Goal: Information Seeking & Learning: Understand process/instructions

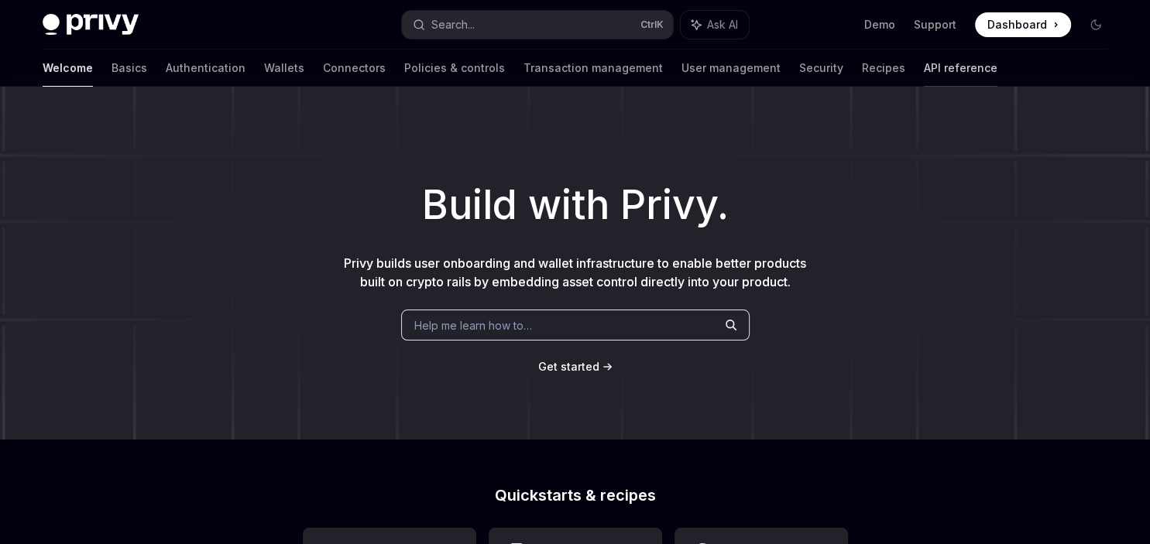
click at [924, 62] on link "API reference" at bounding box center [961, 68] width 74 height 37
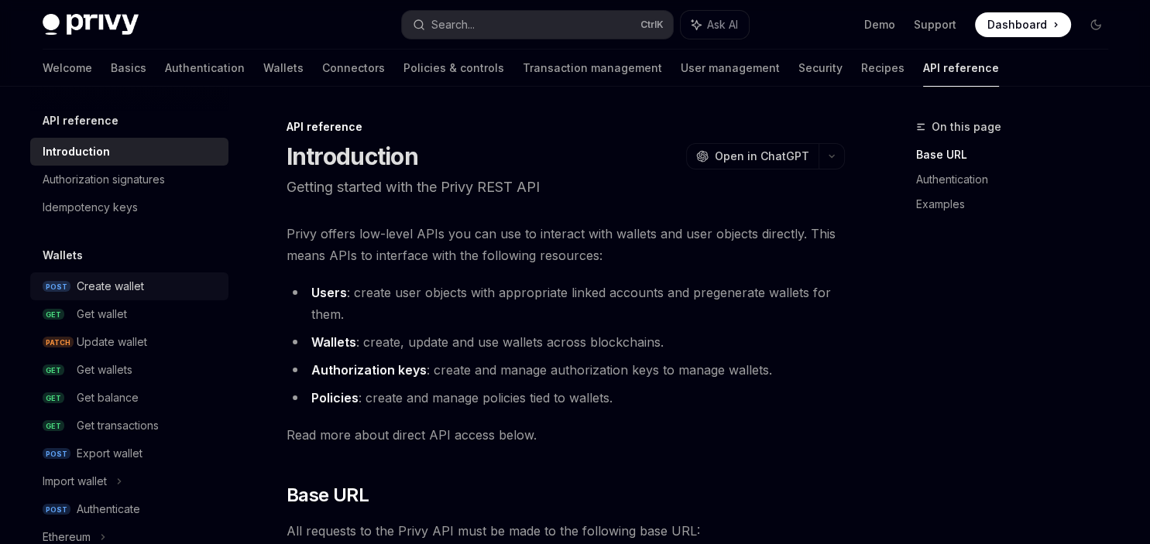
click at [119, 282] on div "Create wallet" at bounding box center [110, 286] width 67 height 19
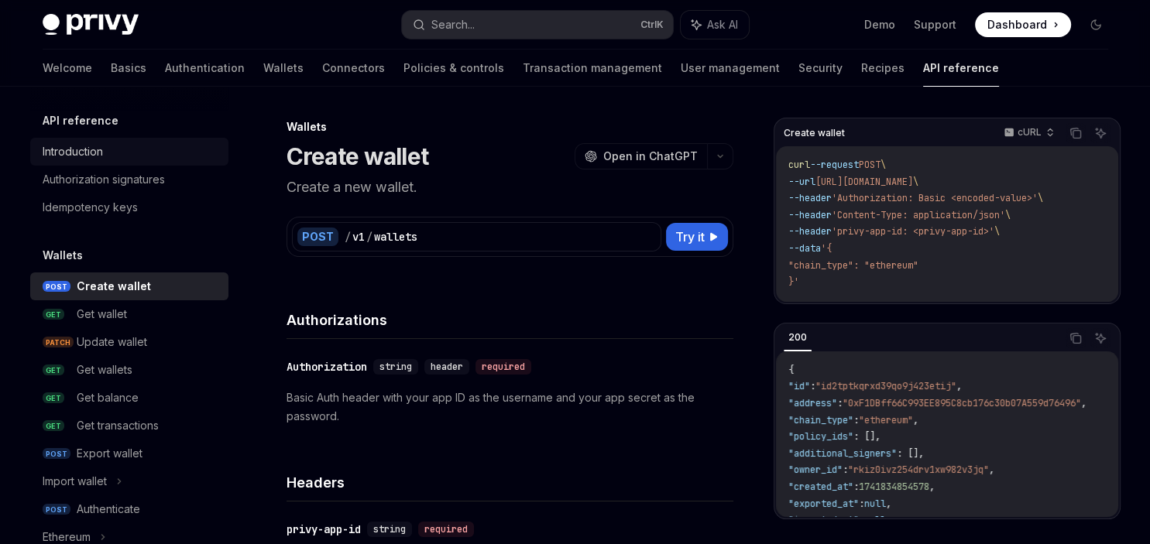
click at [105, 153] on div "Introduction" at bounding box center [131, 152] width 177 height 19
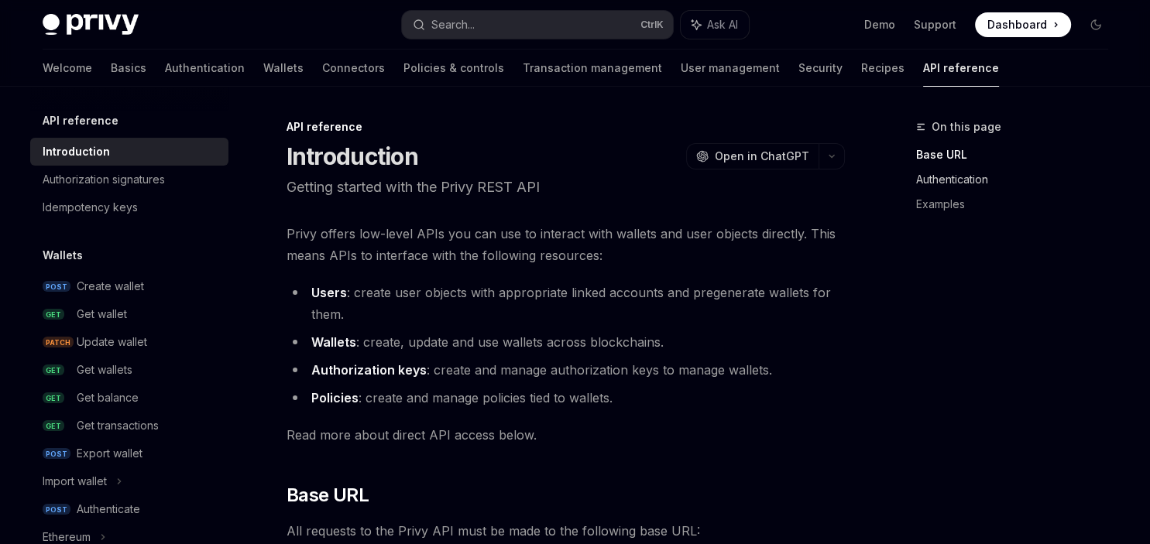
click at [931, 174] on link "Authentication" at bounding box center [1018, 179] width 204 height 25
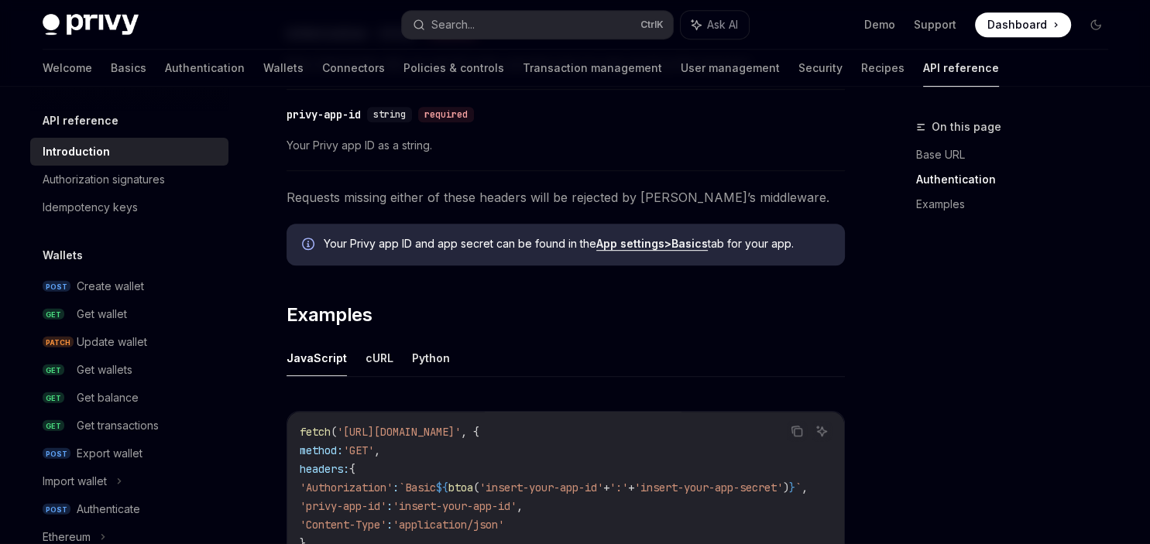
scroll to position [736, 0]
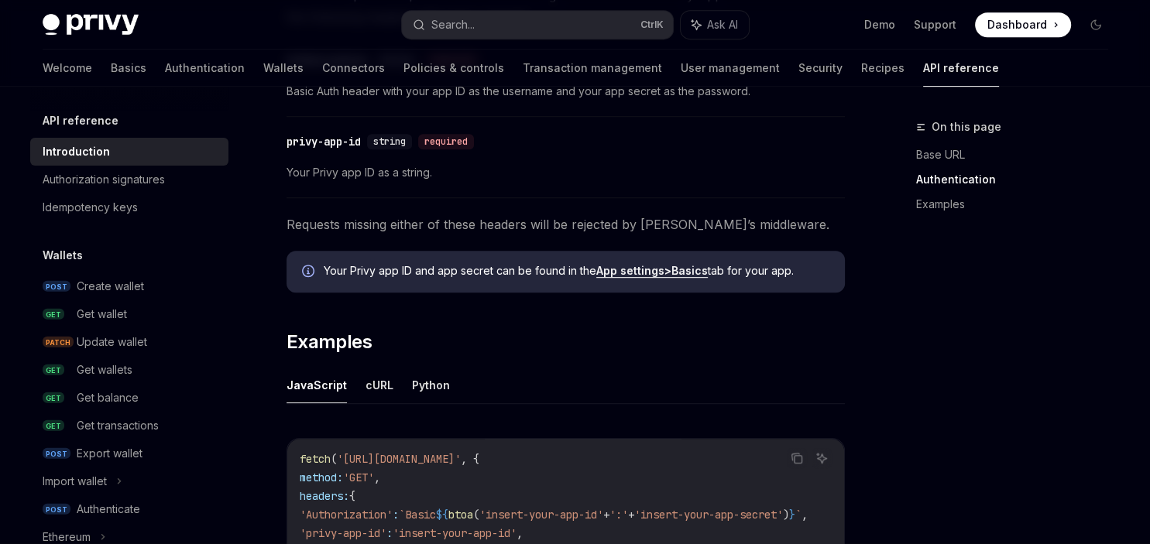
click at [631, 271] on strong "App settings" at bounding box center [630, 270] width 68 height 13
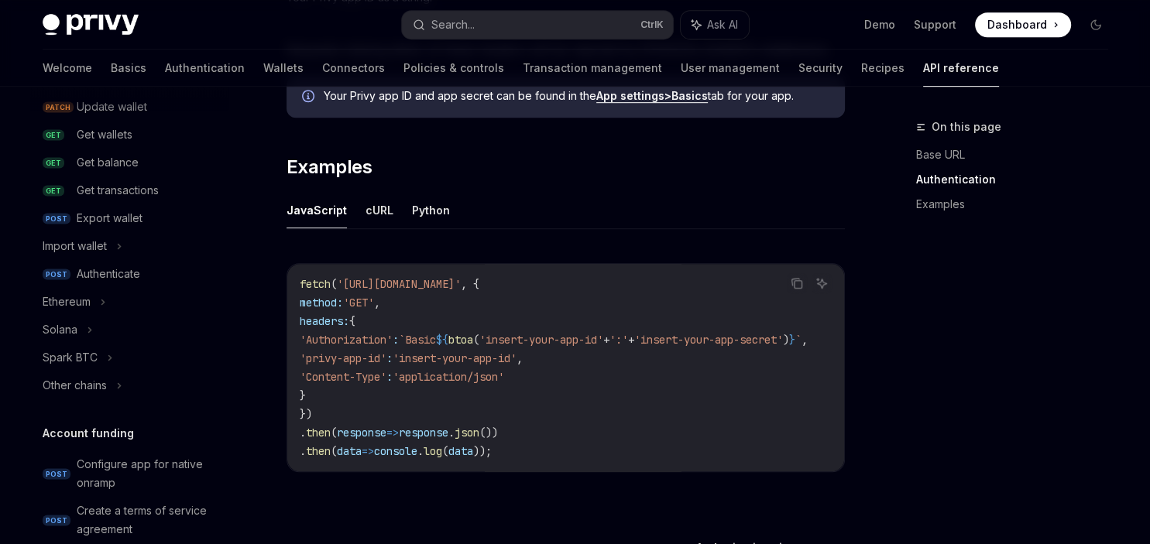
scroll to position [237, 0]
click at [106, 239] on div "Import wallet" at bounding box center [75, 244] width 64 height 19
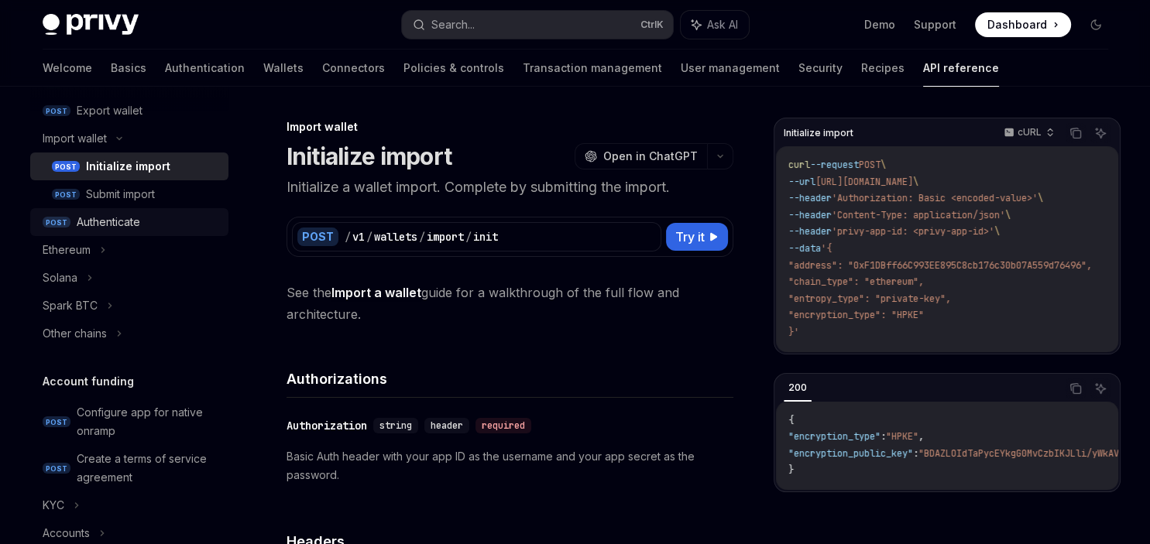
scroll to position [348, 0]
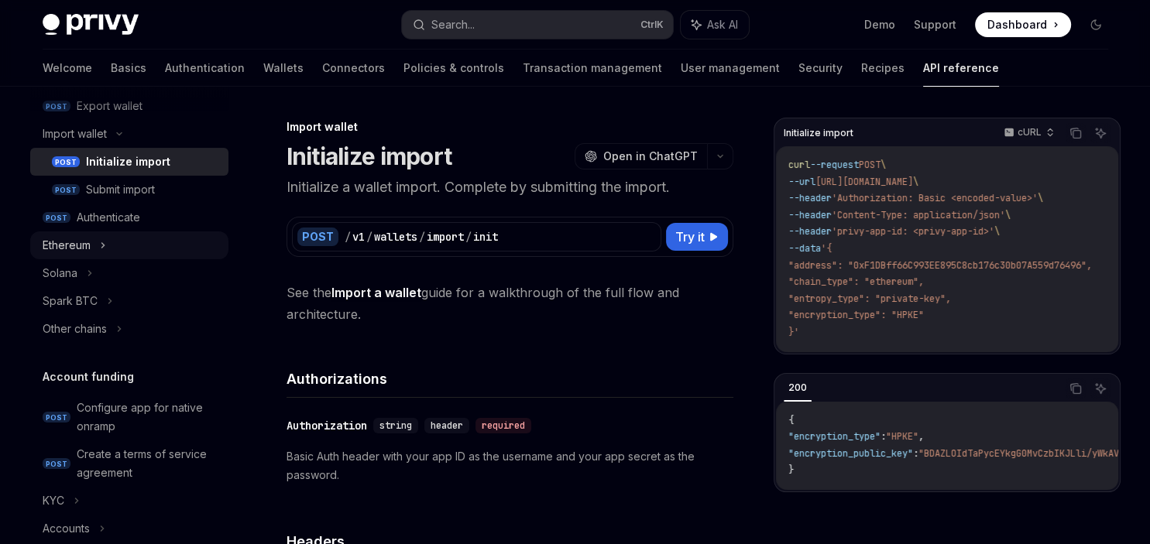
click at [88, 250] on div "Ethereum" at bounding box center [67, 245] width 48 height 19
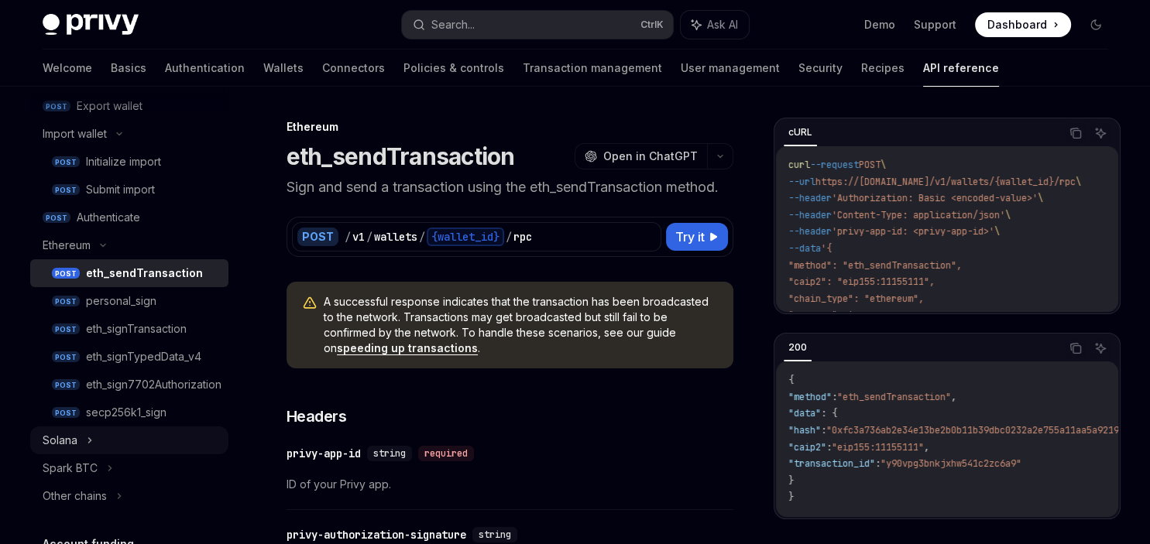
click at [101, 437] on div "Solana" at bounding box center [129, 441] width 198 height 28
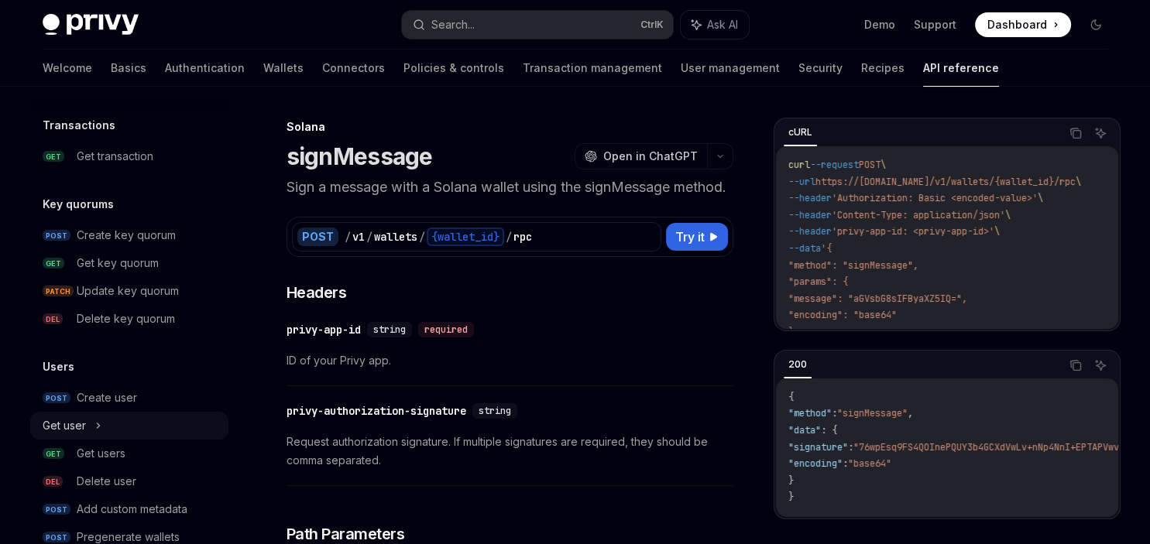
scroll to position [1324, 0]
click at [91, 428] on div "Get user" at bounding box center [129, 427] width 198 height 28
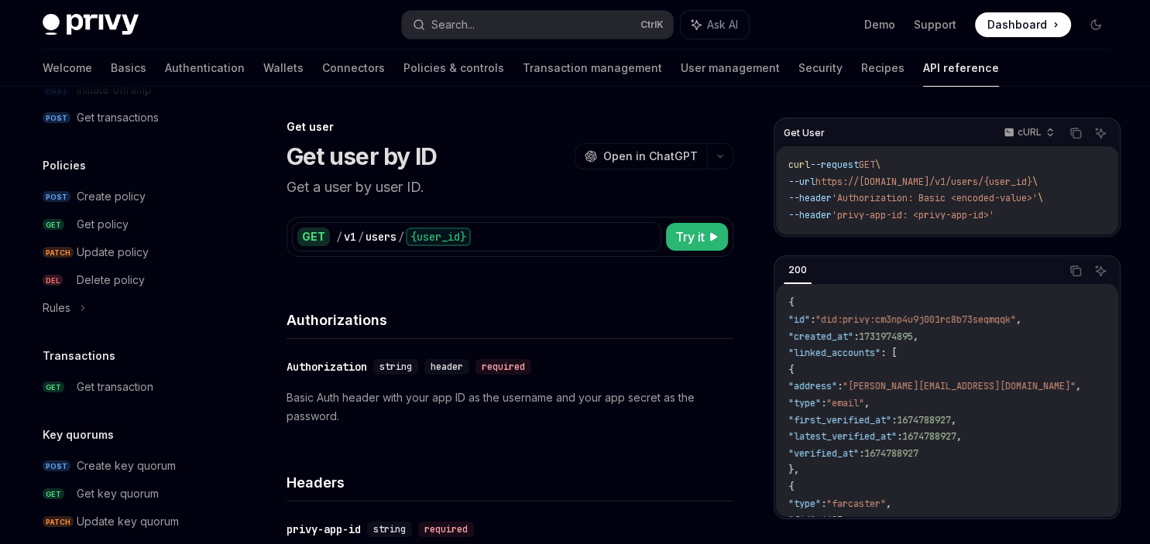
scroll to position [1092, 0]
click at [79, 315] on div "Rules" at bounding box center [129, 310] width 198 height 28
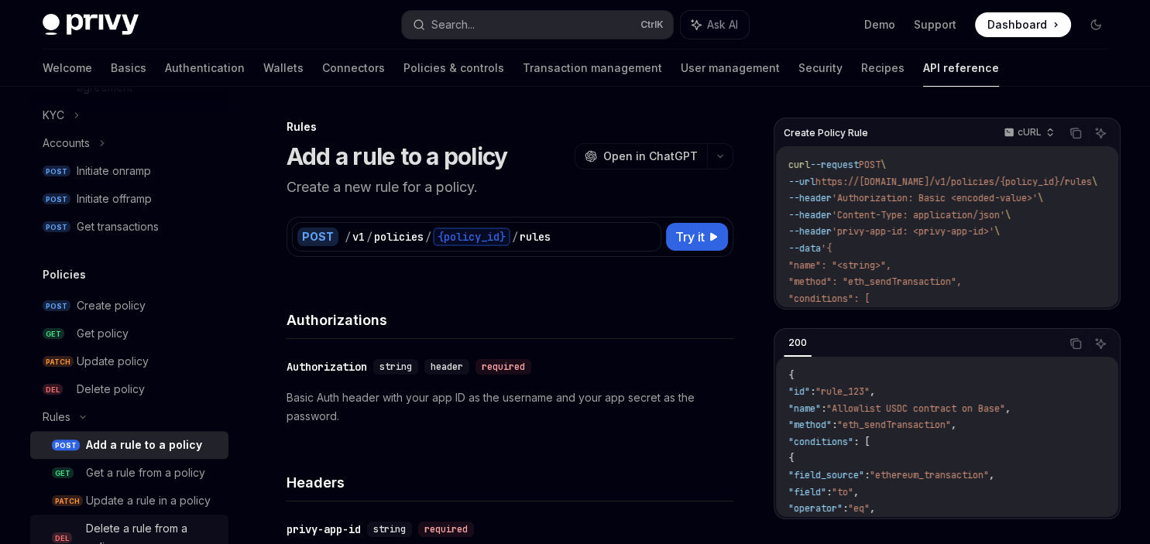
scroll to position [924, 0]
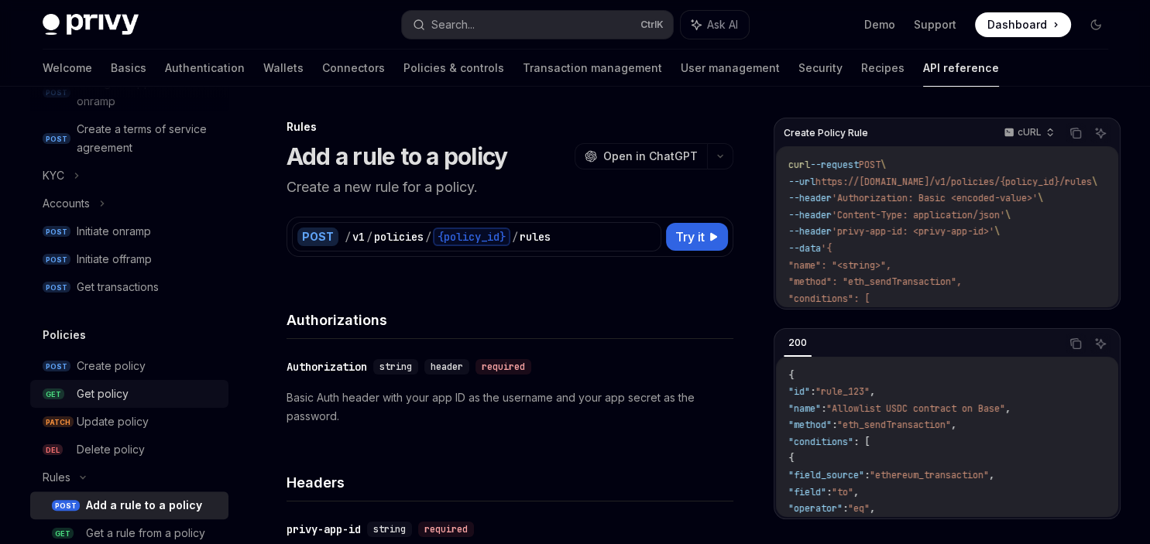
click at [106, 391] on div "Get policy" at bounding box center [103, 394] width 52 height 19
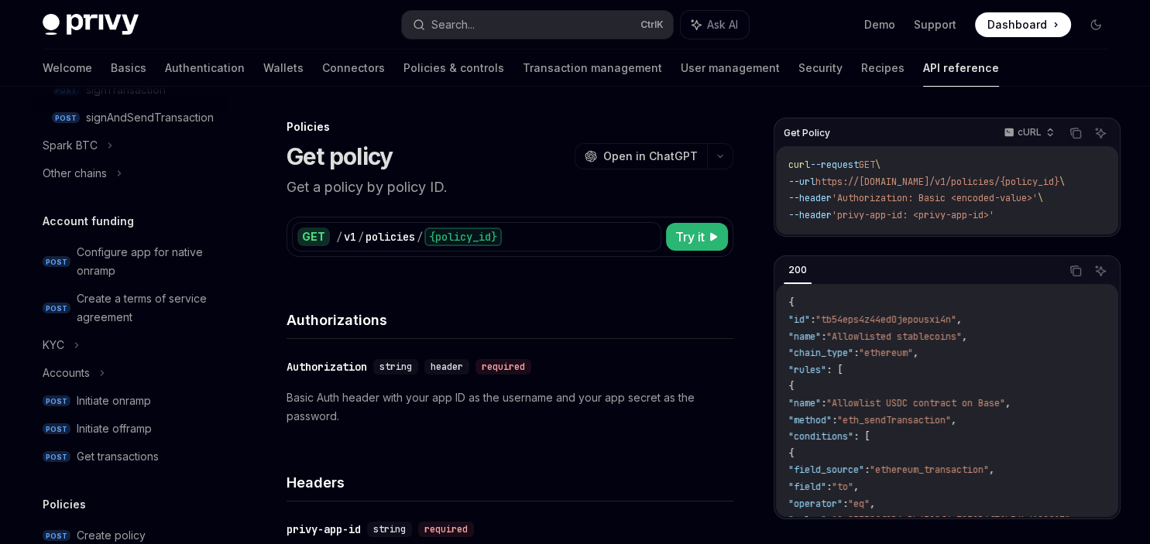
scroll to position [750, 0]
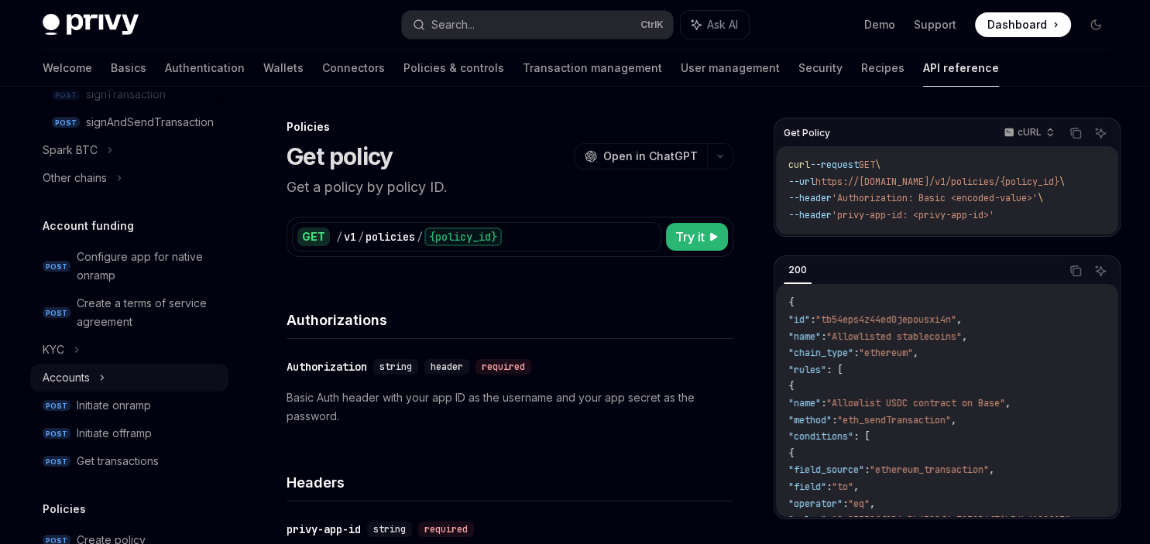
click at [101, 367] on div "Accounts" at bounding box center [129, 378] width 198 height 28
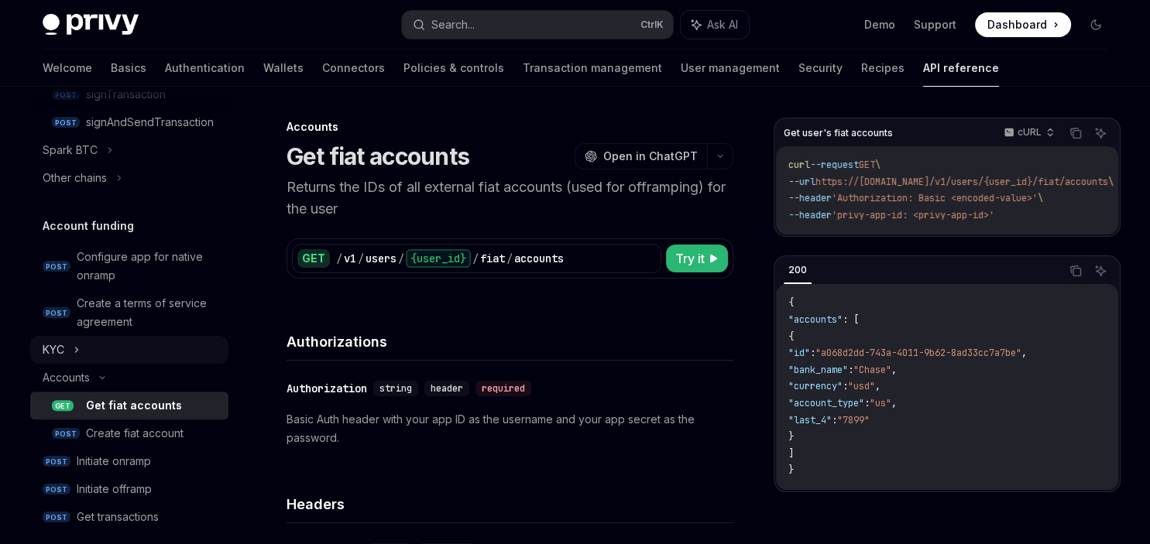
click at [70, 356] on div "KYC" at bounding box center [129, 350] width 198 height 28
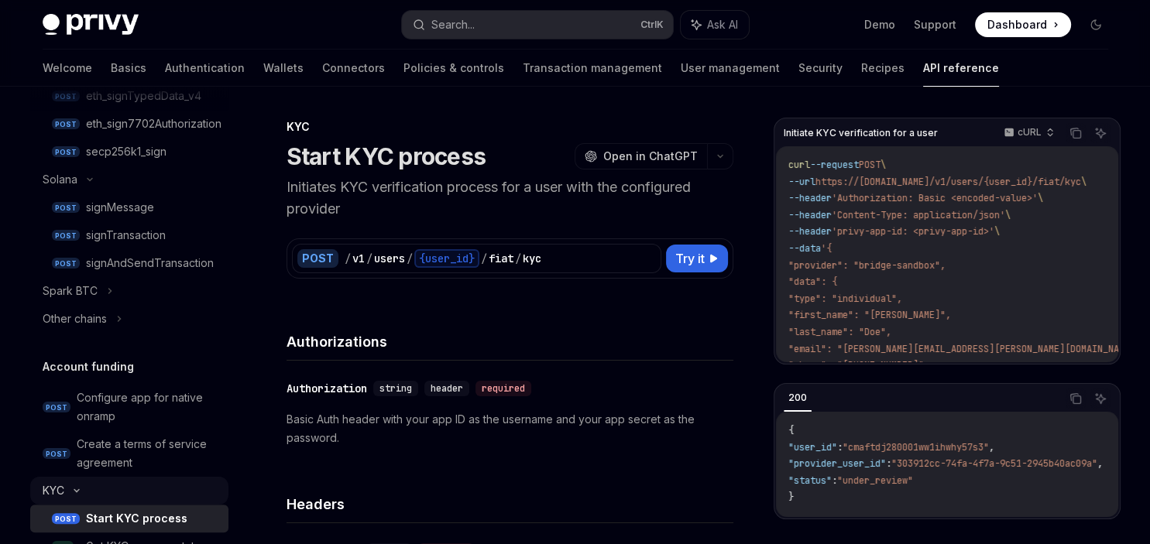
scroll to position [608, 0]
click at [117, 318] on icon at bounding box center [119, 320] width 6 height 19
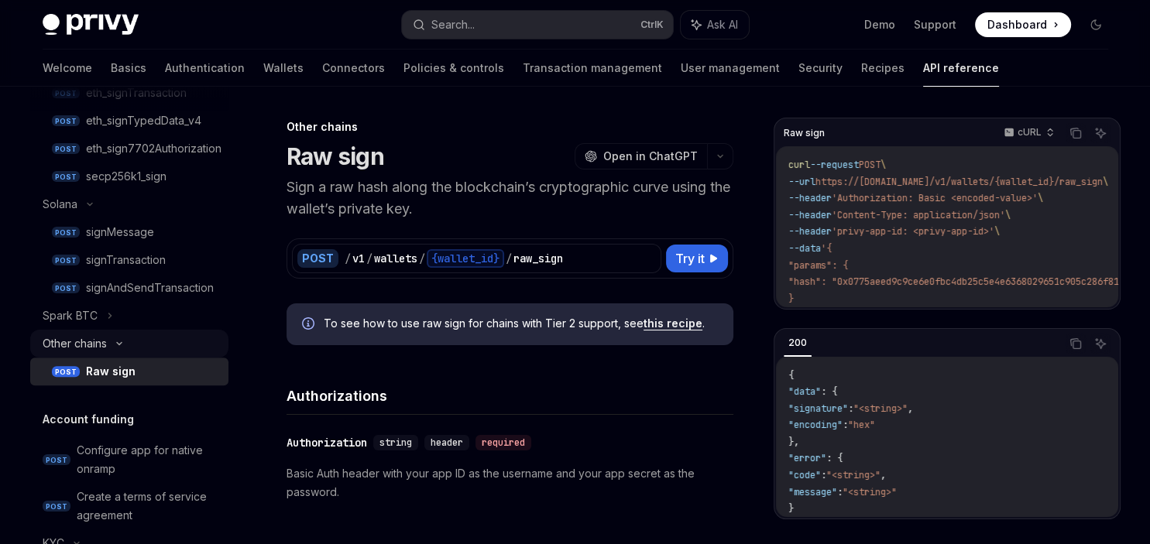
scroll to position [581, 0]
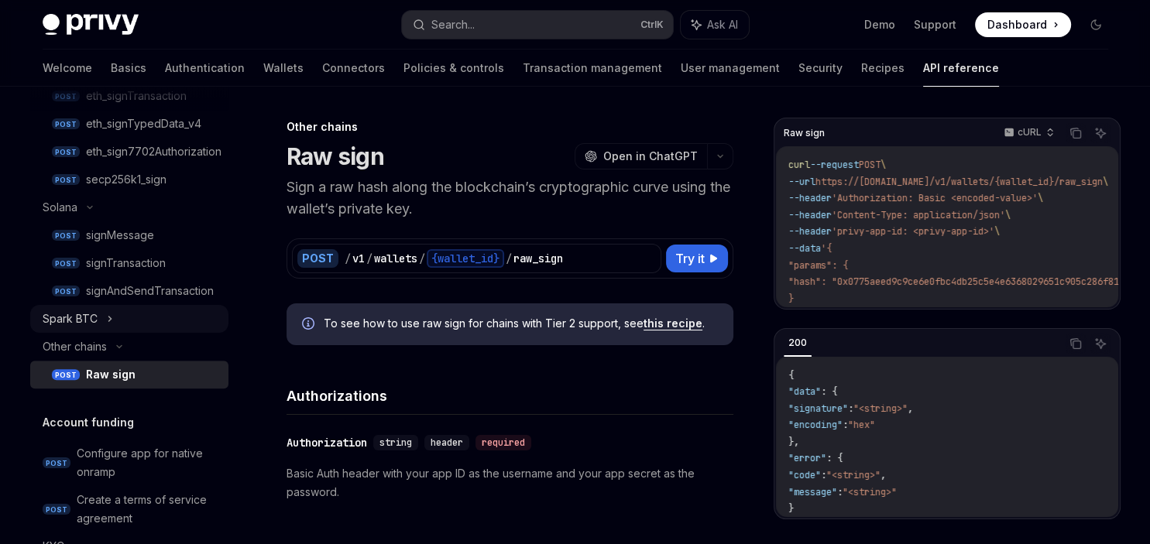
click at [108, 315] on icon at bounding box center [110, 319] width 6 height 19
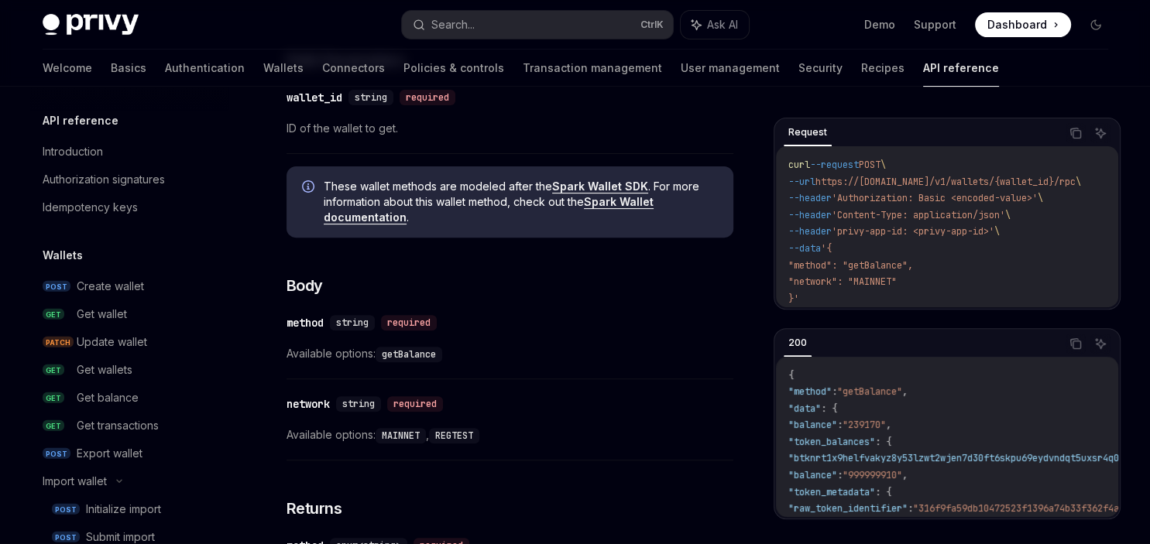
scroll to position [495, 0]
click at [78, 161] on link "Introduction" at bounding box center [129, 152] width 198 height 28
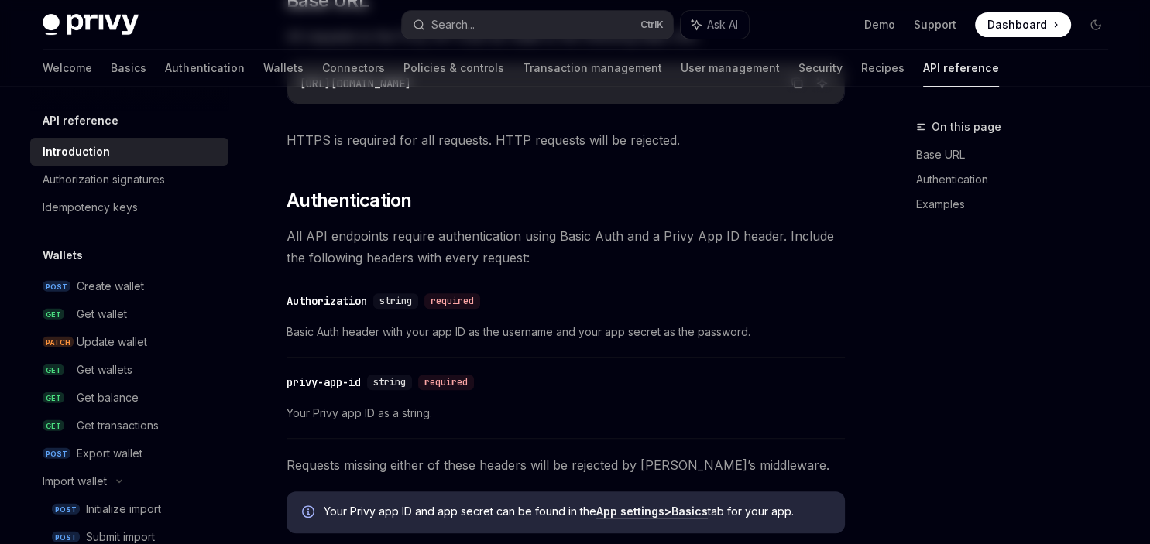
type textarea "*"
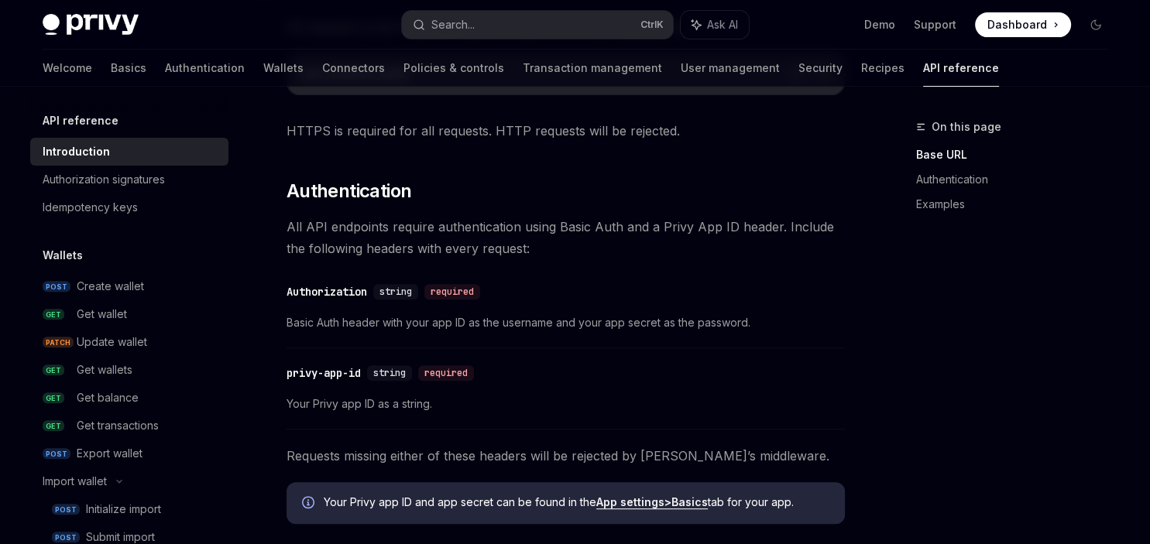
scroll to position [505, 0]
click at [957, 180] on link "Authentication" at bounding box center [1018, 179] width 204 height 25
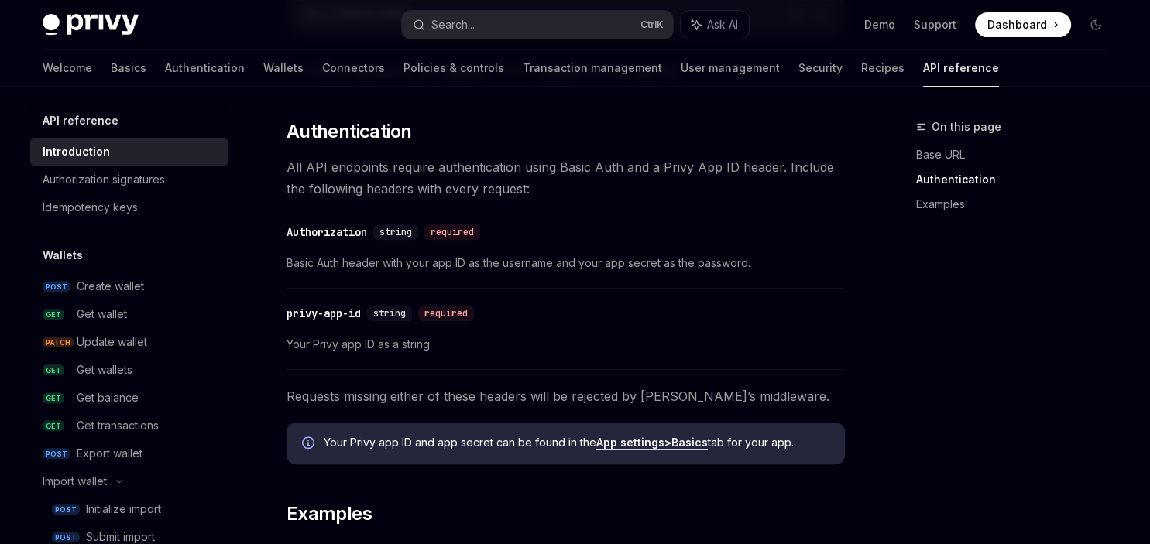
scroll to position [565, 0]
click at [937, 154] on link "Base URL" at bounding box center [1018, 155] width 204 height 25
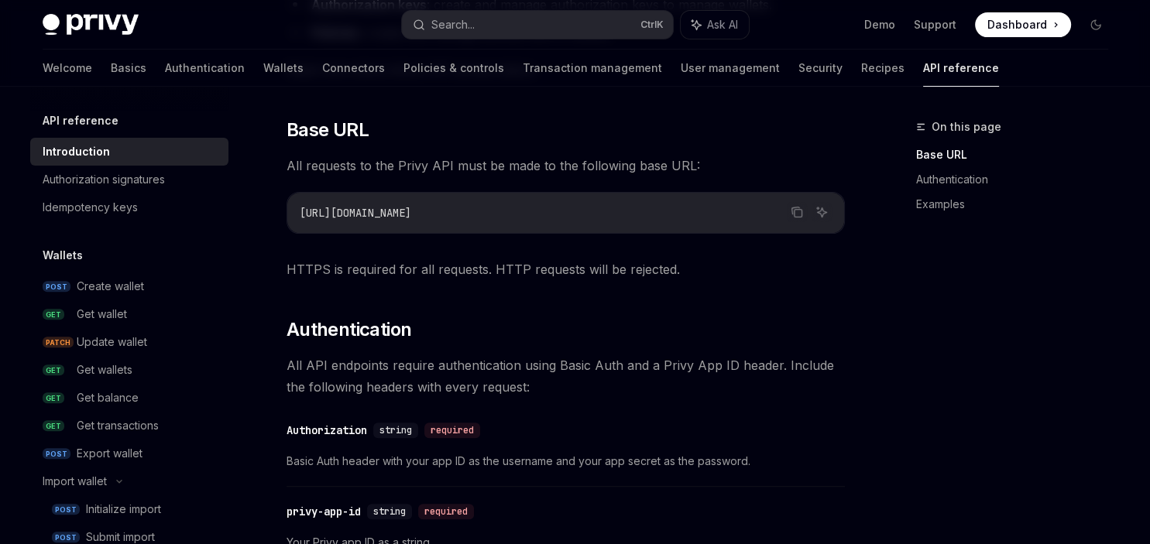
scroll to position [366, 0]
click at [943, 177] on link "Authentication" at bounding box center [1018, 179] width 204 height 25
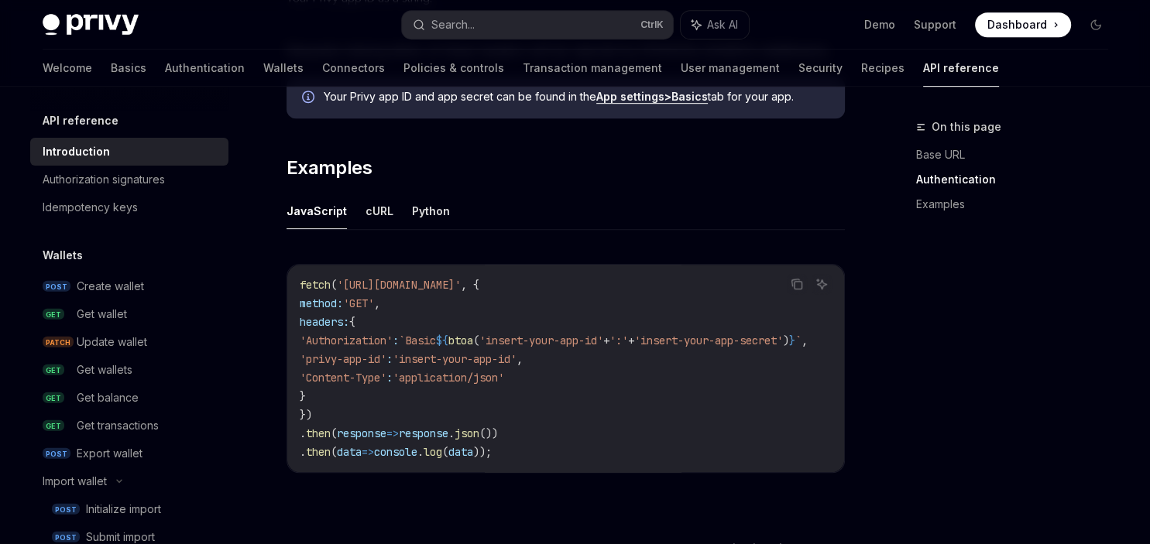
scroll to position [912, 0]
click at [805, 280] on button "Copy the contents from the code block" at bounding box center [797, 283] width 20 height 20
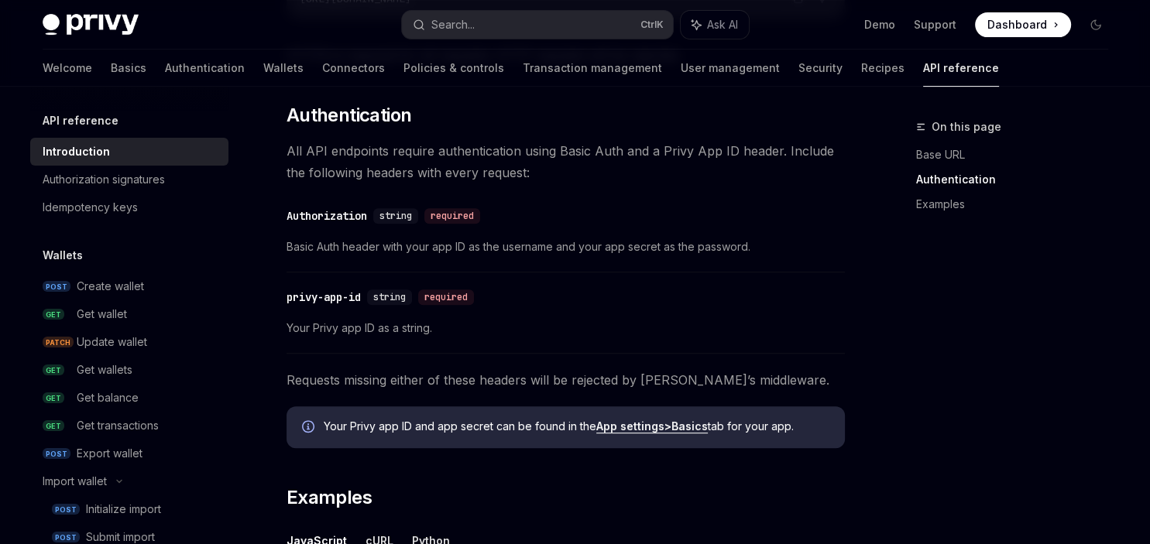
scroll to position [567, 0]
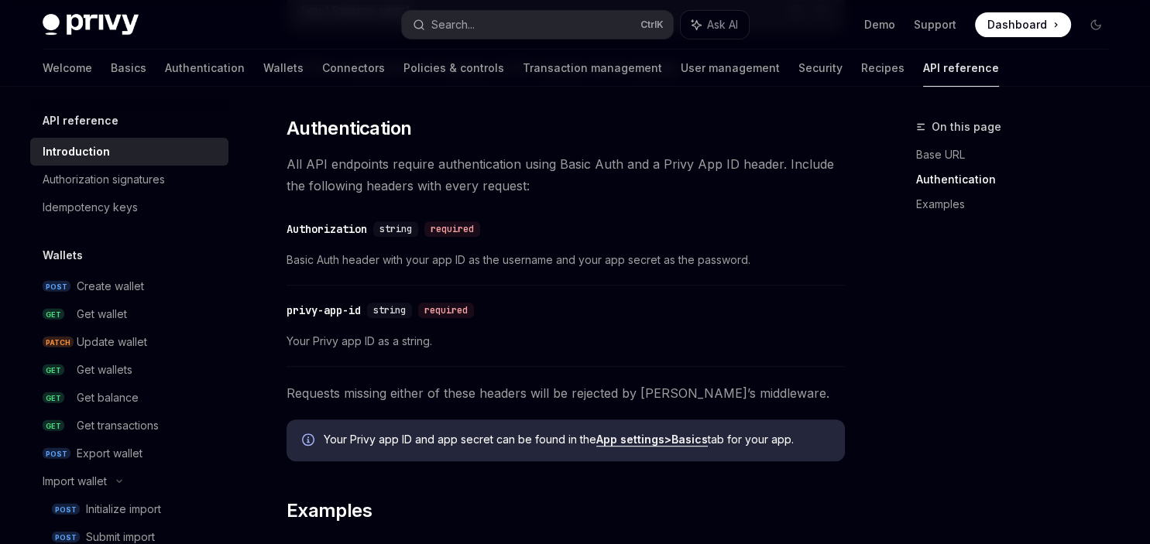
click at [638, 440] on strong "App settings" at bounding box center [630, 439] width 68 height 13
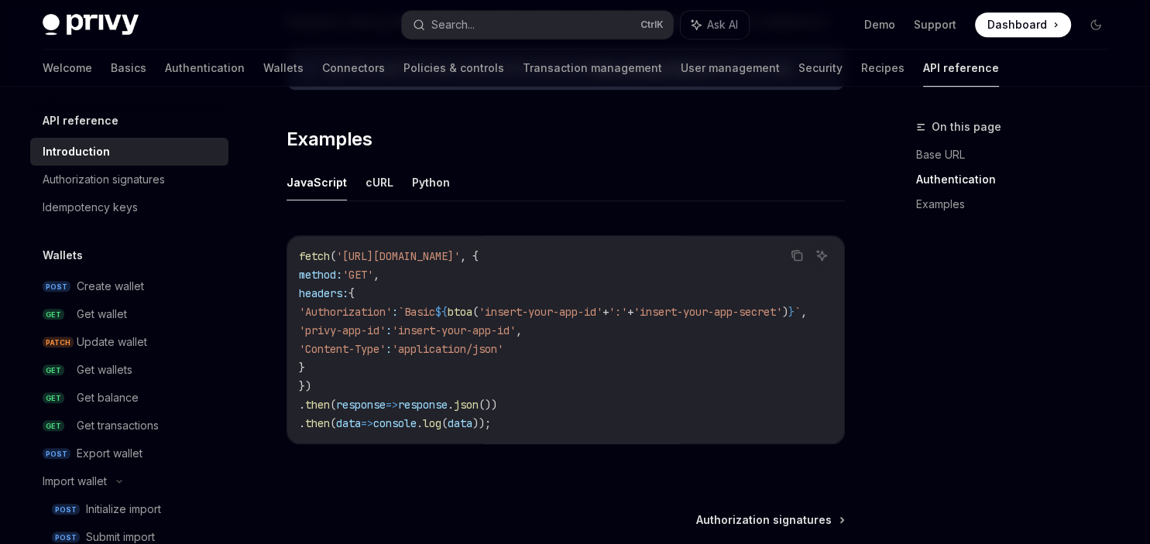
scroll to position [0, 0]
click at [798, 253] on icon "Copy the contents from the code block" at bounding box center [797, 255] width 12 height 12
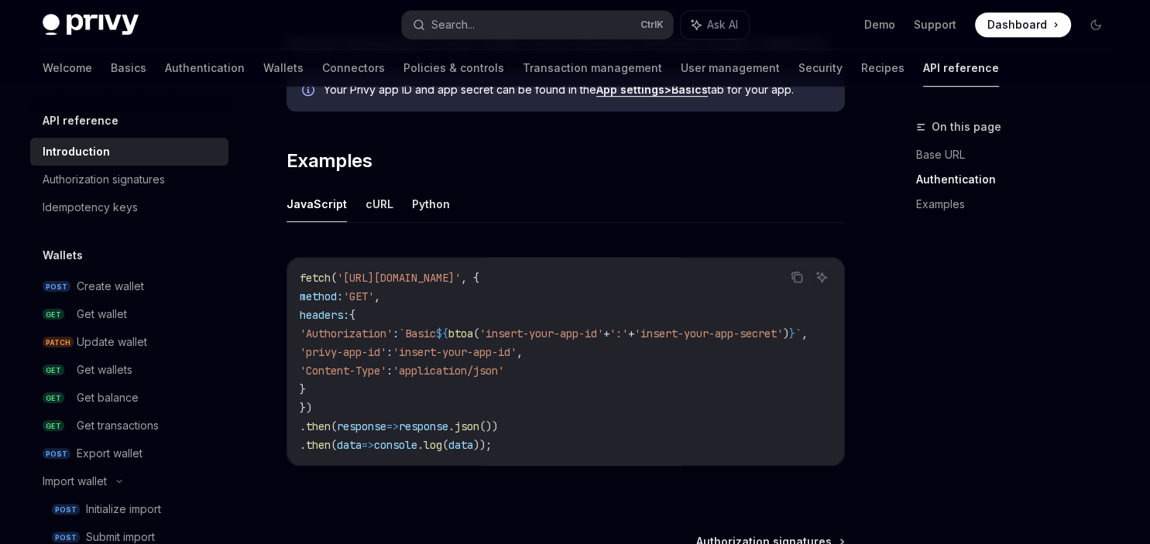
scroll to position [917, 0]
drag, startPoint x: 345, startPoint y: 277, endPoint x: 548, endPoint y: 279, distance: 202.9
click at [461, 279] on span "'[URL][DOMAIN_NAME]'" at bounding box center [399, 278] width 124 height 14
copy span "[URL][DOMAIN_NAME]"
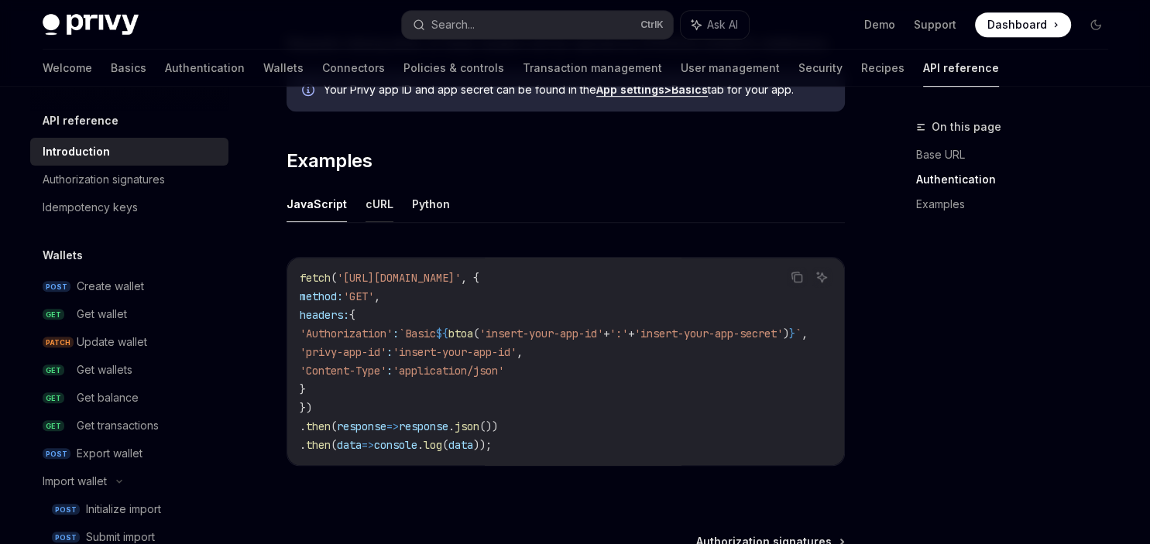
click at [373, 206] on button "cURL" at bounding box center [380, 204] width 28 height 36
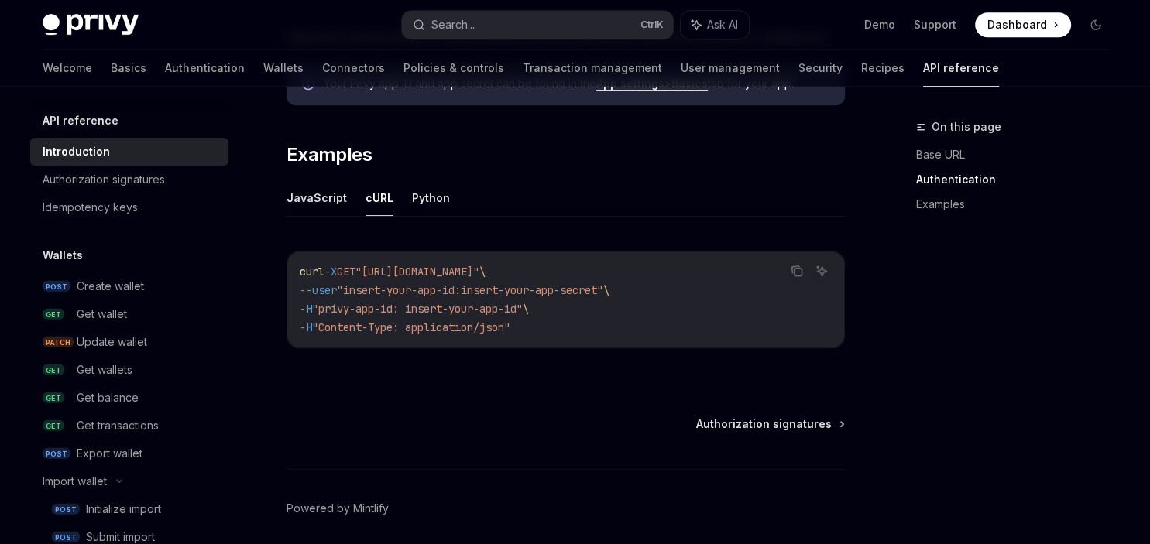
scroll to position [923, 0]
click at [793, 265] on icon "Copy the contents from the code block" at bounding box center [797, 271] width 12 height 12
drag, startPoint x: 414, startPoint y: 310, endPoint x: 342, endPoint y: 312, distance: 72.1
click at [342, 312] on span ""privy-app-id: insert-your-app-id"" at bounding box center [417, 309] width 211 height 14
copy span "privy-app-id"
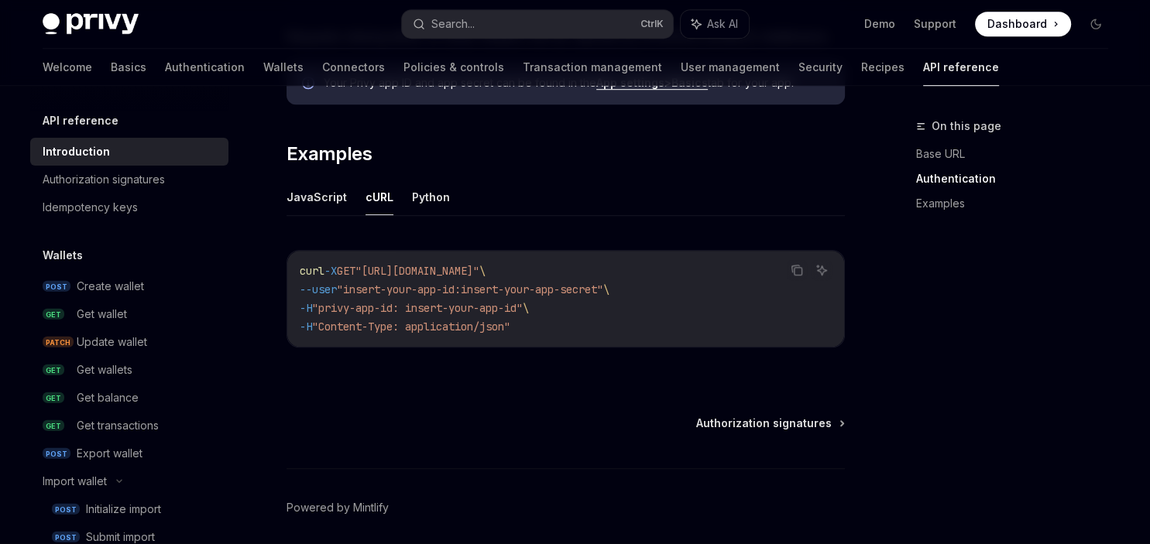
click at [96, 285] on div "Create wallet" at bounding box center [110, 286] width 67 height 19
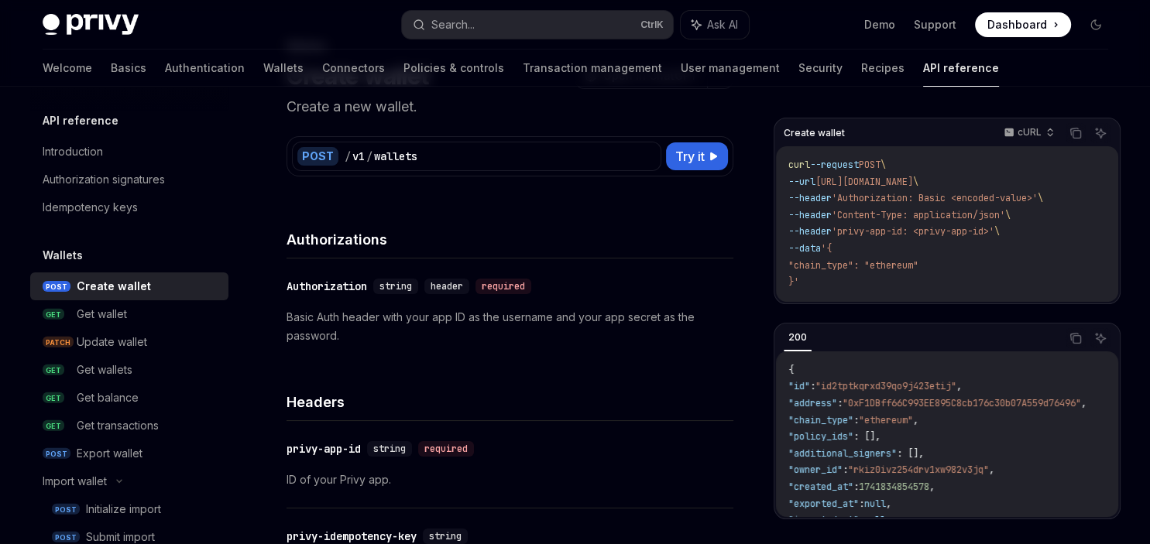
scroll to position [87, 0]
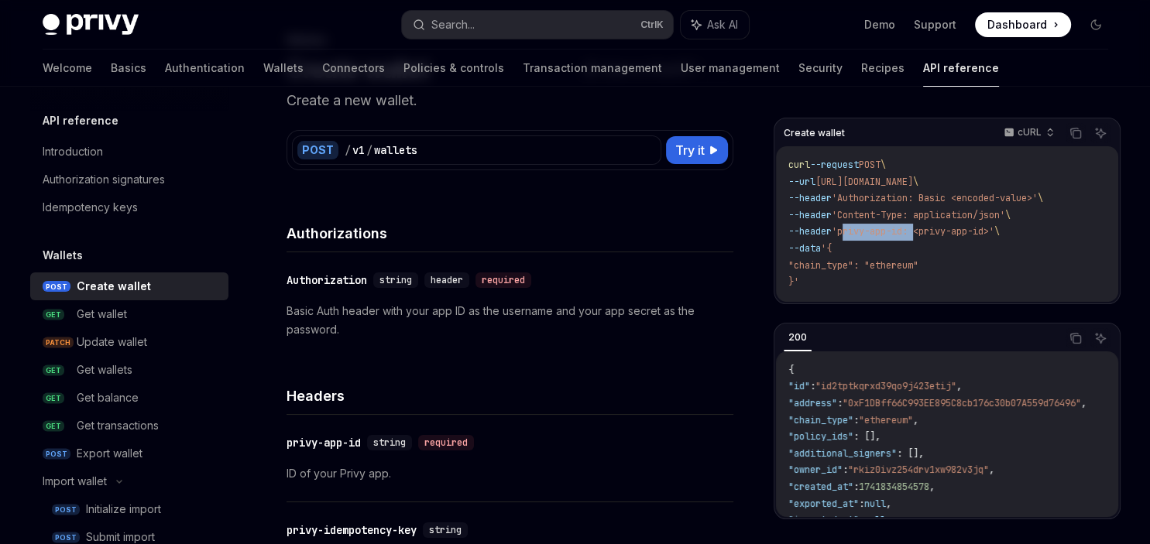
drag, startPoint x: 855, startPoint y: 232, endPoint x: 925, endPoint y: 230, distance: 70.5
click at [925, 230] on span "'privy-app-id: <privy-app-id>'" at bounding box center [913, 231] width 163 height 12
click at [89, 350] on div "Update wallet" at bounding box center [112, 342] width 70 height 19
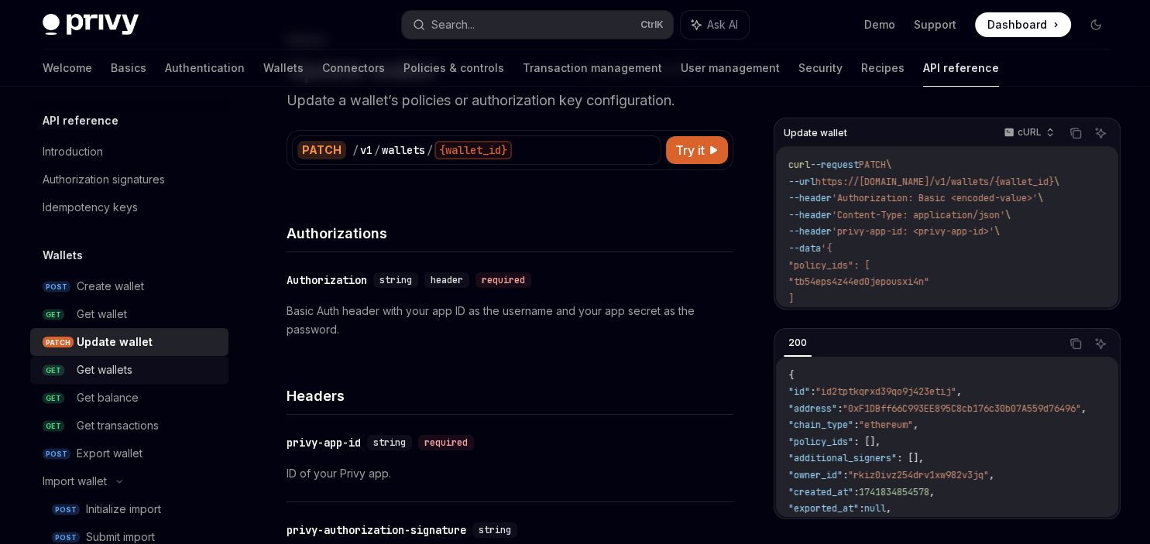
click at [94, 372] on div "Get wallets" at bounding box center [105, 370] width 56 height 19
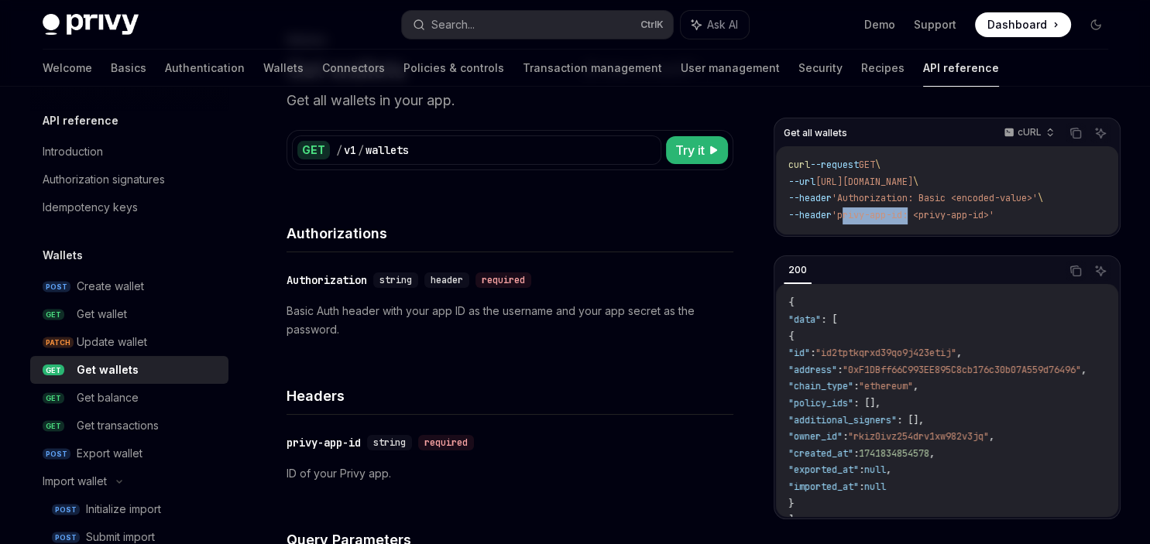
drag, startPoint x: 857, startPoint y: 215, endPoint x: 922, endPoint y: 212, distance: 64.4
click at [922, 212] on span "'privy-app-id: <privy-app-id>'" at bounding box center [913, 215] width 163 height 12
copy span "privy-app-id"
click at [138, 294] on div "Create wallet" at bounding box center [110, 286] width 67 height 19
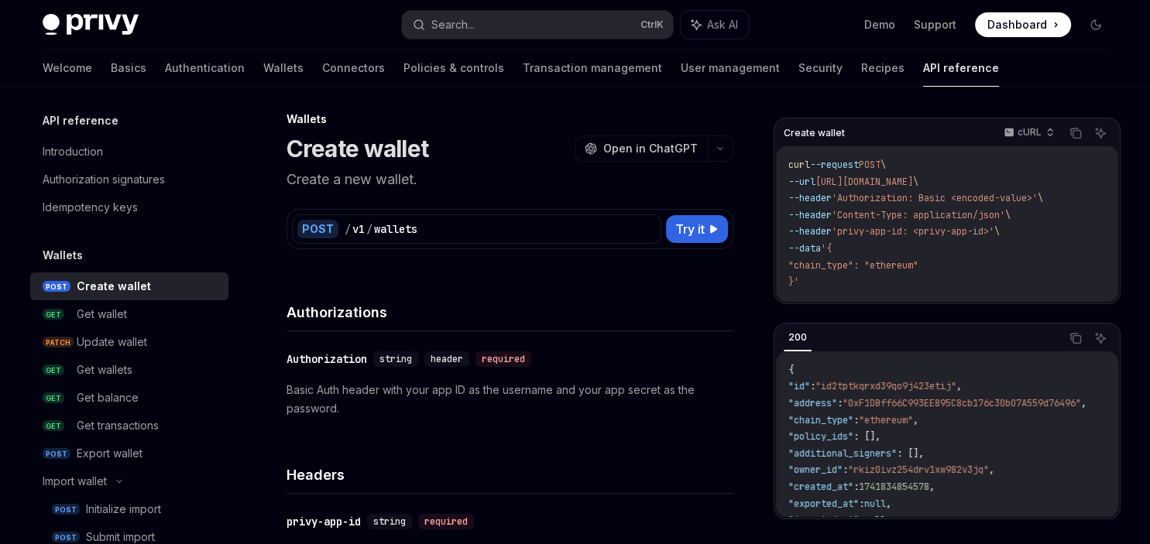
scroll to position [6, 0]
click at [674, 230] on button "Try it" at bounding box center [697, 231] width 62 height 28
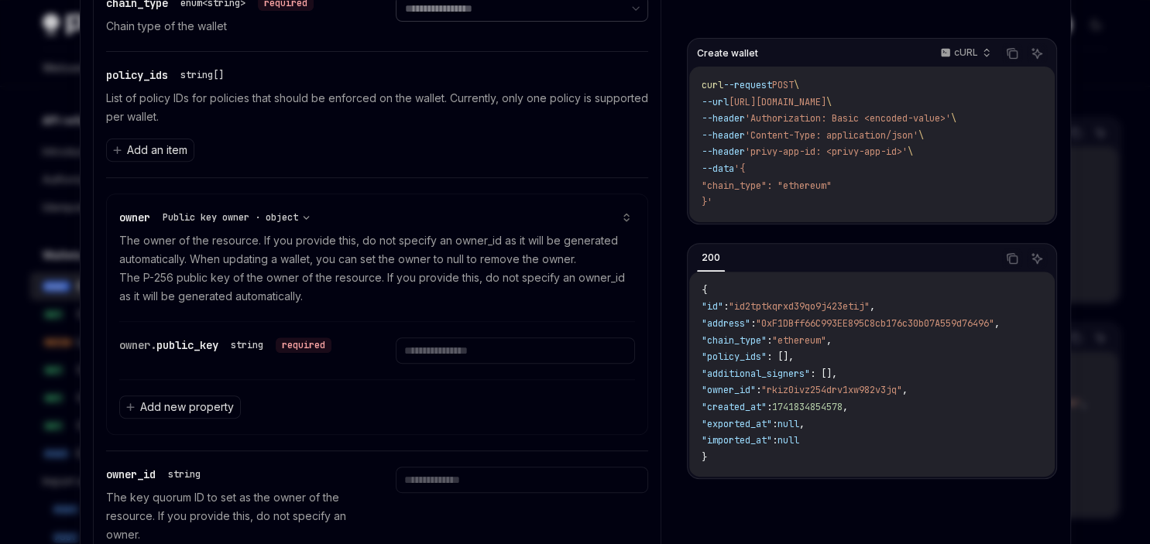
scroll to position [574, 0]
click at [168, 143] on span "Add an item" at bounding box center [157, 148] width 60 height 15
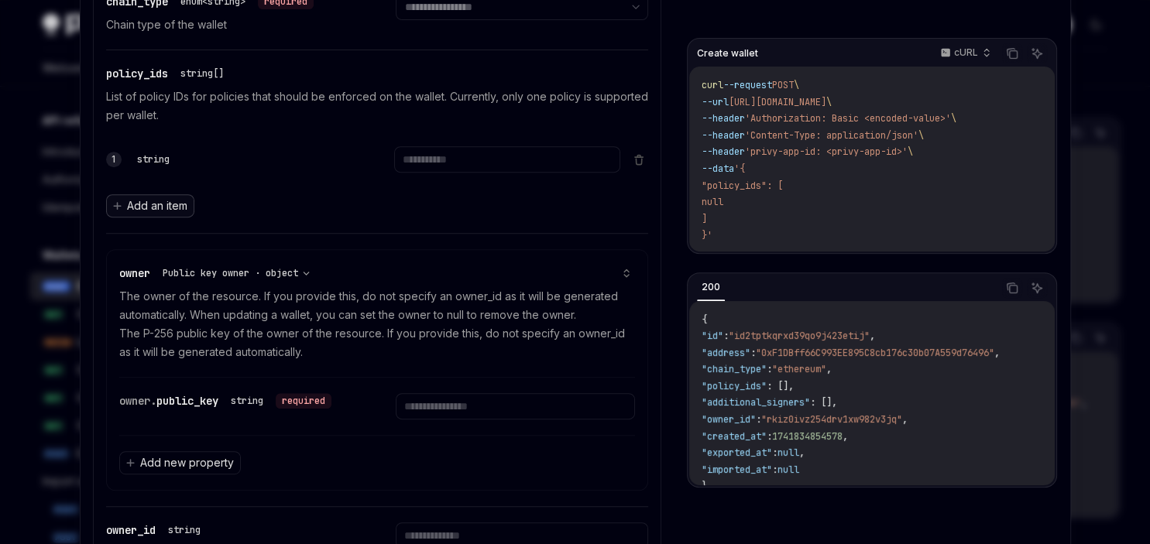
click at [129, 209] on span "Add an item" at bounding box center [157, 205] width 60 height 15
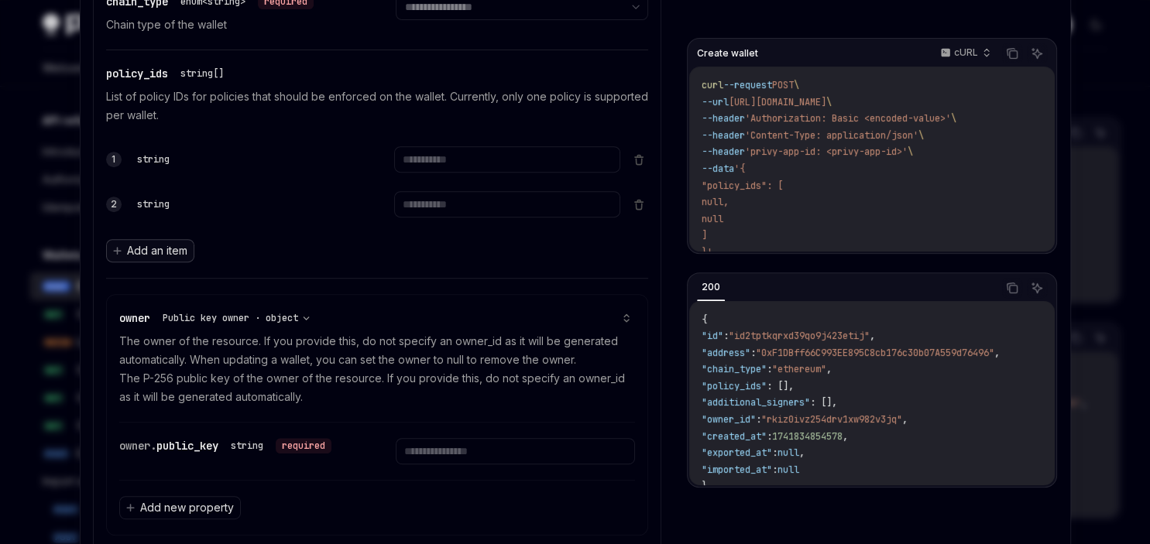
click at [144, 239] on button "Add an item" at bounding box center [150, 250] width 88 height 23
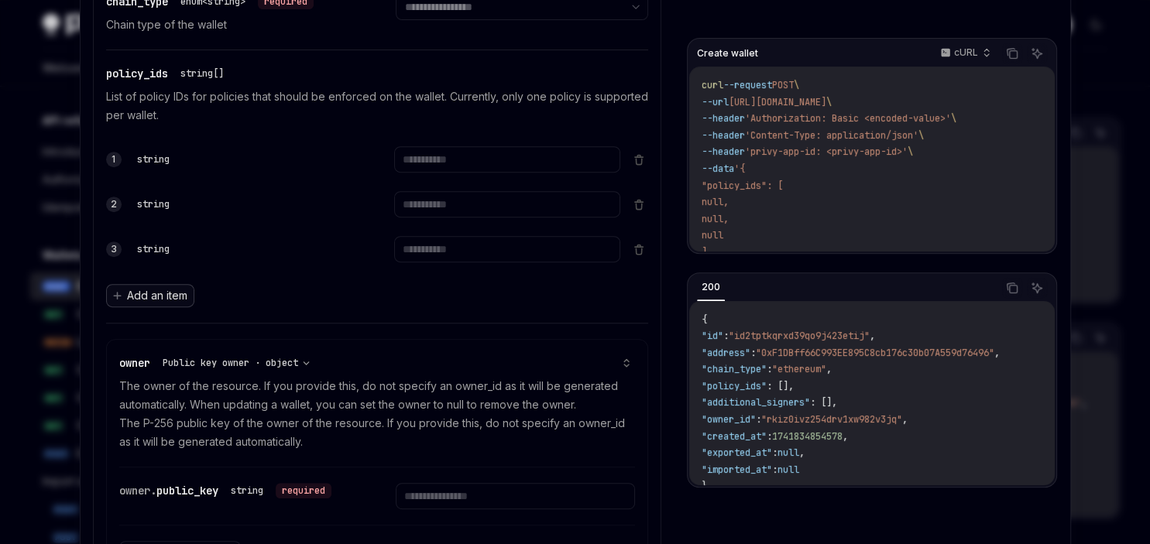
click at [154, 284] on button "Add an item" at bounding box center [150, 295] width 88 height 23
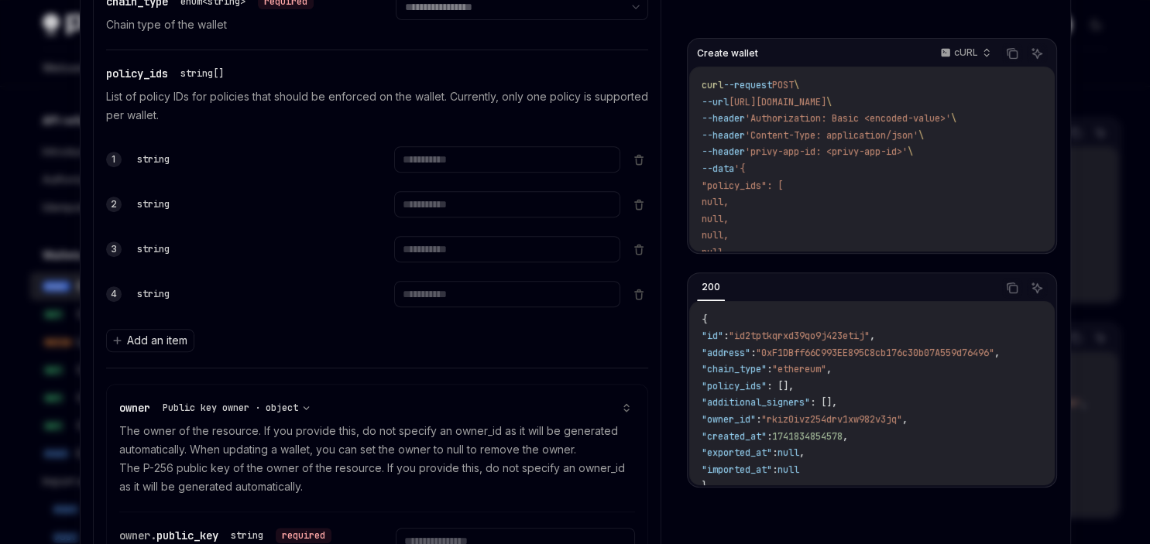
click at [637, 149] on div "1 string" at bounding box center [377, 159] width 543 height 45
click at [637, 156] on icon at bounding box center [638, 157] width 3 height 2
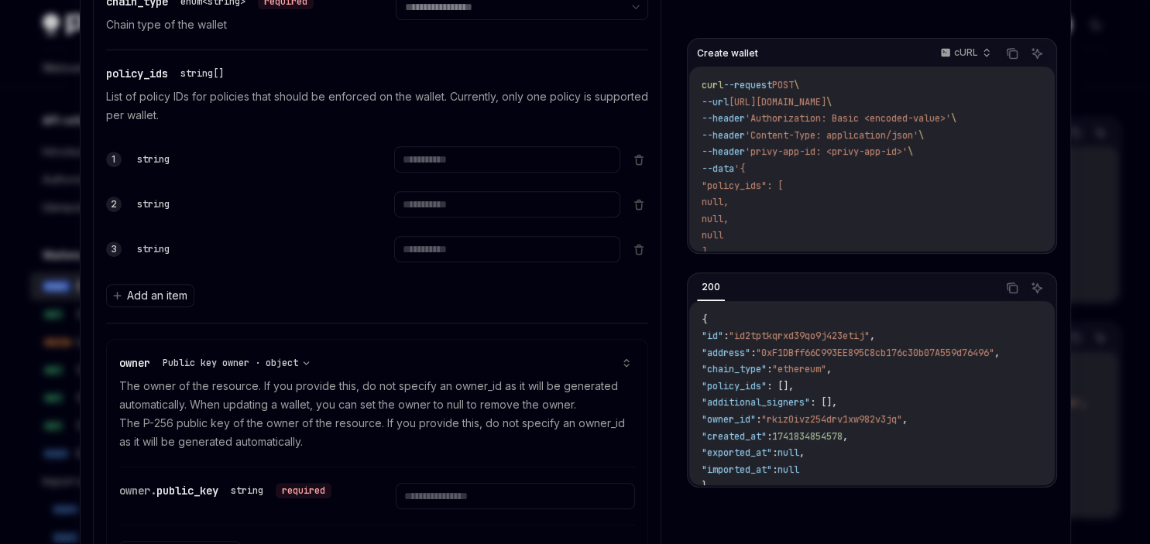
click at [637, 156] on icon at bounding box center [638, 157] width 3 height 2
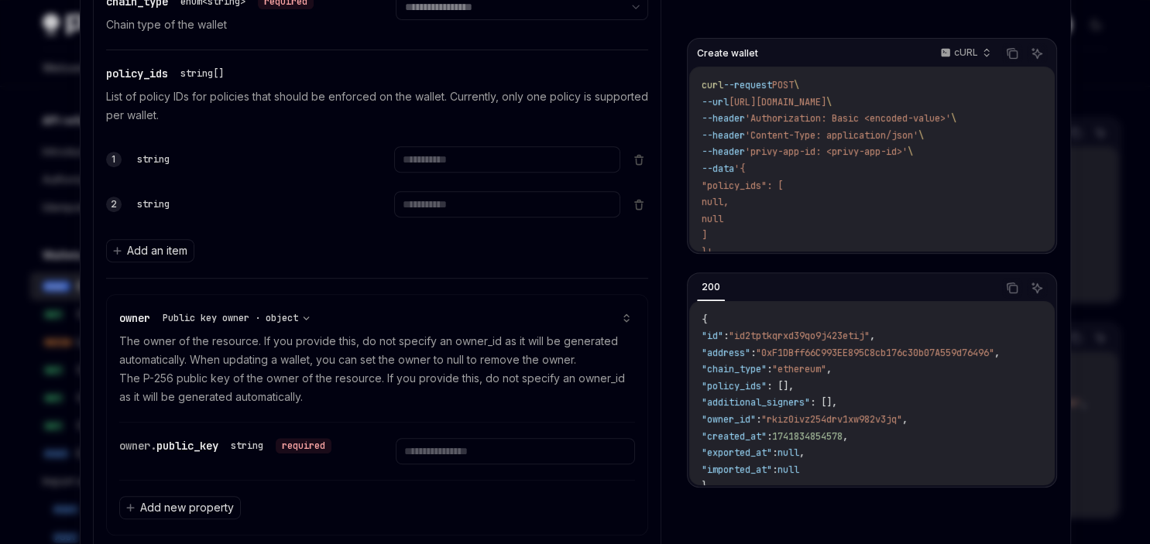
click at [637, 156] on icon at bounding box center [638, 157] width 3 height 2
click at [637, 201] on icon at bounding box center [638, 202] width 3 height 2
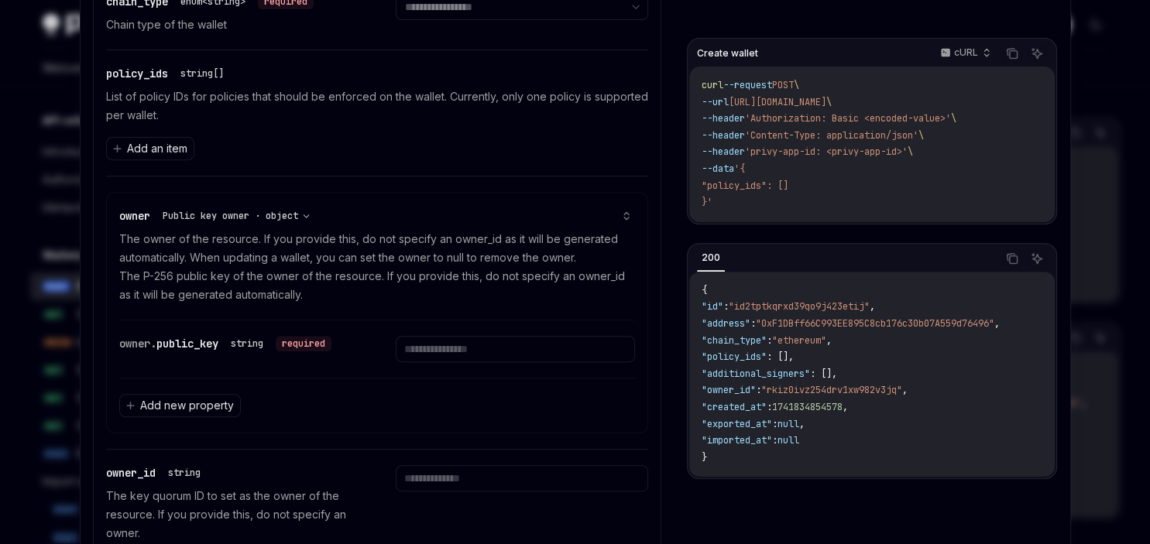
click at [637, 153] on div "Add an item" at bounding box center [377, 148] width 543 height 23
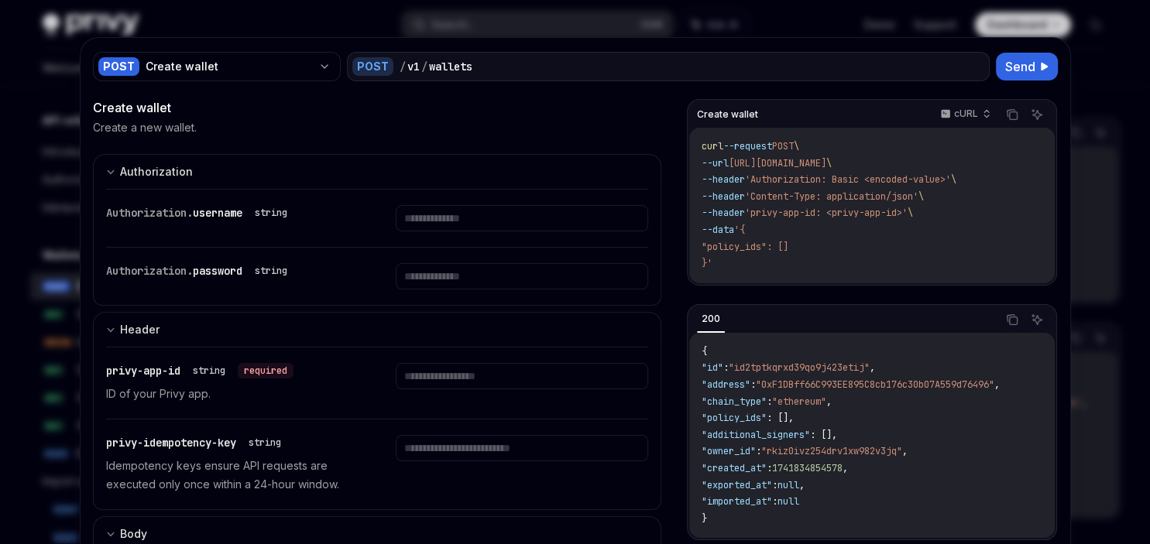
scroll to position [0, 0]
click at [1117, 115] on div at bounding box center [575, 272] width 1150 height 544
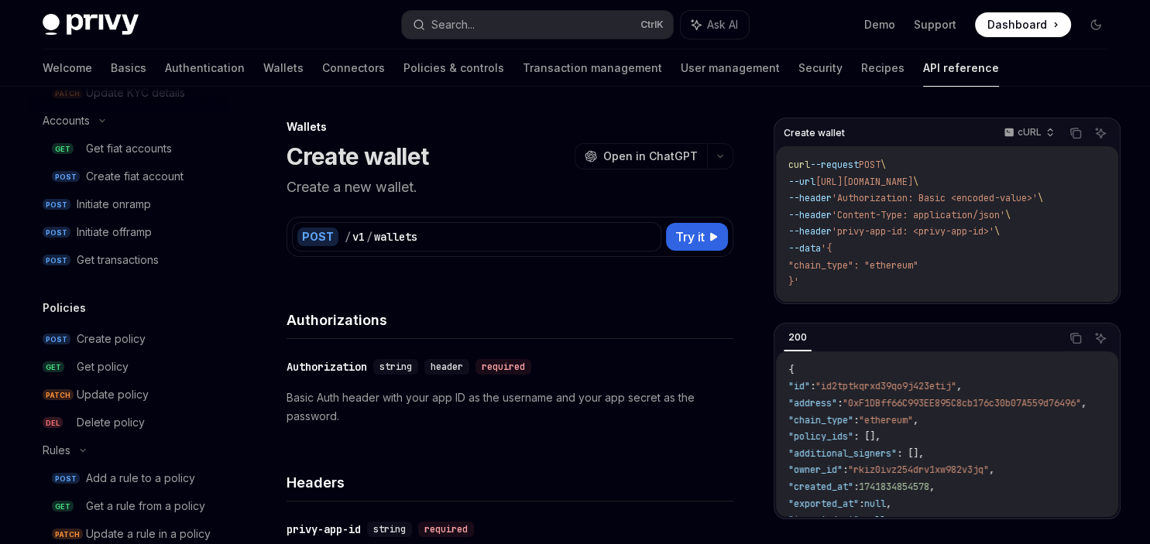
scroll to position [1344, 0]
click at [120, 335] on div "Create policy" at bounding box center [111, 337] width 69 height 19
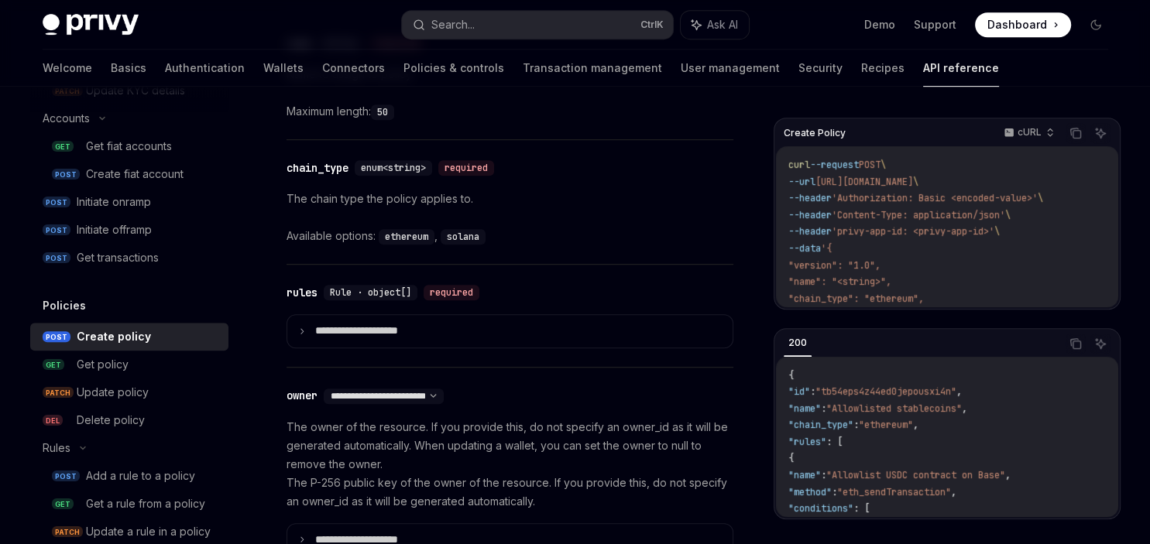
scroll to position [863, 0]
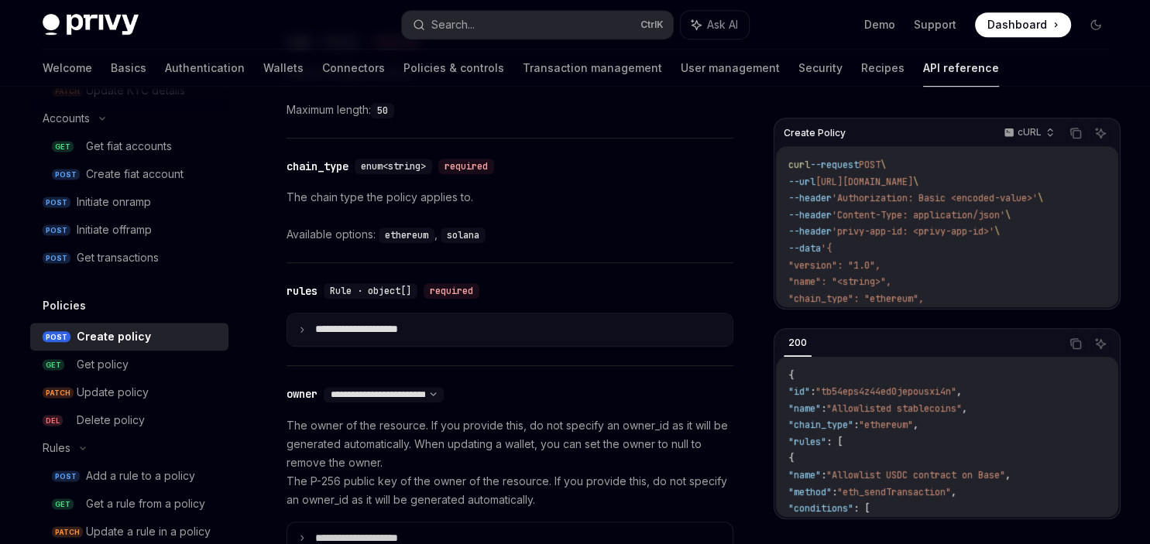
click at [531, 328] on summary "**********" at bounding box center [509, 330] width 445 height 33
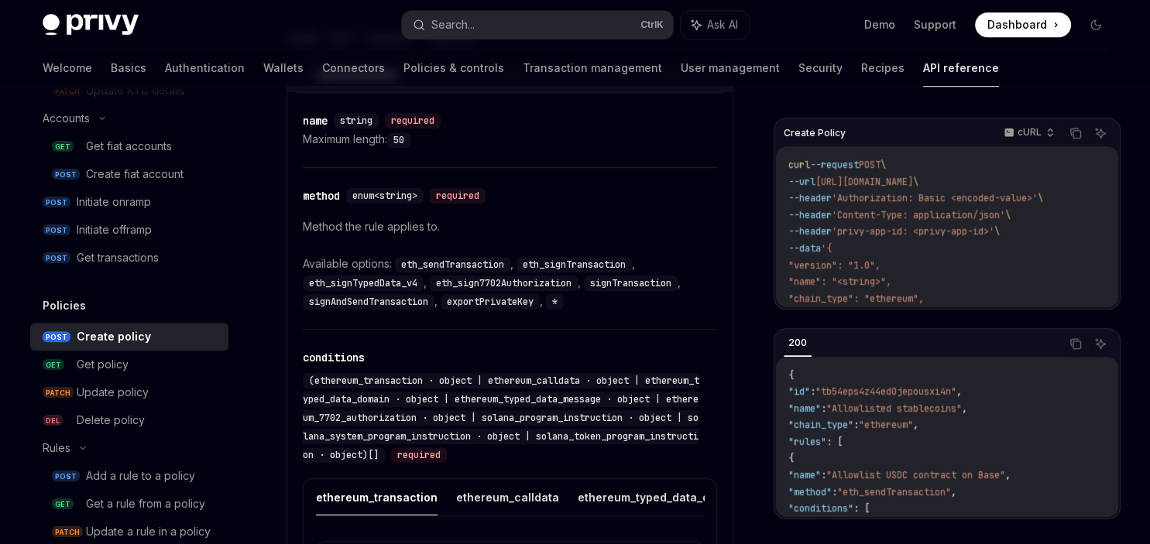
scroll to position [1125, 0]
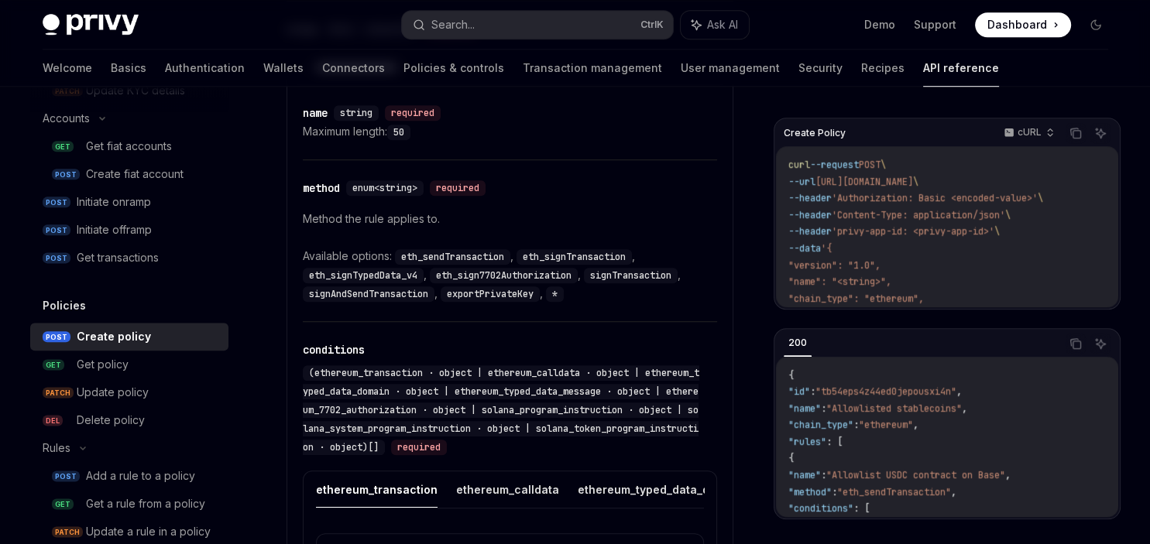
click at [870, 213] on span "'Content-Type: application/json'" at bounding box center [918, 215] width 173 height 12
click at [1048, 135] on icon "button" at bounding box center [1050, 132] width 11 height 11
click at [870, 240] on code "curl --request POST \ --url [URL][DOMAIN_NAME] \ --header 'Authorization: Basic…" at bounding box center [947, 399] width 318 height 485
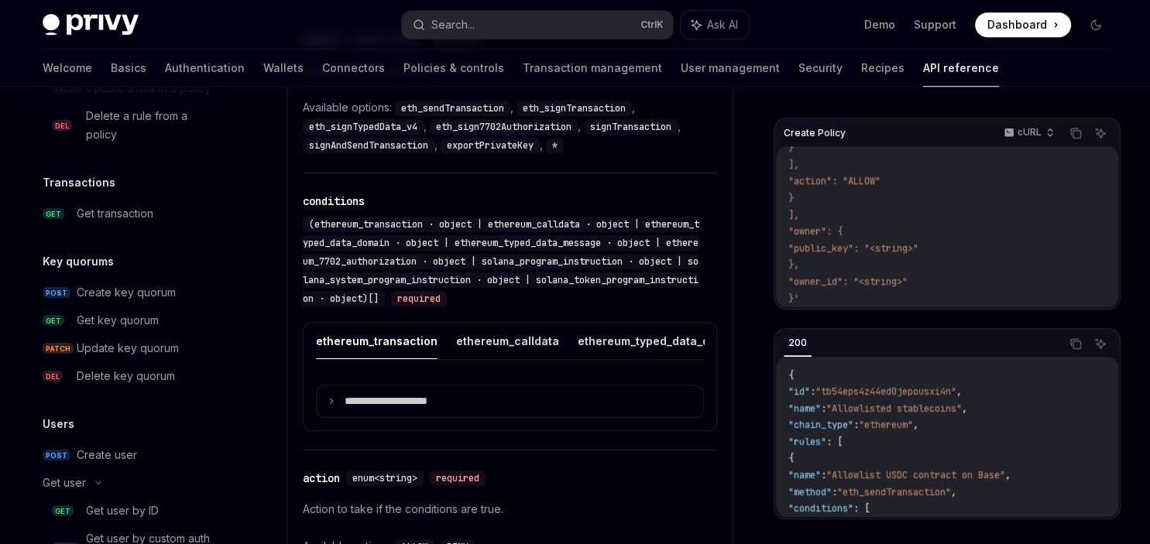
scroll to position [1815, 0]
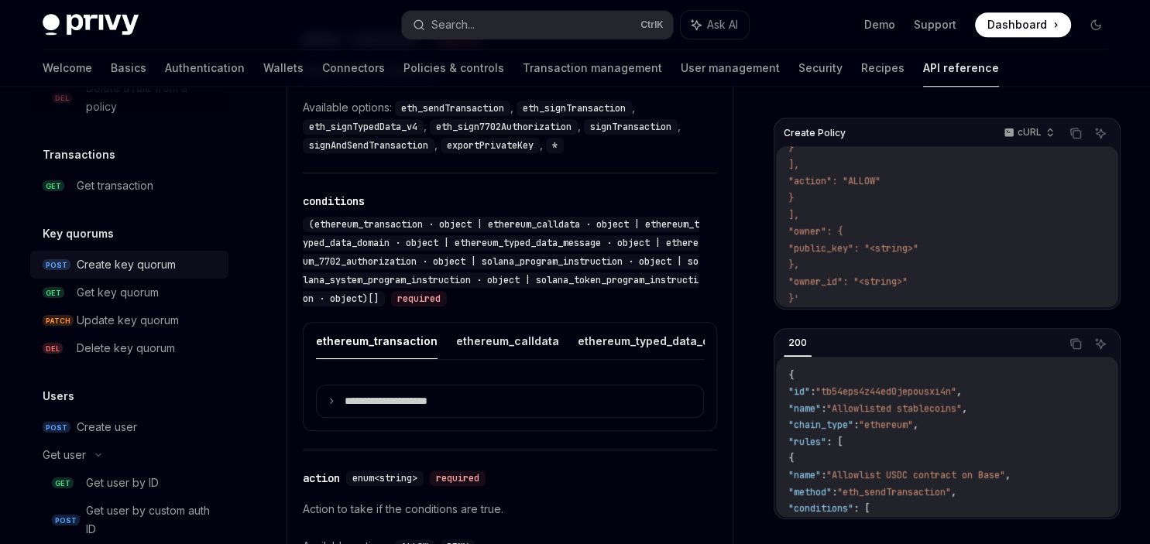
click at [160, 270] on div "Create key quorum" at bounding box center [126, 265] width 99 height 19
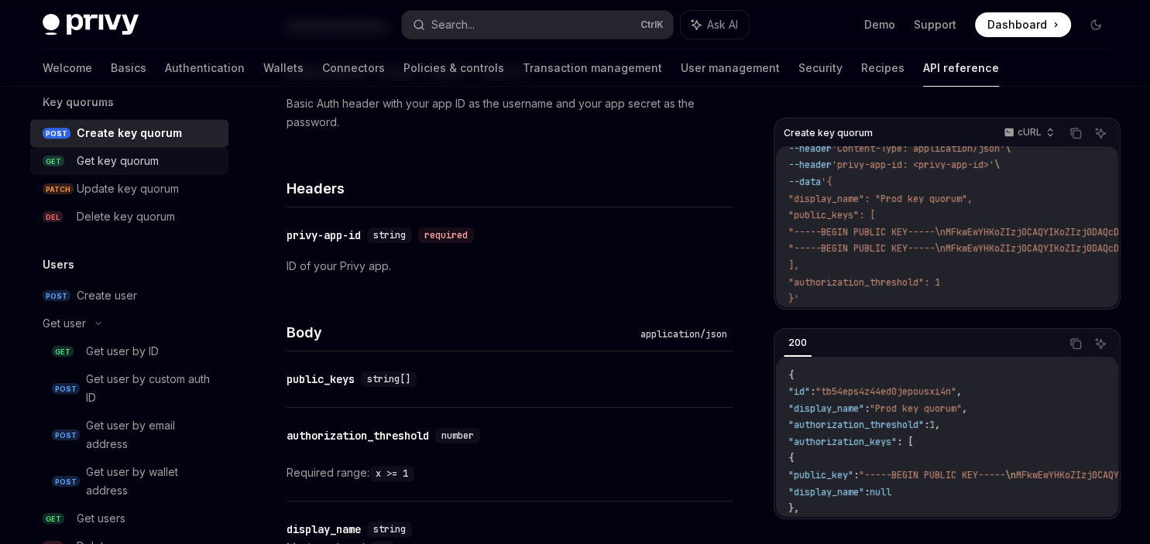
scroll to position [1952, 0]
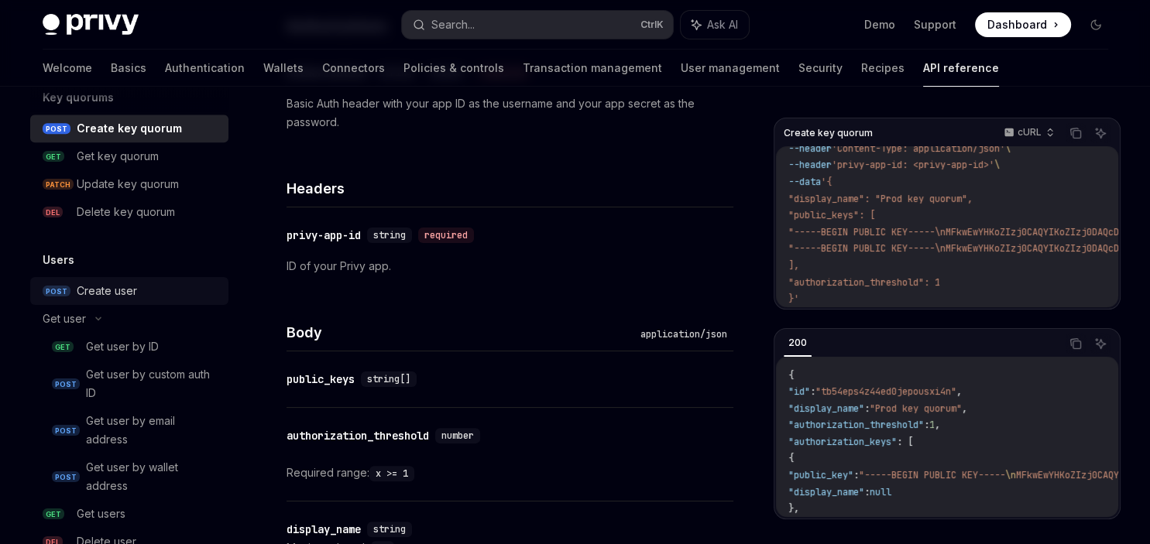
click at [116, 298] on div "Create user" at bounding box center [107, 291] width 60 height 19
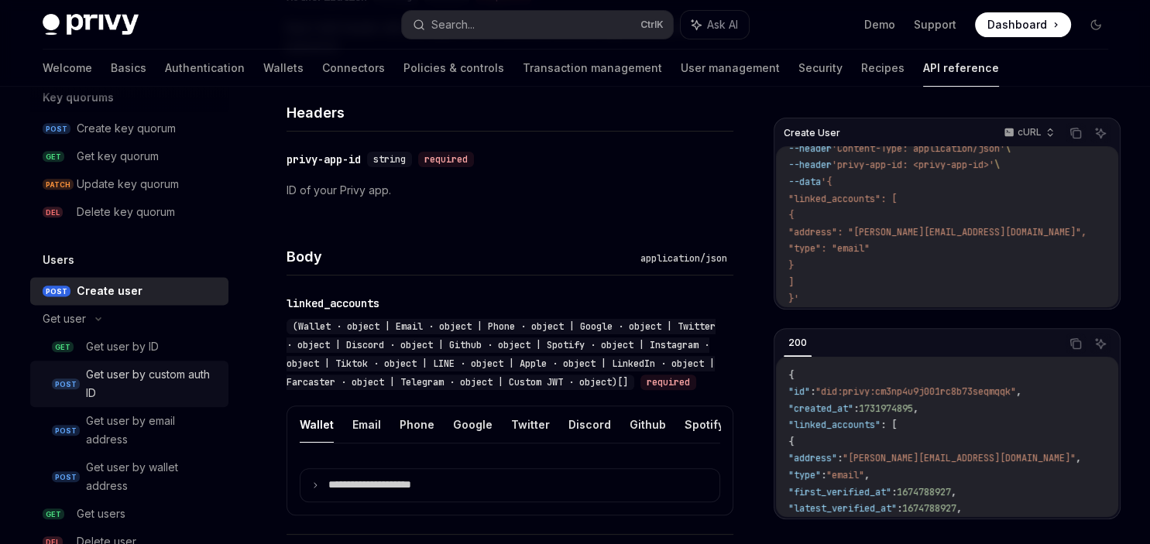
scroll to position [2050, 0]
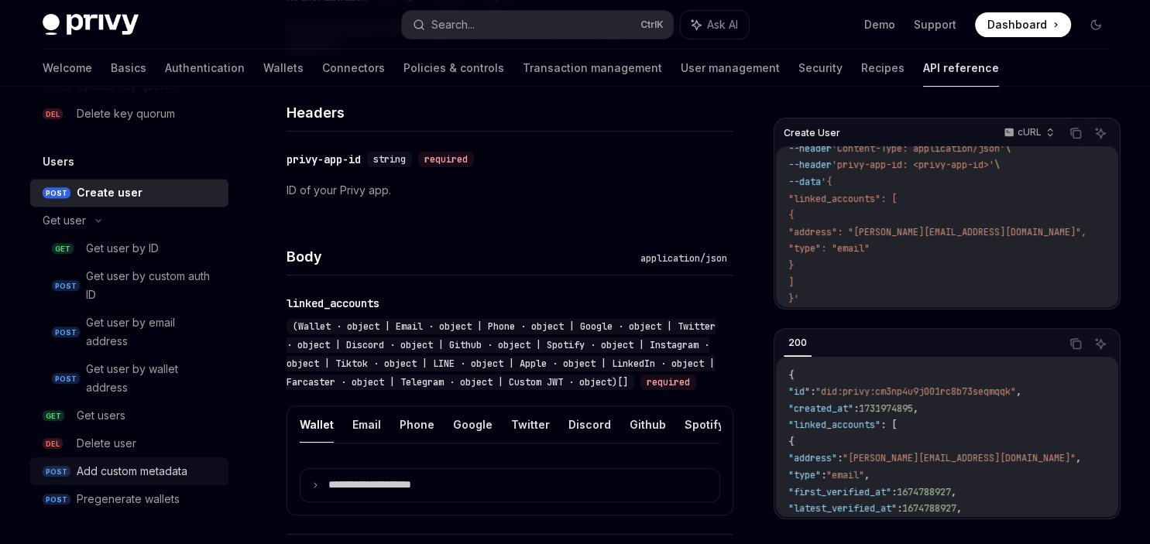
click at [147, 472] on div "Add custom metadata" at bounding box center [132, 471] width 111 height 19
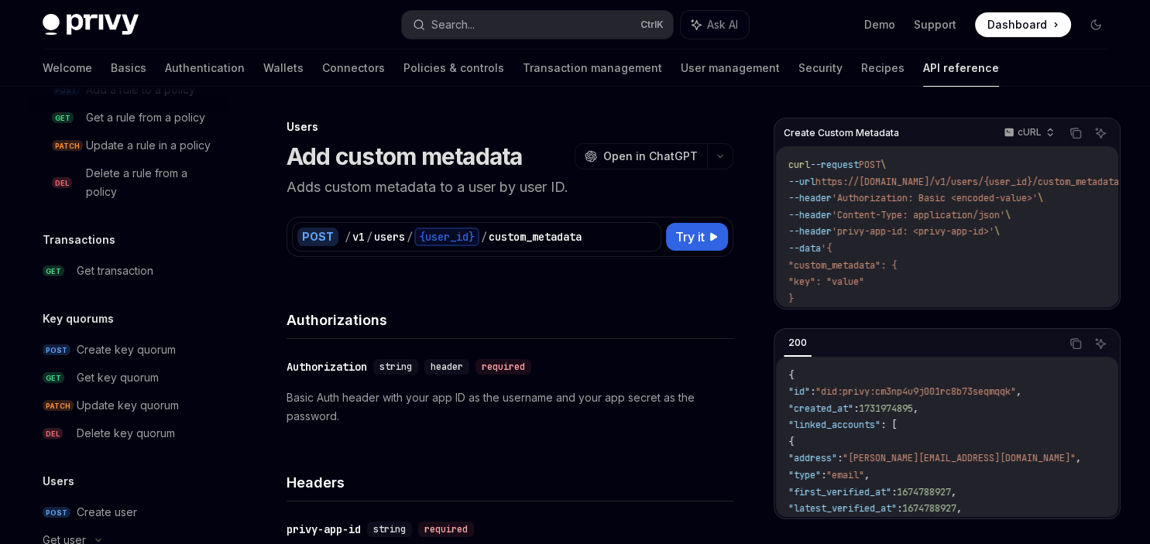
scroll to position [1715, 0]
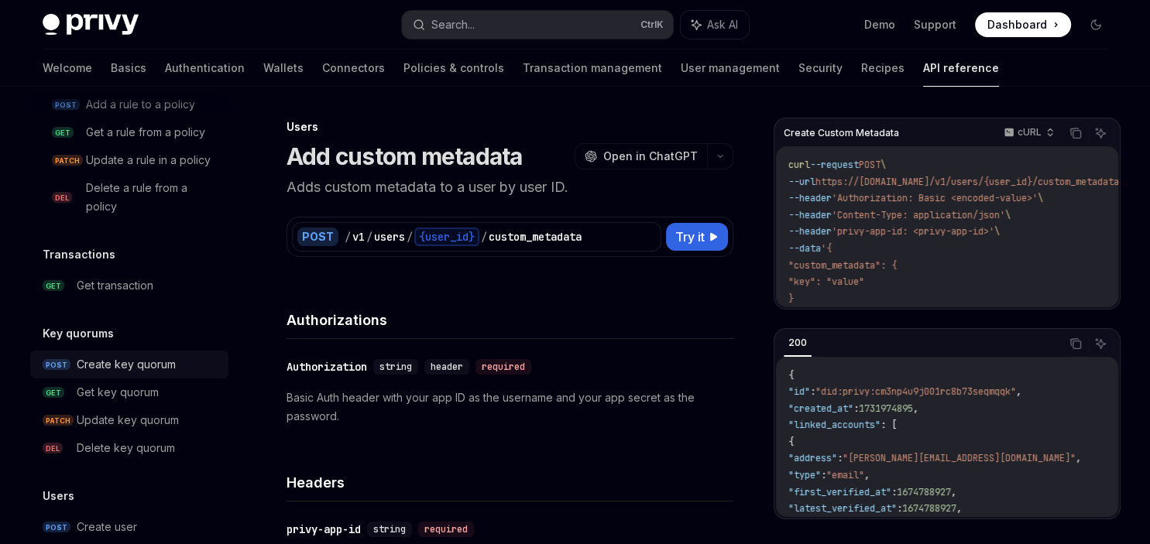
click at [152, 375] on link "POST Create key quorum" at bounding box center [129, 365] width 198 height 28
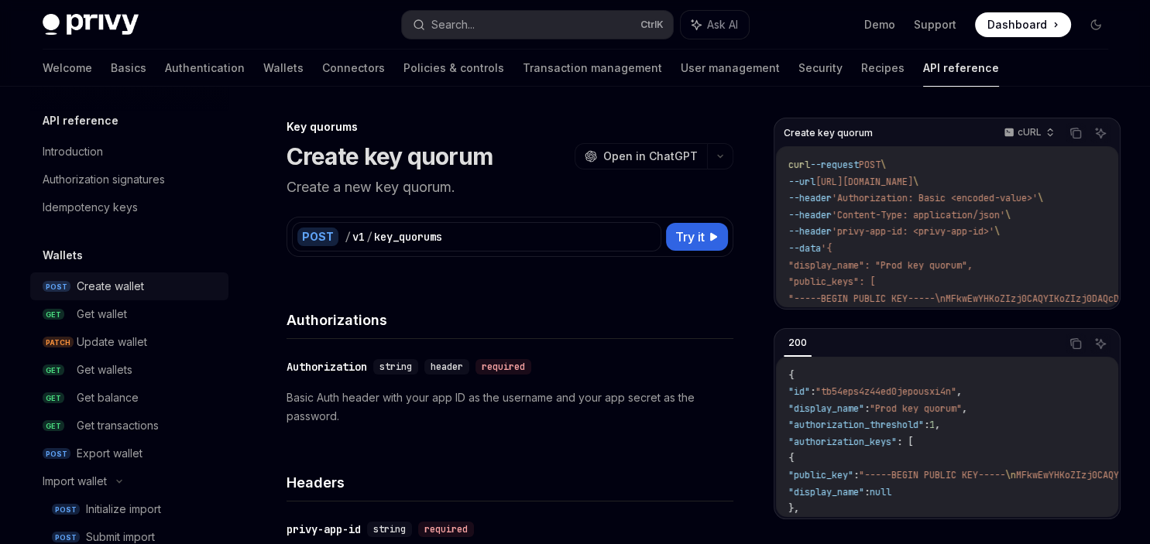
click at [120, 288] on div "Create wallet" at bounding box center [110, 286] width 67 height 19
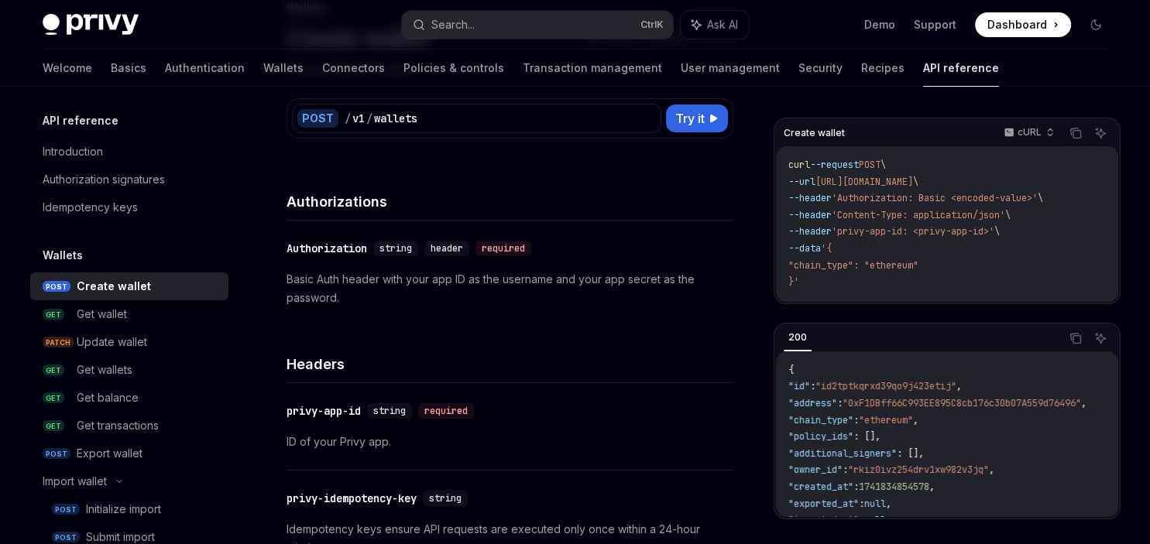
scroll to position [119, 0]
click at [1080, 133] on icon "Copy the contents from the code block" at bounding box center [1076, 133] width 12 height 12
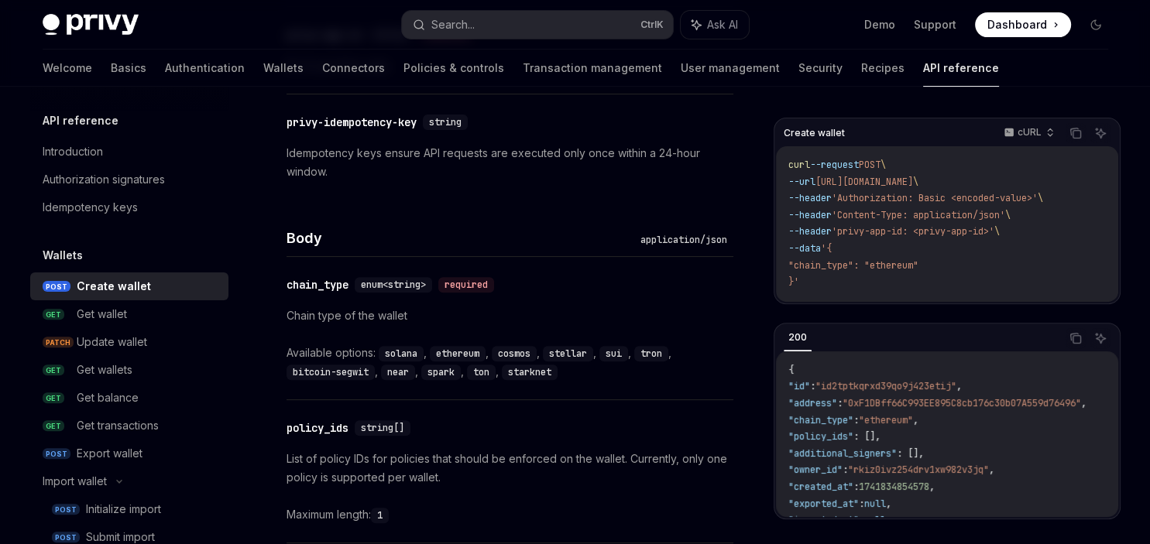
scroll to position [496, 0]
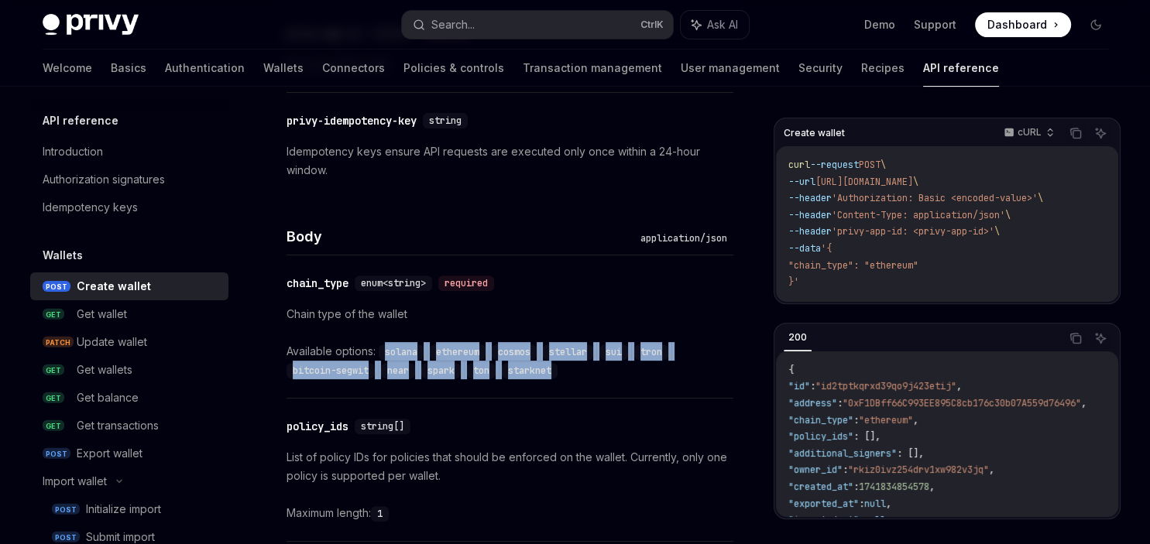
drag, startPoint x: 385, startPoint y: 350, endPoint x: 559, endPoint y: 371, distance: 175.5
click at [559, 371] on div "Available options: solana , ethereum , cosmos , stellar , sui , tron , bitcoin-…" at bounding box center [510, 360] width 447 height 37
click at [558, 371] on code "starknet" at bounding box center [530, 370] width 56 height 15
drag, startPoint x: 559, startPoint y: 371, endPoint x: 383, endPoint y: 344, distance: 177.9
click at [383, 344] on div "Available options: solana , ethereum , cosmos , stellar , sui , tron , bitcoin-…" at bounding box center [510, 360] width 447 height 37
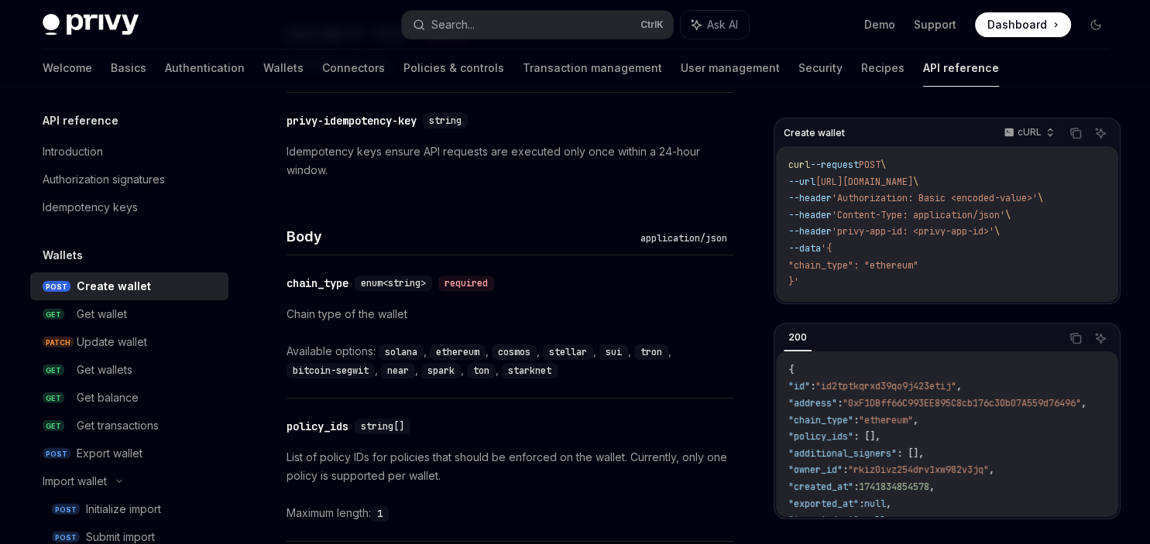
click at [383, 345] on code "solana" at bounding box center [401, 352] width 45 height 15
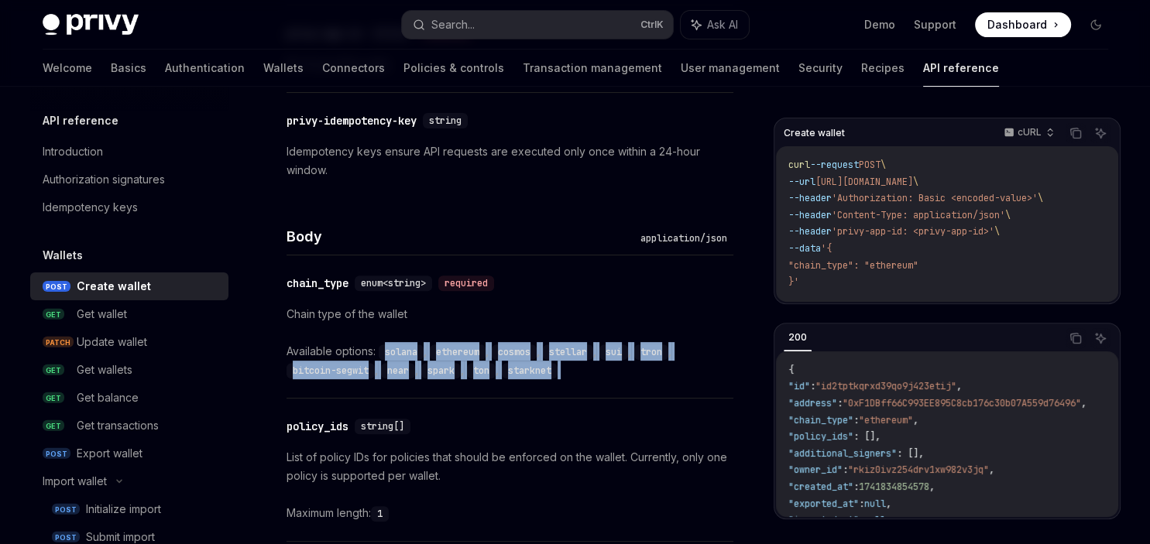
drag, startPoint x: 383, startPoint y: 344, endPoint x: 565, endPoint y: 366, distance: 183.3
click at [565, 366] on div "Available options: solana , ethereum , cosmos , stellar , sui , tron , bitcoin-…" at bounding box center [510, 360] width 447 height 37
drag, startPoint x: 565, startPoint y: 366, endPoint x: 386, endPoint y: 342, distance: 180.5
click at [386, 342] on div "Available options: solana , ethereum , cosmos , stellar , sui , tron , bitcoin-…" at bounding box center [510, 360] width 447 height 37
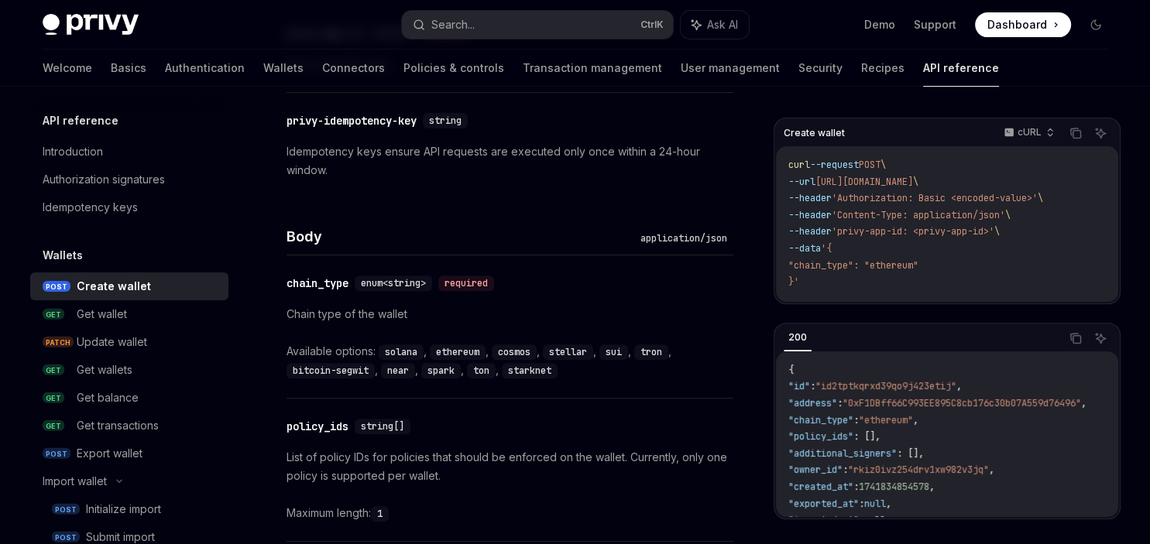
click at [386, 342] on div "solana ," at bounding box center [404, 351] width 51 height 19
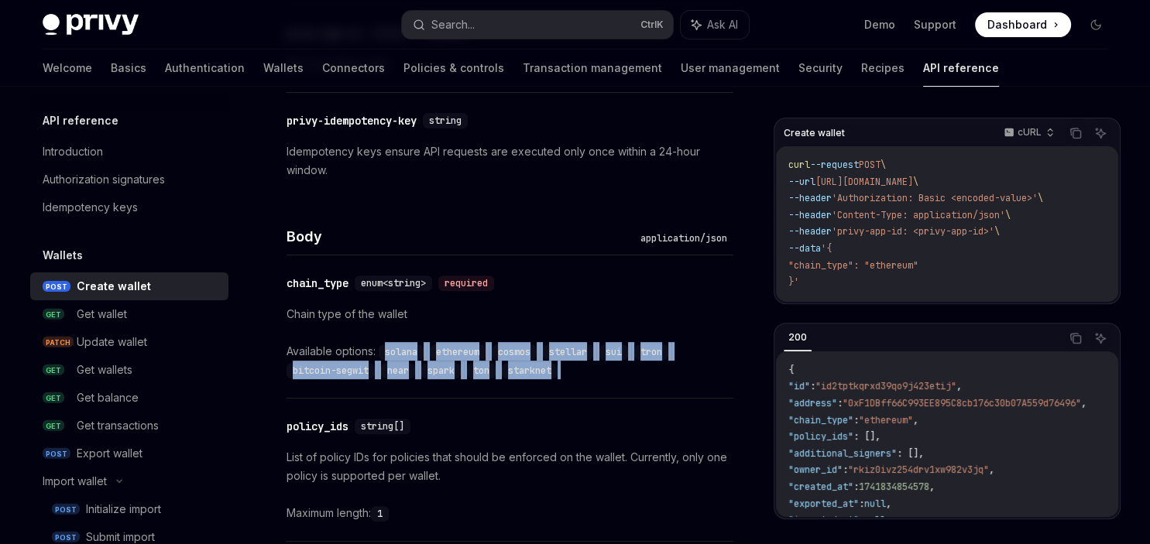
drag, startPoint x: 386, startPoint y: 342, endPoint x: 528, endPoint y: 369, distance: 144.3
click at [528, 369] on div "Available options: solana , ethereum , cosmos , stellar , sui , tron , bitcoin-…" at bounding box center [510, 360] width 447 height 37
click at [528, 369] on code "starknet" at bounding box center [530, 370] width 56 height 15
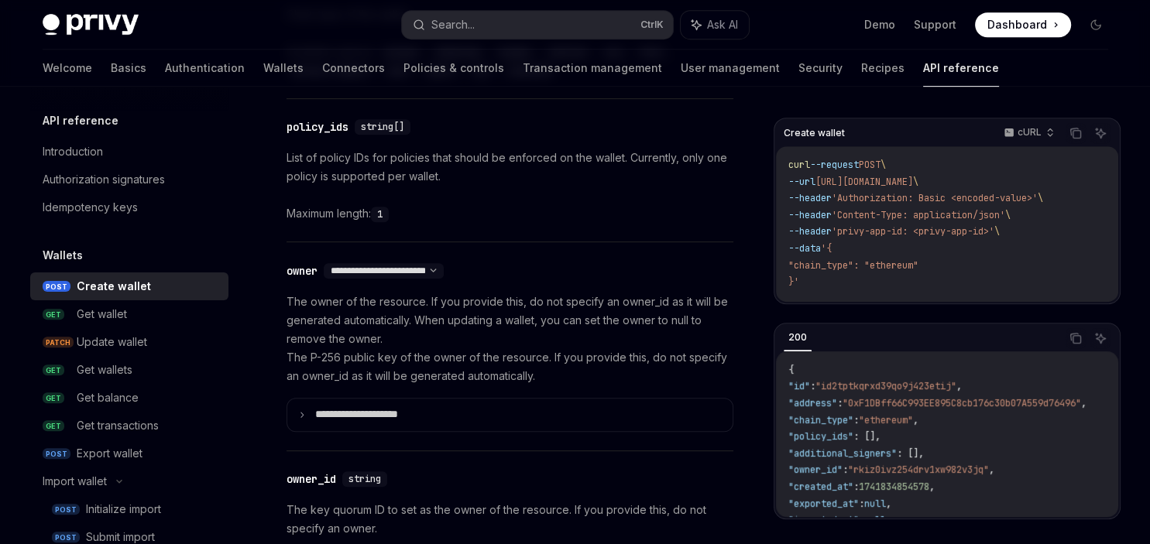
scroll to position [798, 0]
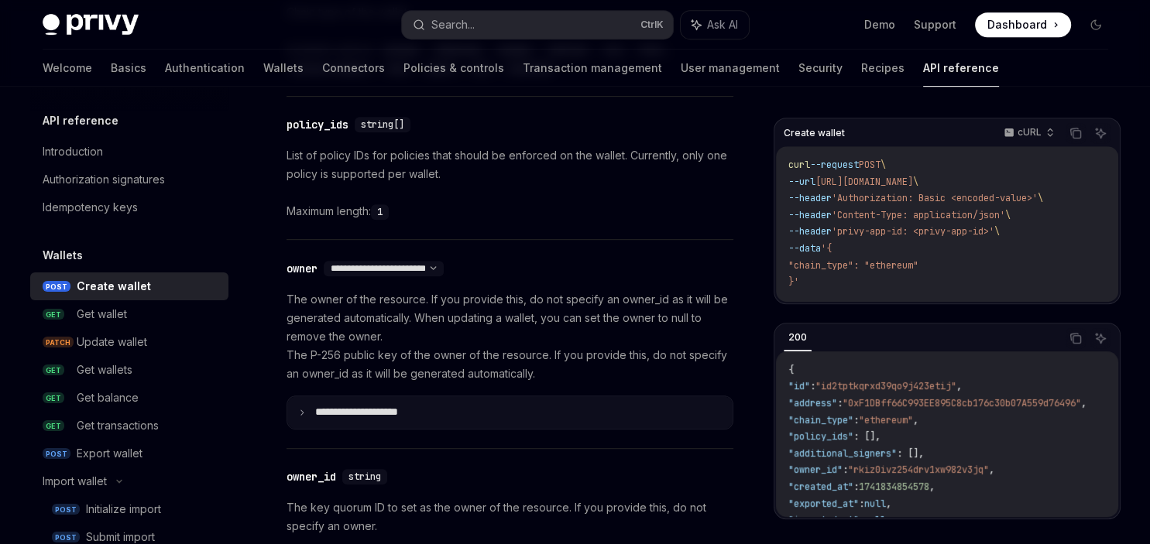
click at [492, 397] on summary "**********" at bounding box center [509, 413] width 445 height 33
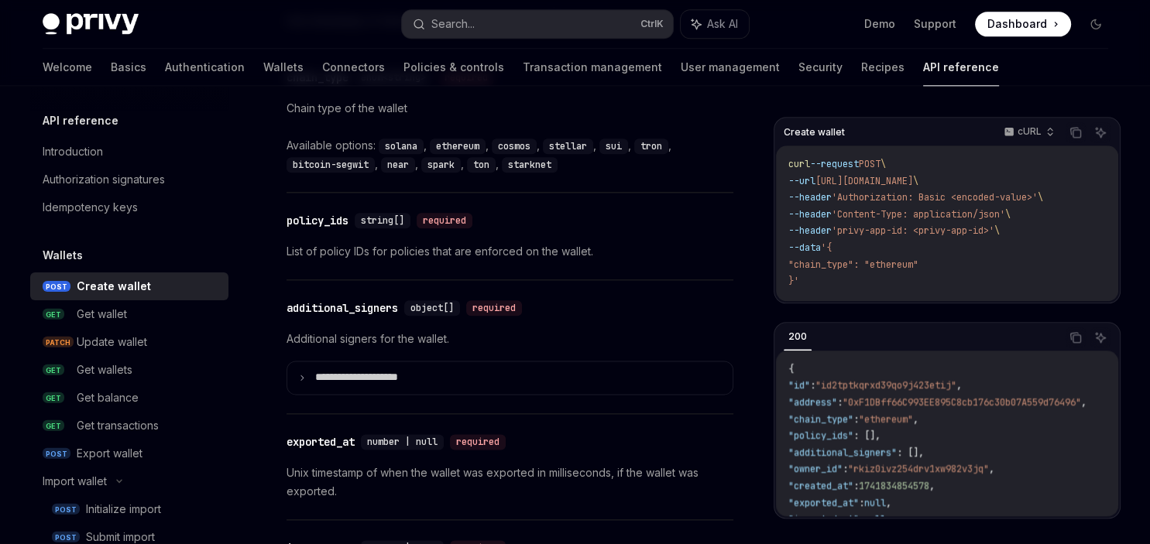
scroll to position [1816, 0]
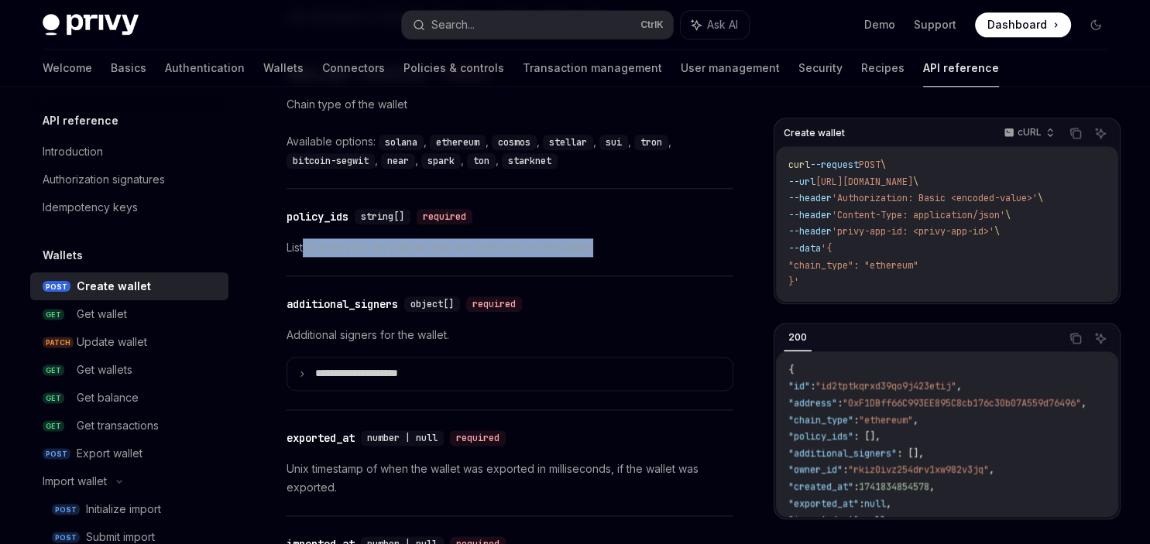
drag, startPoint x: 303, startPoint y: 248, endPoint x: 599, endPoint y: 246, distance: 295.9
click at [599, 246] on p "List of policy IDs for policies that are enforced on the wallet." at bounding box center [510, 248] width 447 height 19
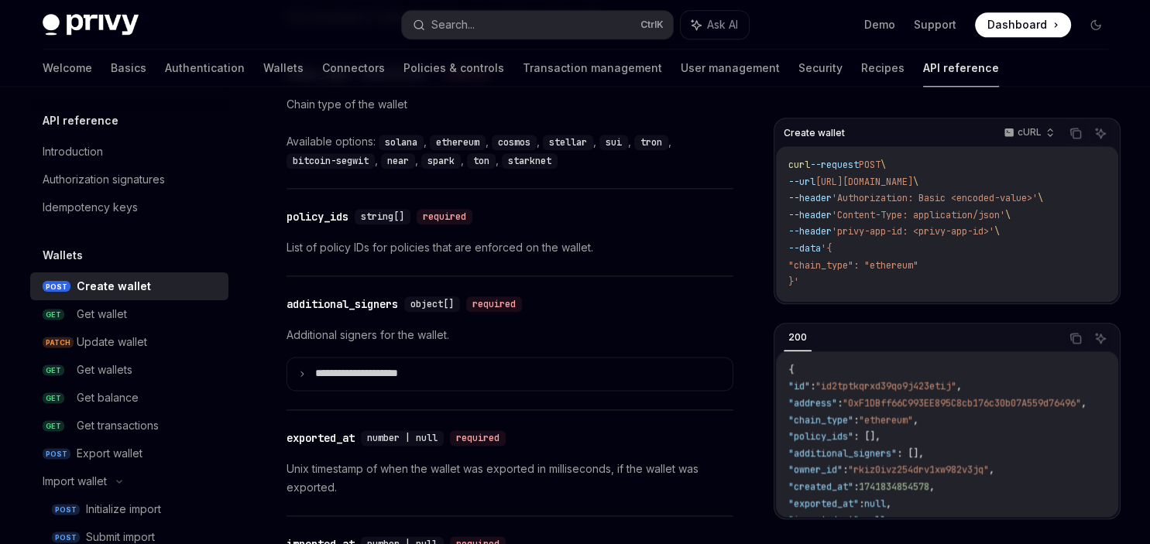
click at [599, 246] on p "List of policy IDs for policies that are enforced on the wallet." at bounding box center [510, 248] width 447 height 19
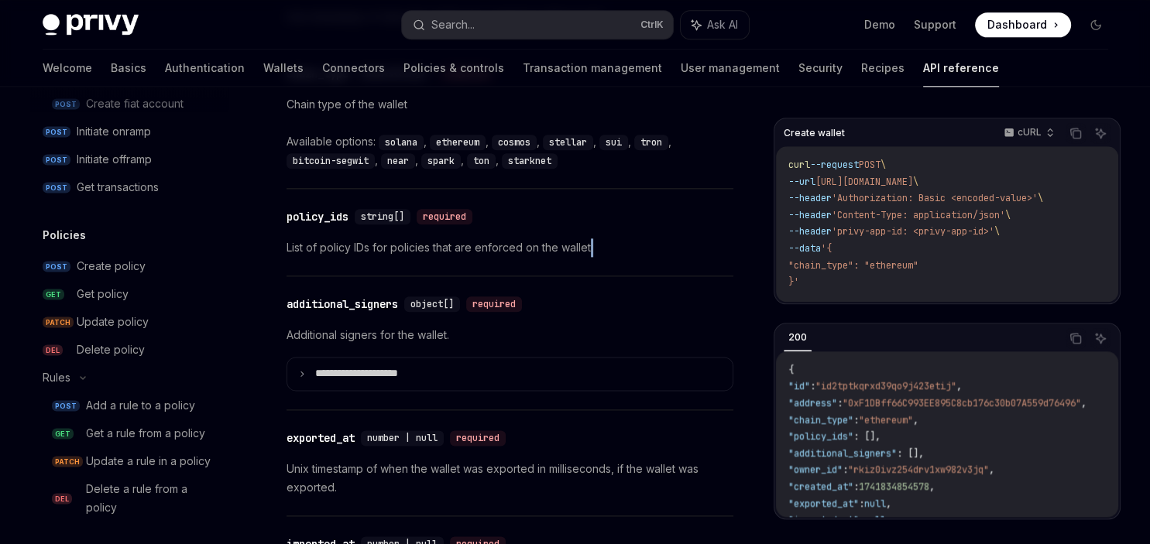
scroll to position [1417, 0]
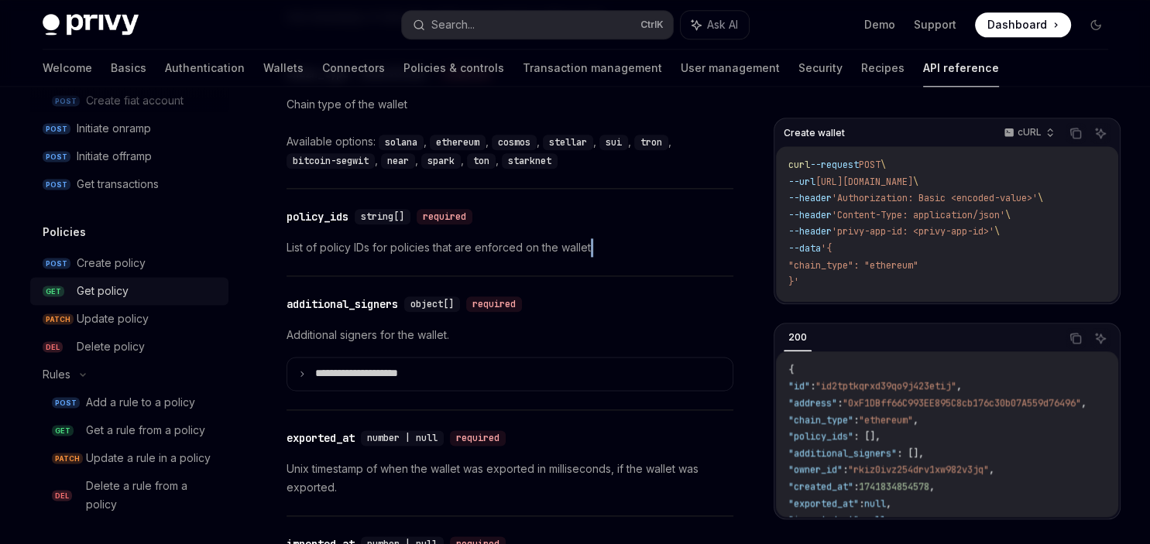
click at [85, 299] on div "Get policy" at bounding box center [103, 291] width 52 height 19
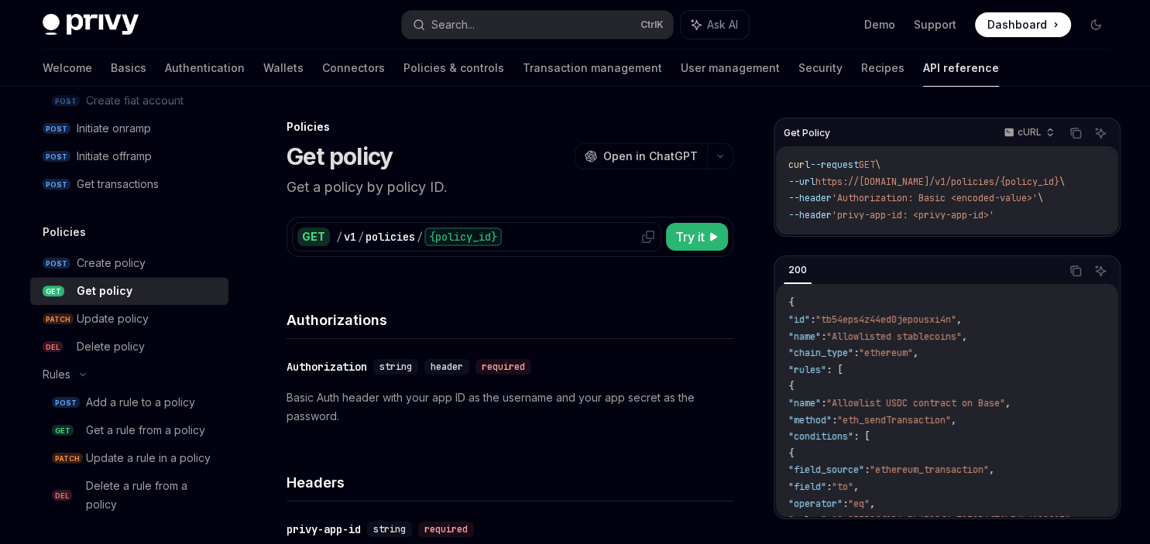
click at [473, 244] on div "{policy_id}" at bounding box center [462, 237] width 77 height 19
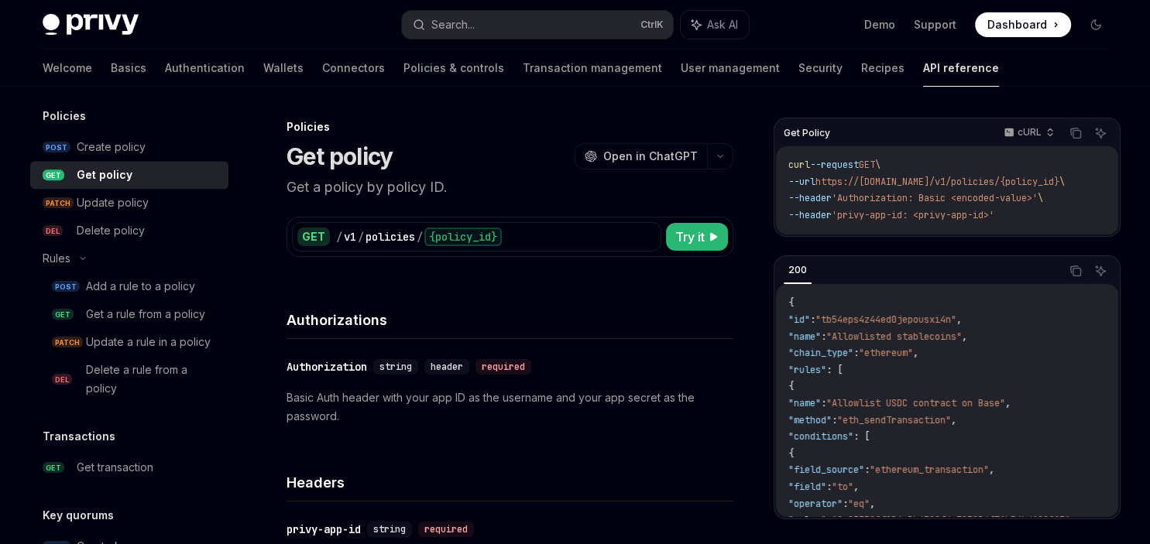
scroll to position [1533, 0]
click at [122, 156] on div "Create policy" at bounding box center [111, 148] width 69 height 19
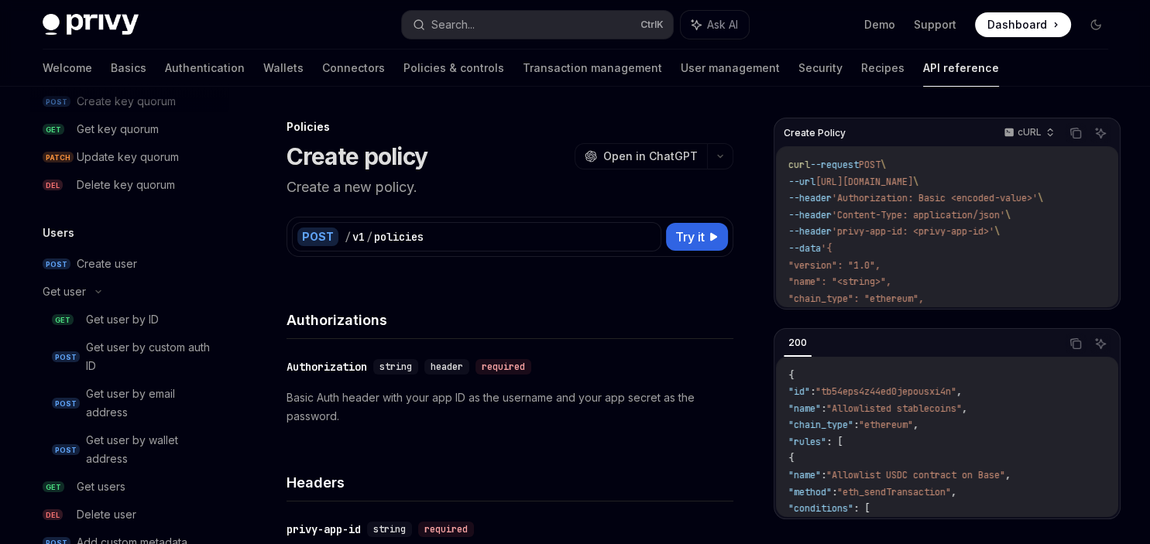
scroll to position [2050, 0]
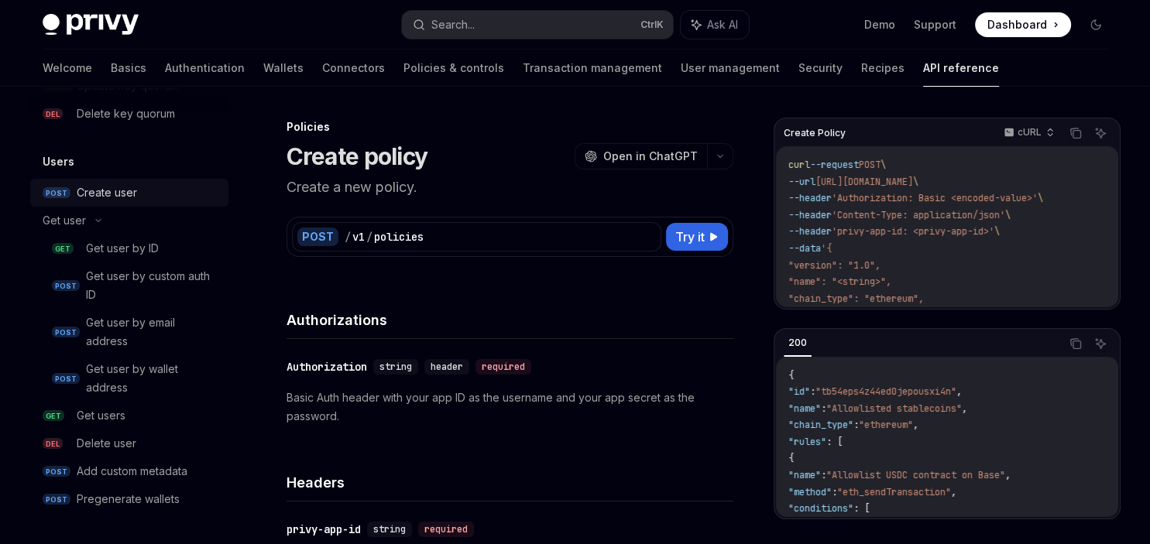
click at [131, 194] on div "Create user" at bounding box center [107, 193] width 60 height 19
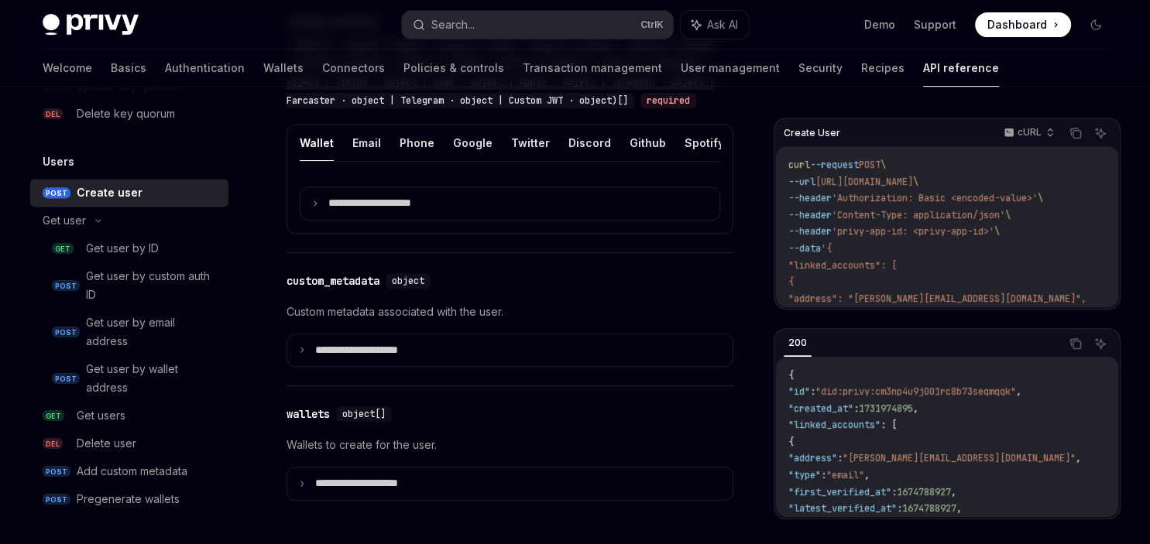
scroll to position [673, 0]
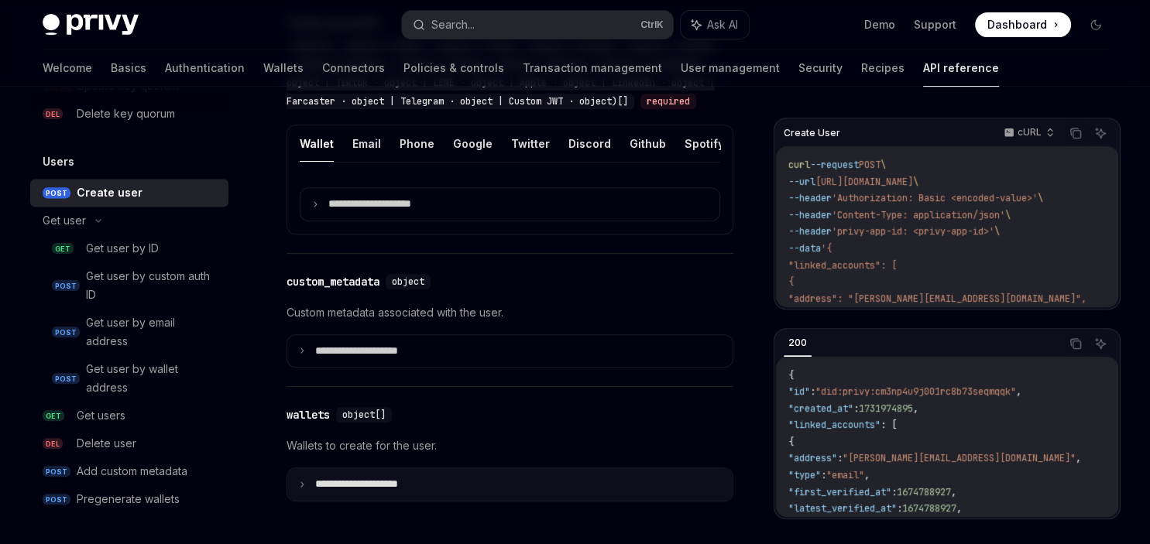
click at [366, 489] on summary "**********" at bounding box center [509, 485] width 445 height 33
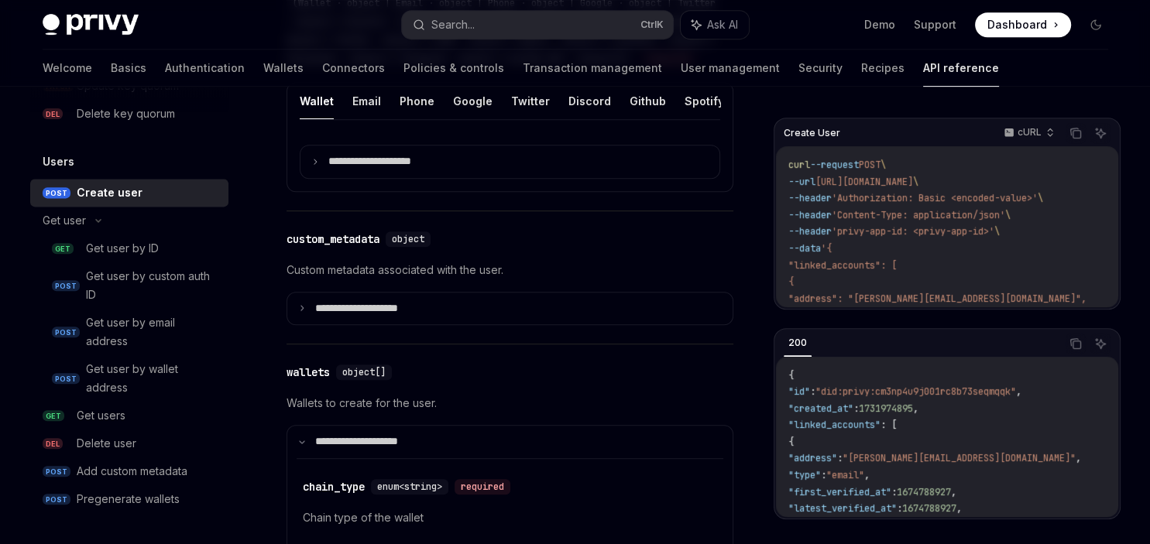
scroll to position [666, 0]
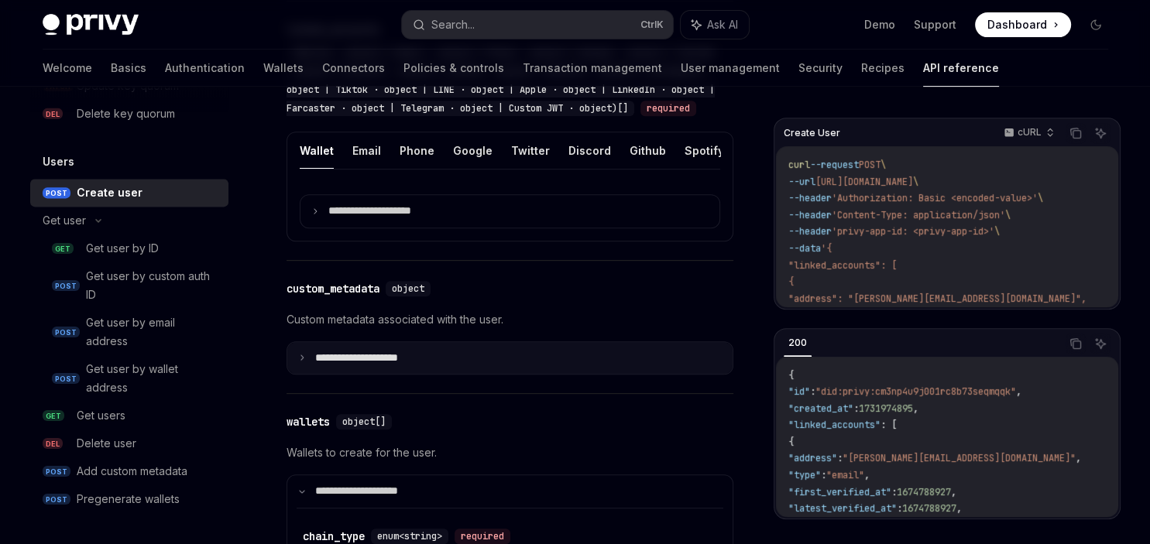
click at [375, 366] on p "**********" at bounding box center [369, 359] width 108 height 14
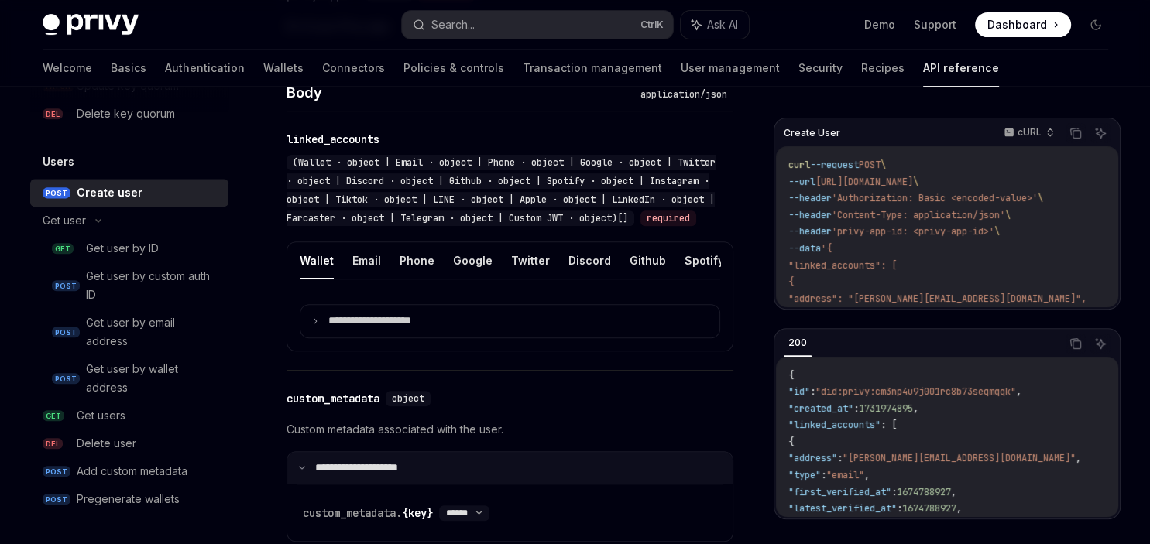
scroll to position [555, 0]
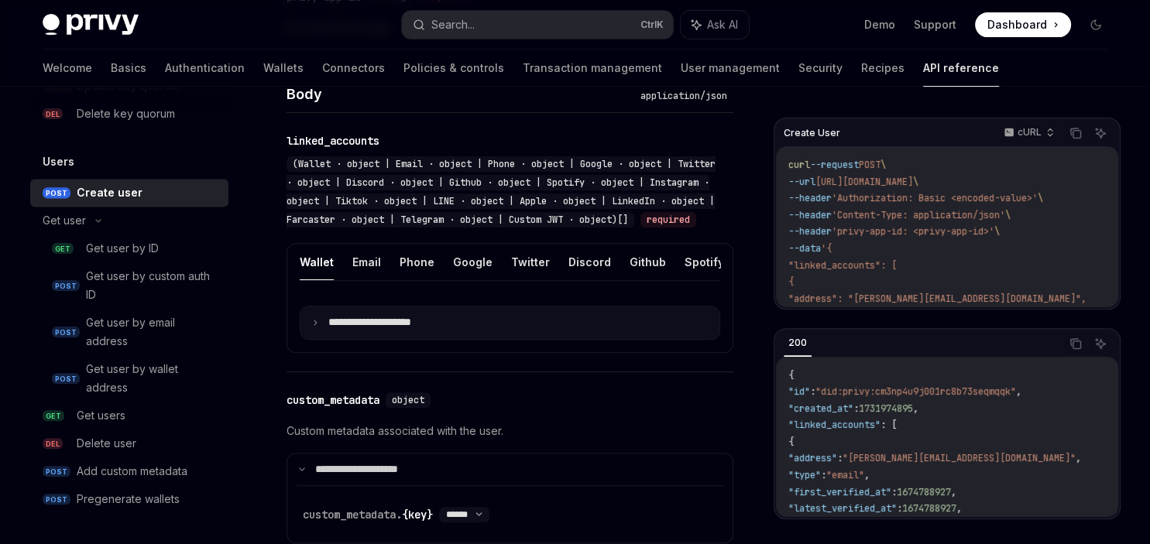
click at [383, 330] on p "**********" at bounding box center [382, 323] width 108 height 14
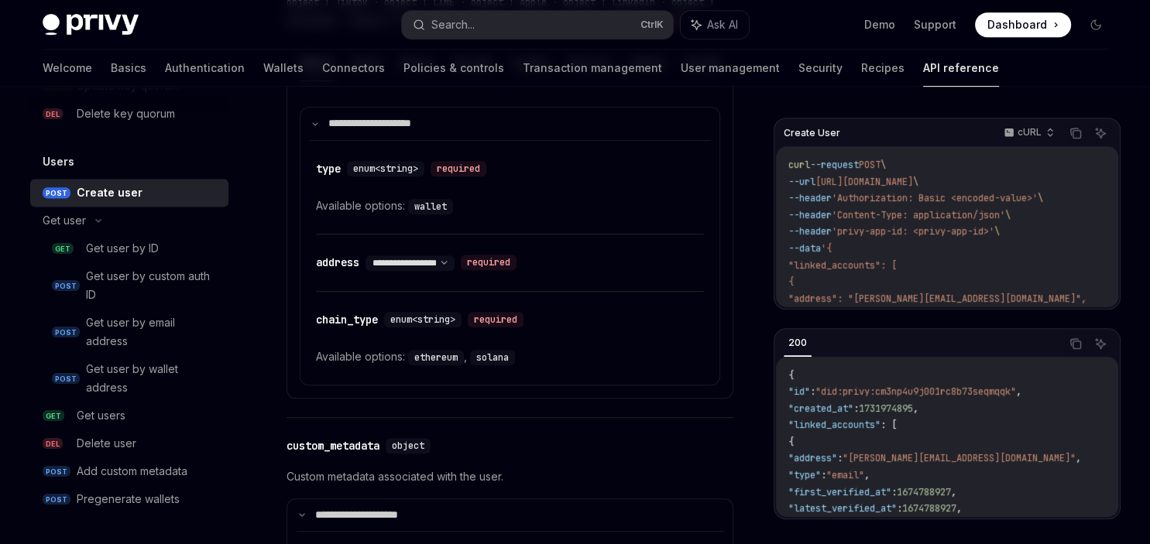
scroll to position [758, 0]
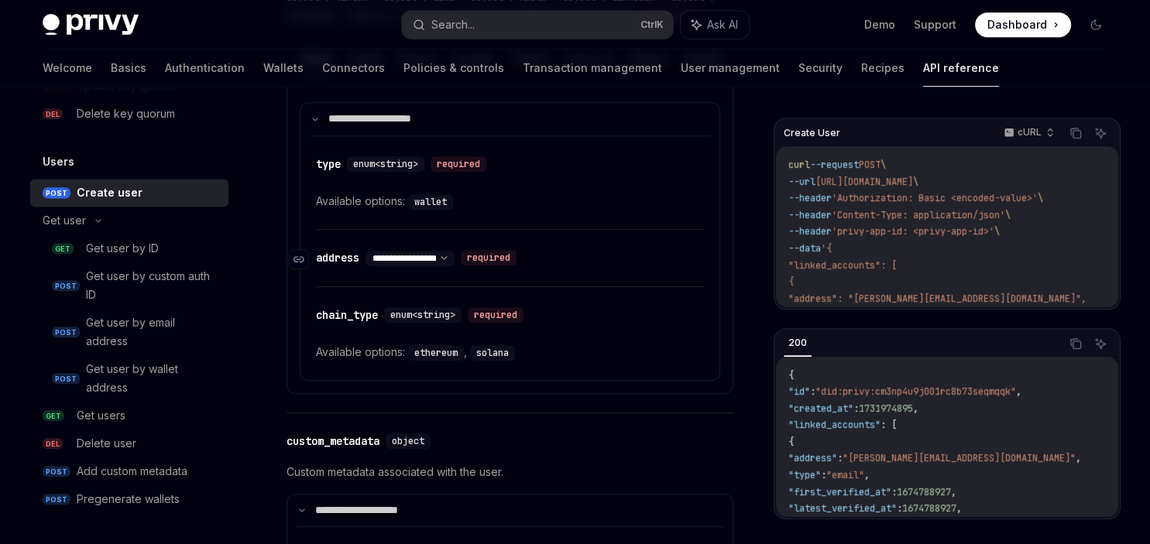
click at [366, 252] on select "**********" at bounding box center [410, 258] width 89 height 12
click at [517, 266] on div "required" at bounding box center [489, 257] width 56 height 15
click at [345, 266] on div "address" at bounding box center [337, 257] width 43 height 15
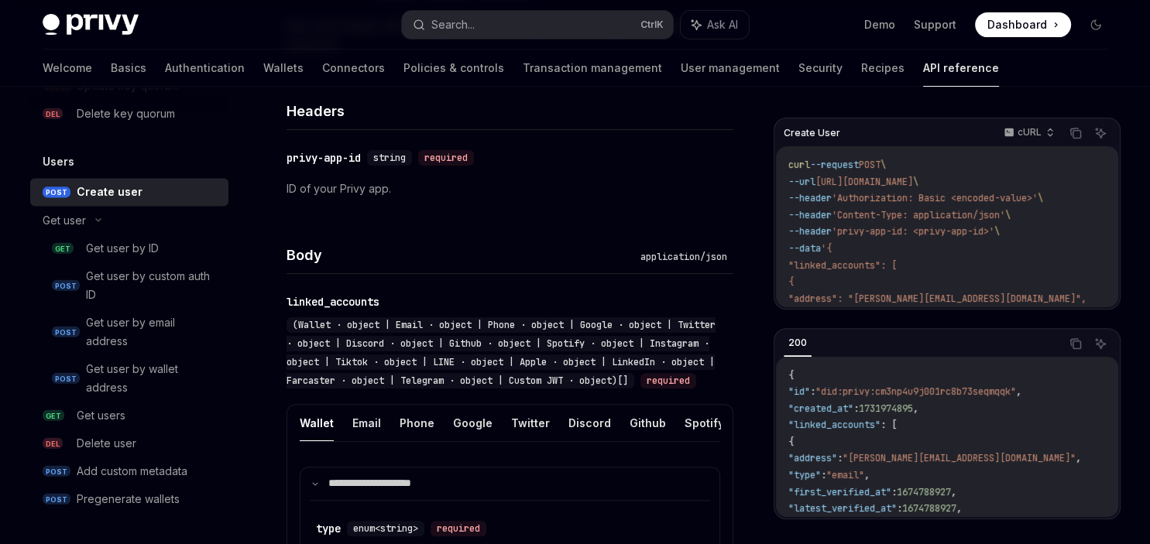
scroll to position [393, 0]
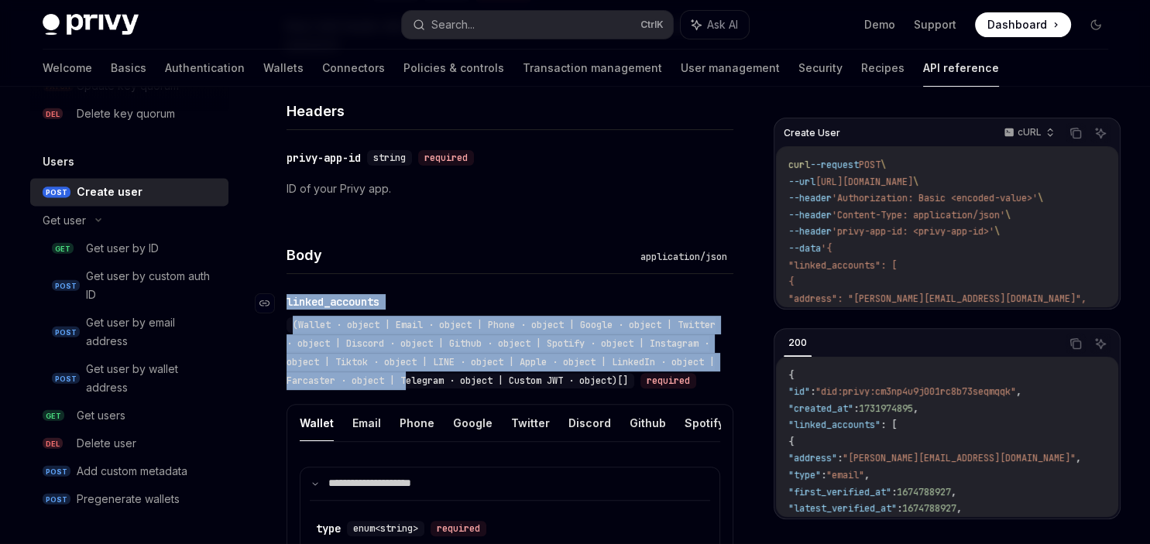
drag, startPoint x: 290, startPoint y: 304, endPoint x: 473, endPoint y: 390, distance: 202.7
click at [473, 390] on div "​ linked_accounts (Wallet · object | Email · object | Phone · object | Google ·…" at bounding box center [502, 342] width 431 height 96
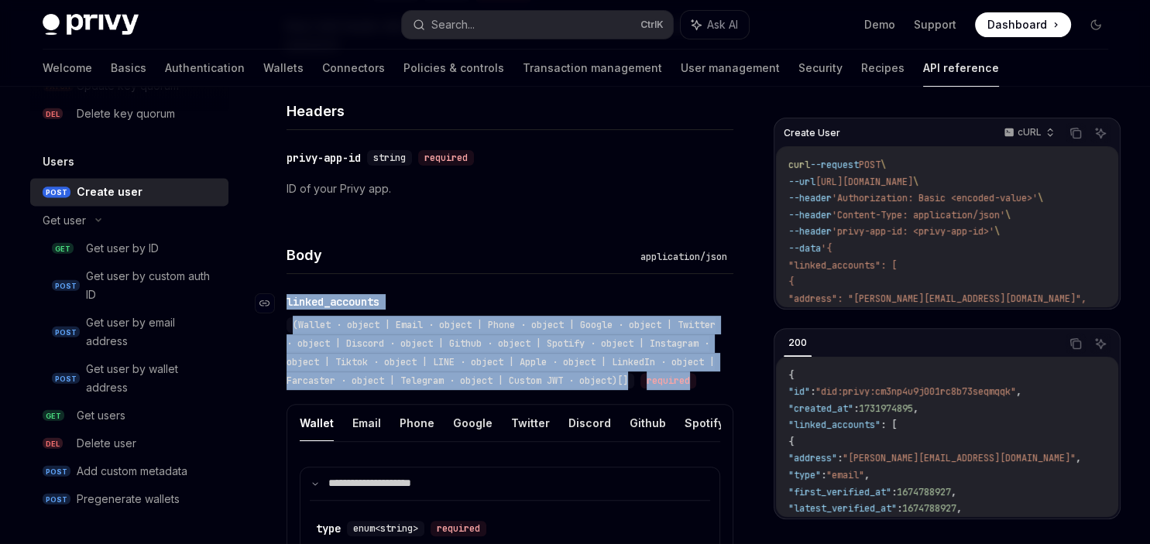
click at [473, 390] on div "(Wallet · object | Email · object | Phone · object | Google · object | Twitter …" at bounding box center [502, 353] width 431 height 74
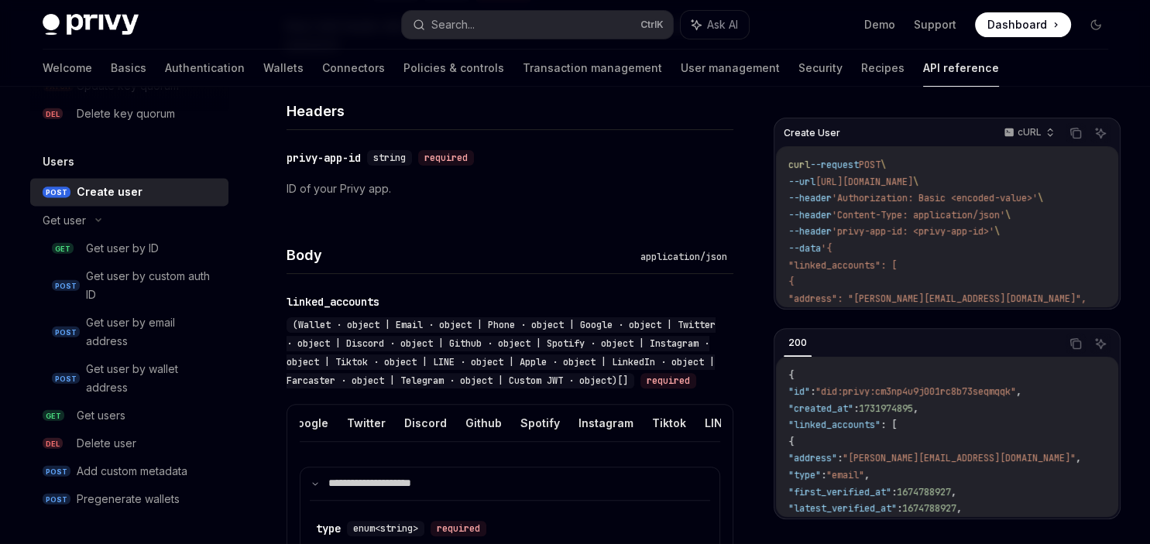
scroll to position [0, 0]
click at [395, 442] on ul "Wallet Email Phone Google Twitter Discord Github Spotify Instagram Tiktok LINE …" at bounding box center [510, 423] width 421 height 37
click at [407, 437] on button "Phone" at bounding box center [417, 423] width 35 height 36
click at [489, 442] on ul "Wallet Email Phone Google Twitter Discord Github Spotify Instagram Tiktok LINE …" at bounding box center [510, 423] width 421 height 37
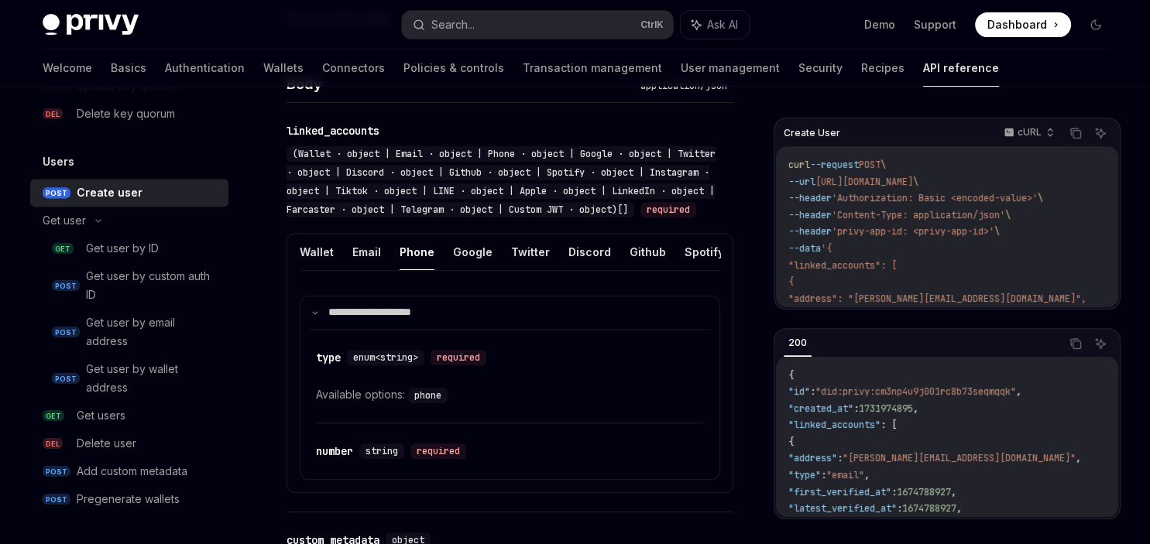
scroll to position [559, 0]
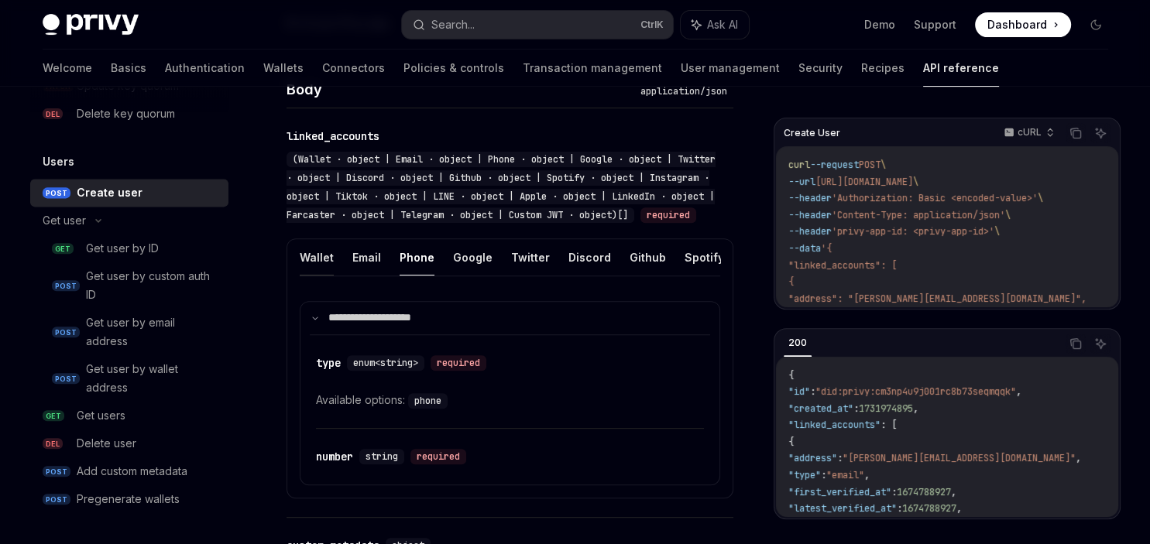
click at [328, 276] on button "Wallet" at bounding box center [317, 257] width 34 height 36
click at [309, 271] on button "Wallet" at bounding box center [317, 257] width 34 height 36
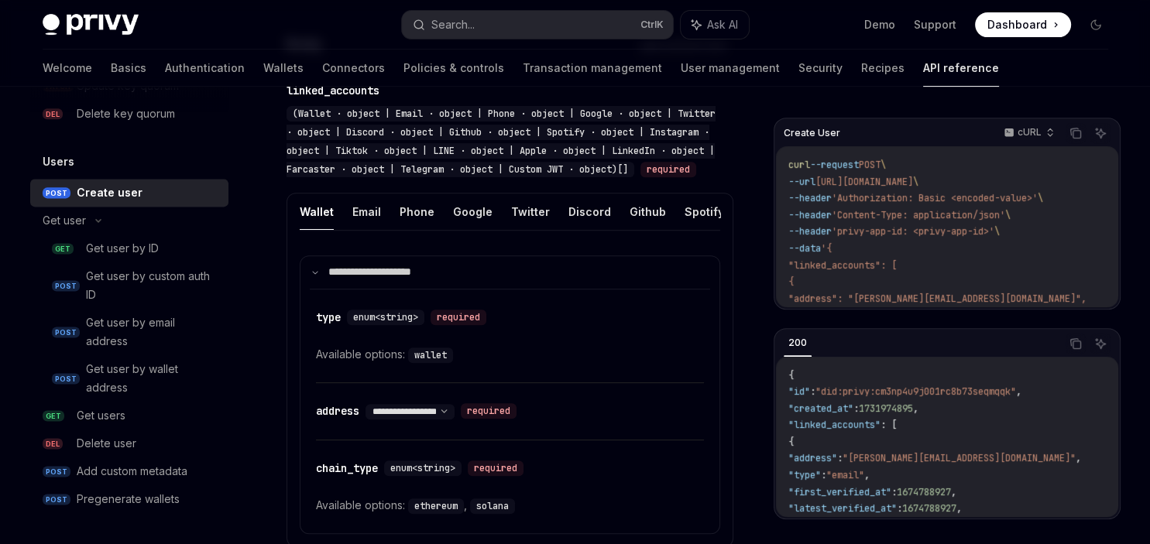
scroll to position [604, 0]
click at [366, 229] on button "Email" at bounding box center [366, 212] width 29 height 36
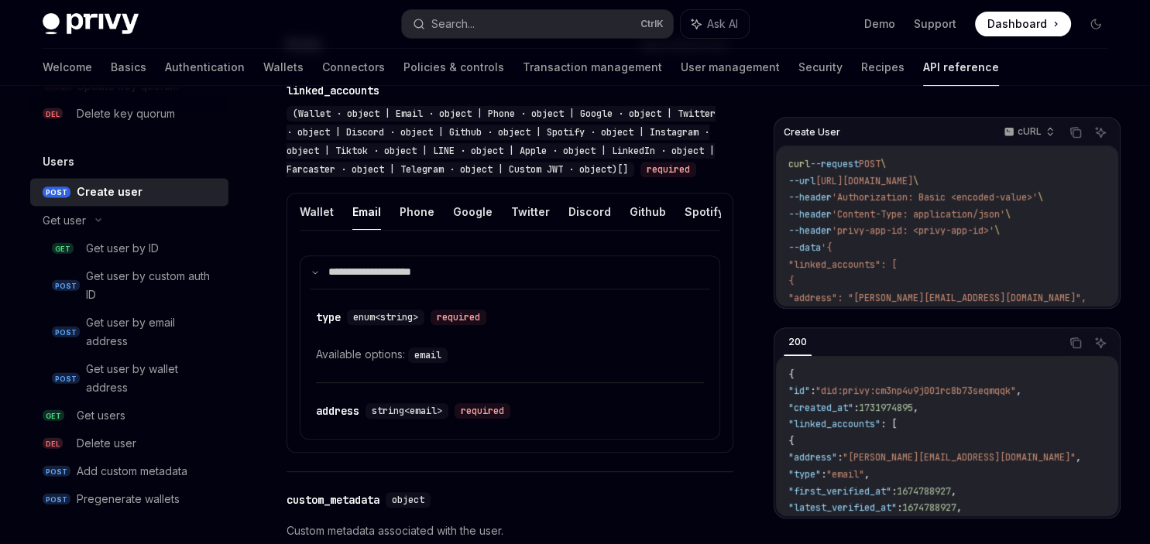
scroll to position [604, 0]
click at [410, 220] on button "Phone" at bounding box center [417, 212] width 35 height 36
click at [453, 230] on button "Google" at bounding box center [472, 212] width 39 height 36
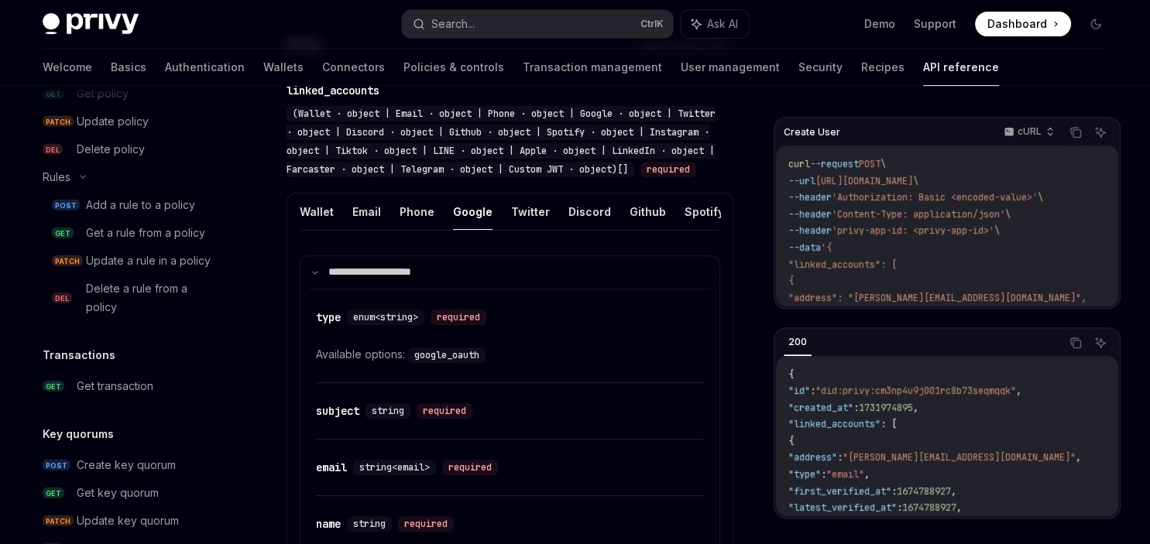
scroll to position [1597, 0]
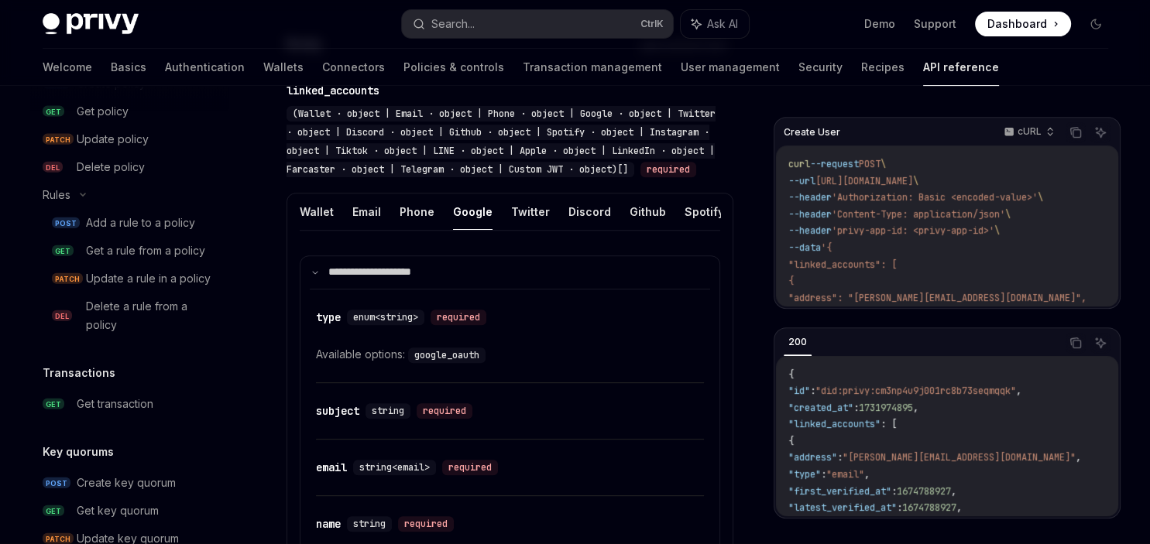
click at [169, 220] on div "Add a rule to a policy" at bounding box center [140, 223] width 109 height 19
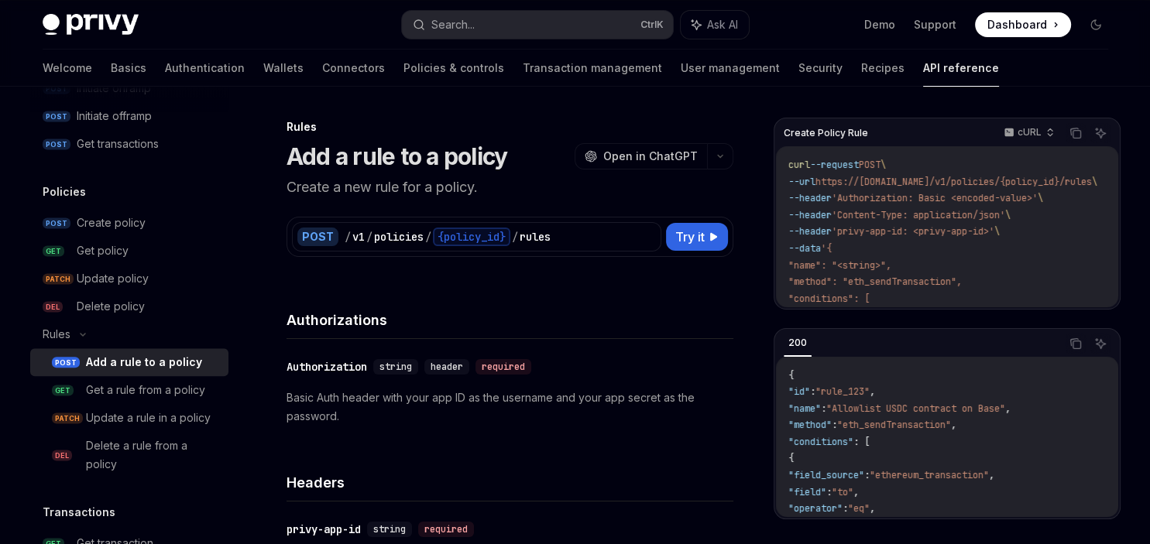
scroll to position [1456, 0]
click at [160, 221] on div "Create policy" at bounding box center [148, 224] width 143 height 19
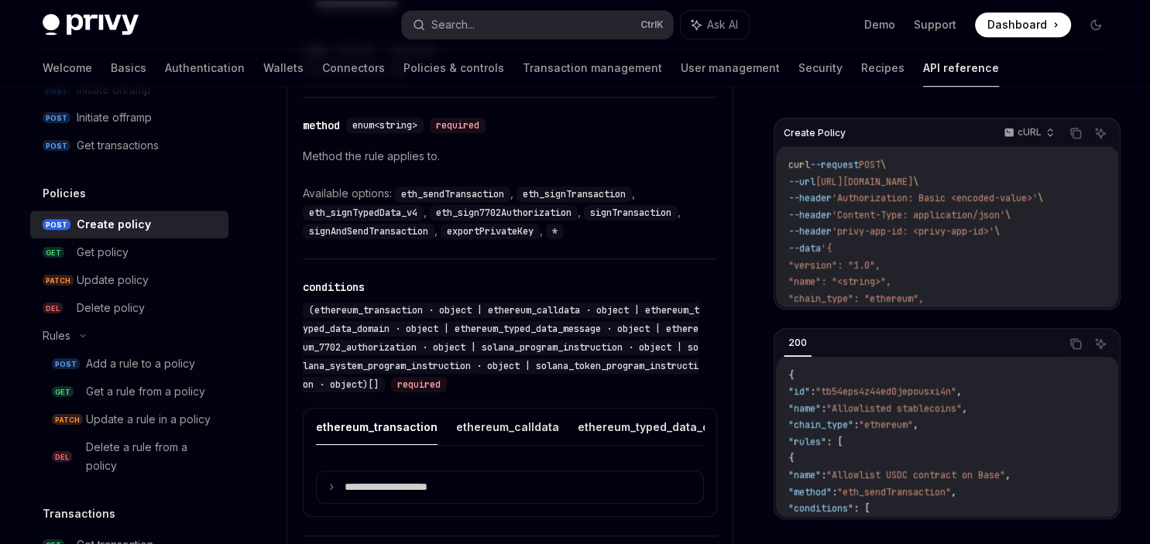
scroll to position [1292, 0]
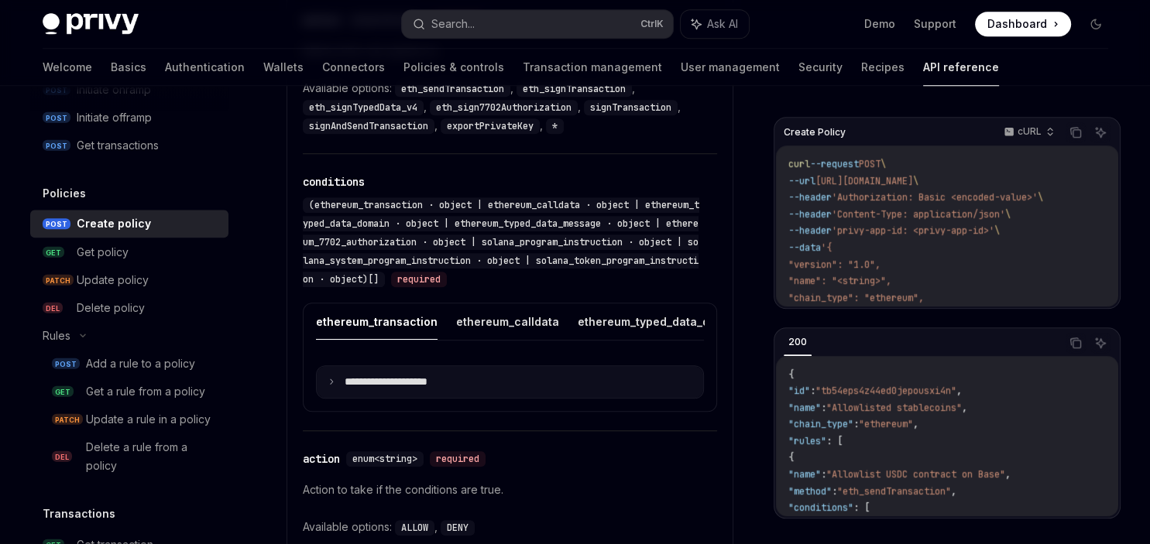
click at [404, 378] on p "**********" at bounding box center [399, 383] width 108 height 14
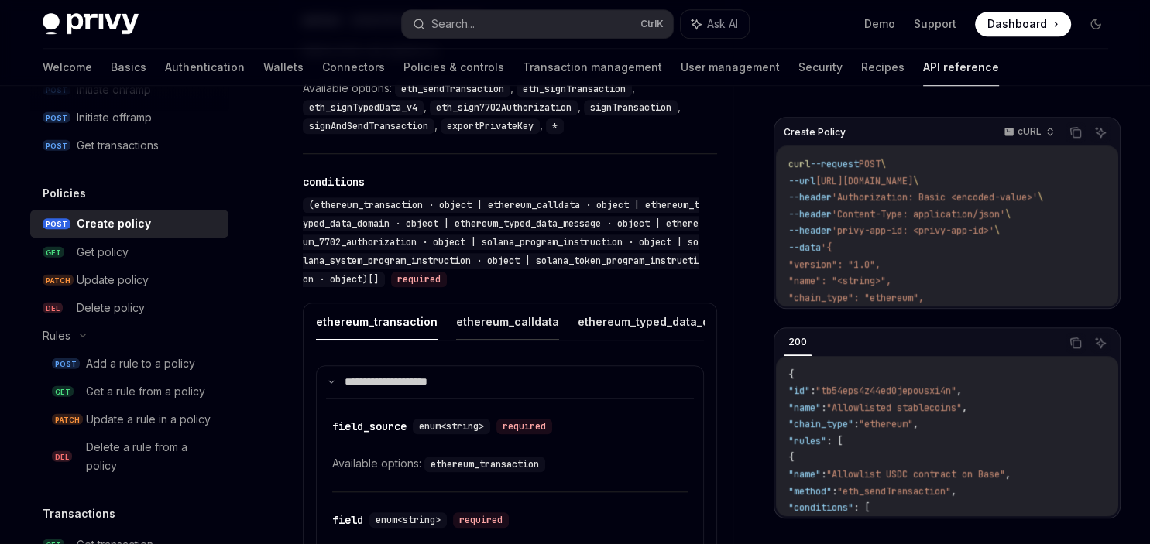
click at [488, 316] on button "ethereum_calldata" at bounding box center [507, 322] width 103 height 36
click at [578, 316] on button "ethereum_typed_data_domain" at bounding box center [660, 322] width 165 height 36
click at [578, 316] on button "ethereum_typed_data_domain" at bounding box center [523, 322] width 165 height 36
click at [651, 321] on button "ethereum_typed_data_message" at bounding box center [712, 322] width 174 height 36
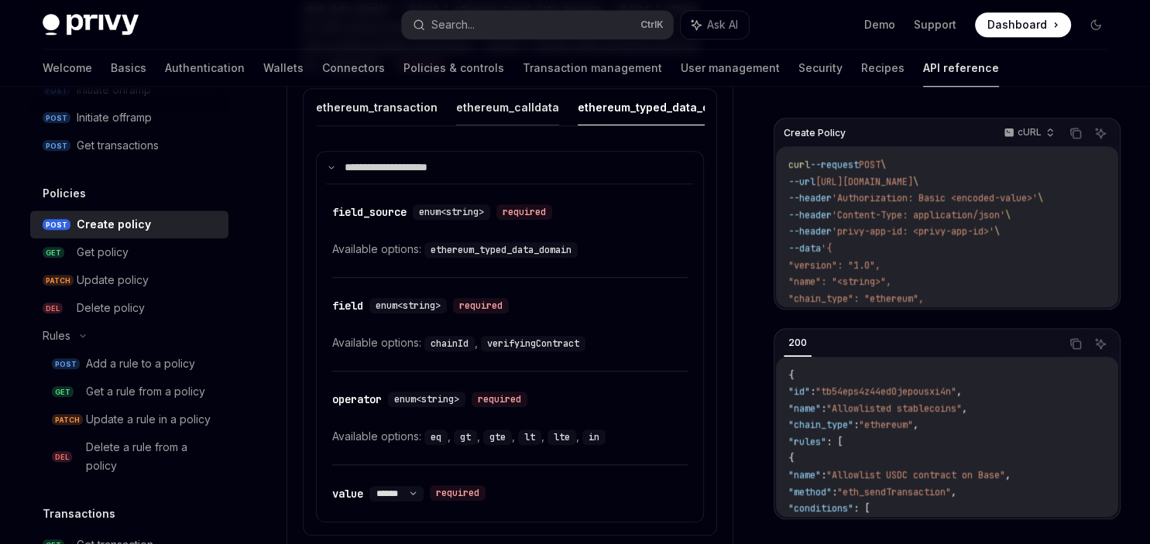
scroll to position [1508, 0]
click at [541, 101] on button "ethereum_calldata" at bounding box center [507, 106] width 103 height 36
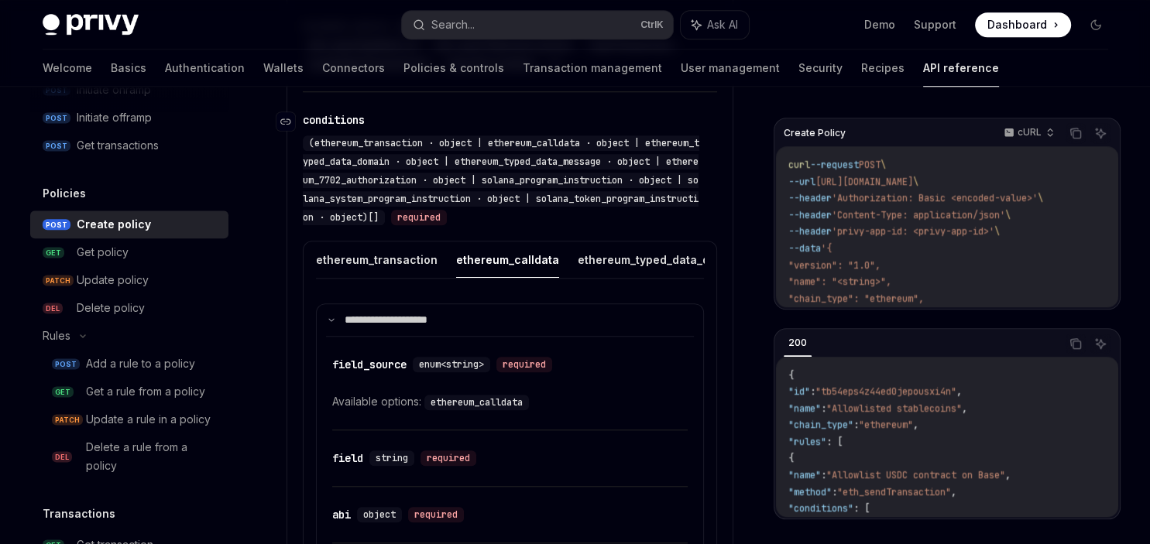
scroll to position [1332, 0]
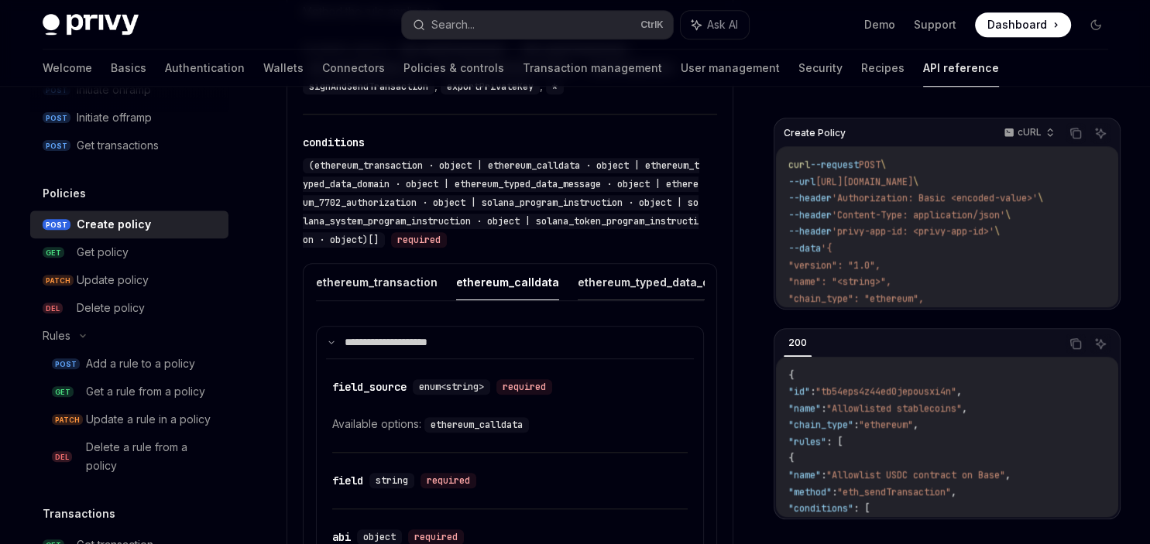
click at [618, 279] on button "ethereum_typed_data_domain" at bounding box center [660, 282] width 165 height 36
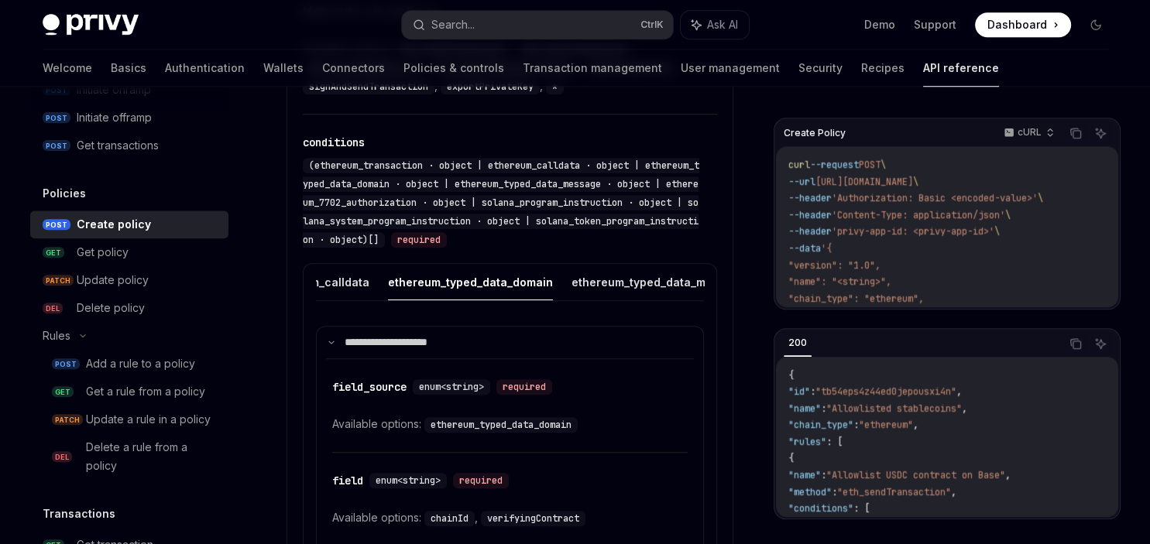
scroll to position [0, 194]
click at [617, 279] on button "ethereum_typed_data_message" at bounding box center [655, 282] width 174 height 36
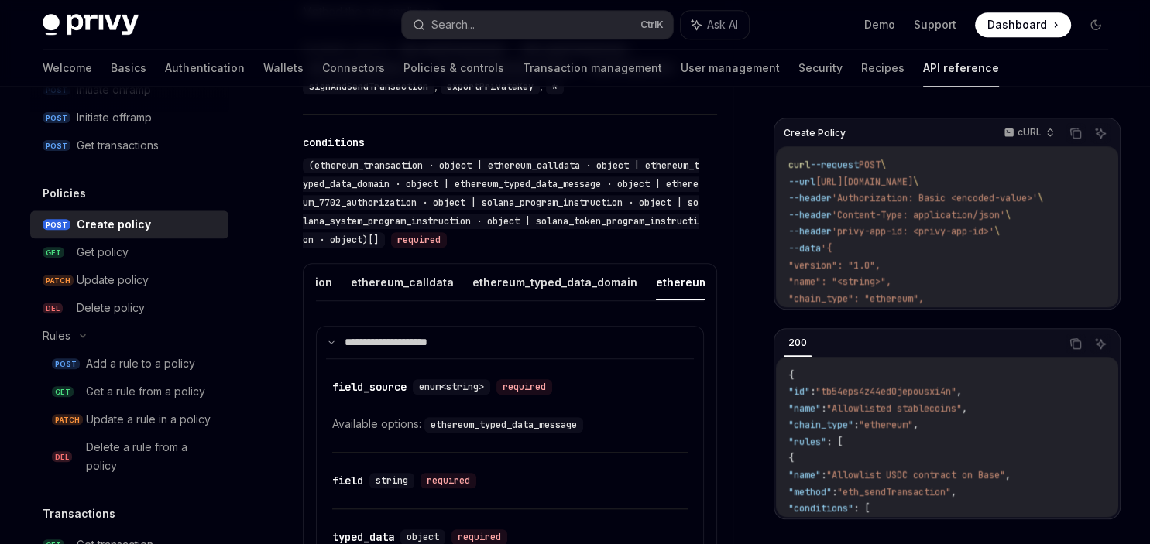
scroll to position [0, 116]
click at [553, 281] on button "ethereum_typed_data_domain" at bounding box center [544, 282] width 165 height 36
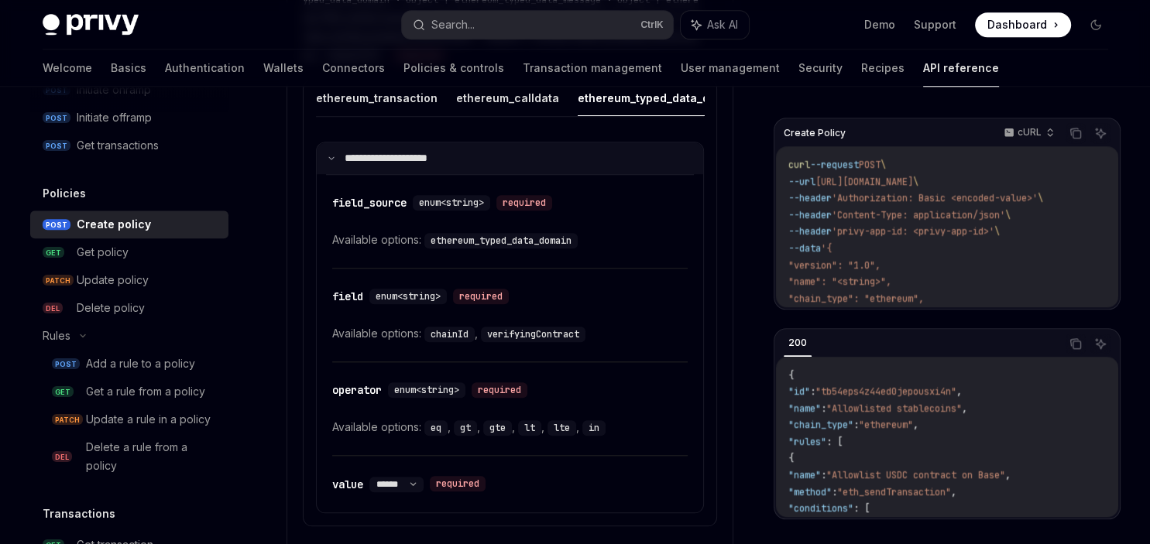
scroll to position [1516, 0]
click at [496, 91] on button "ethereum_calldata" at bounding box center [507, 99] width 103 height 36
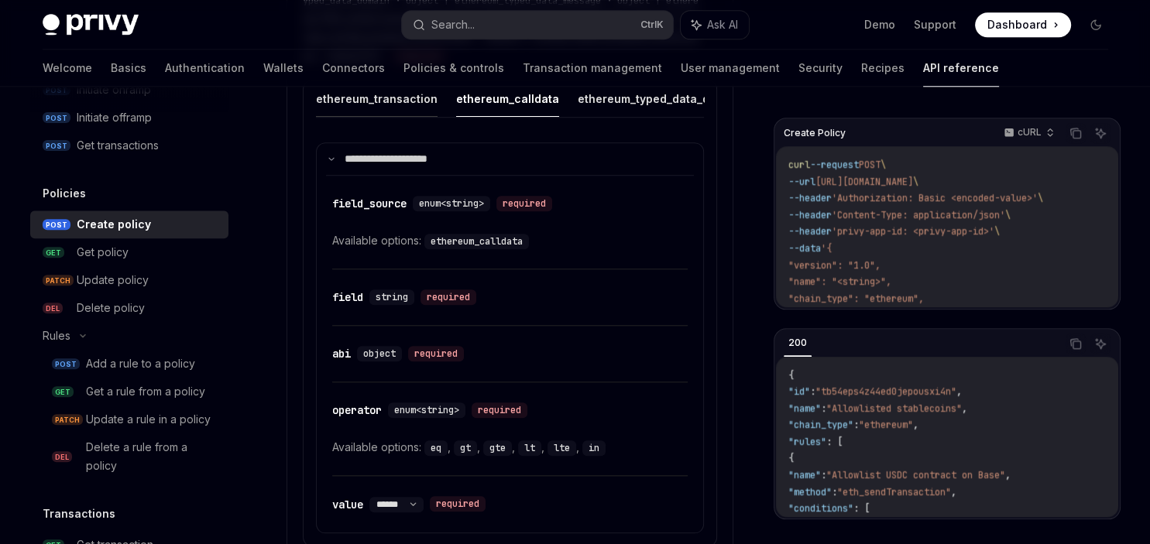
click at [408, 99] on button "ethereum_transaction" at bounding box center [377, 99] width 122 height 36
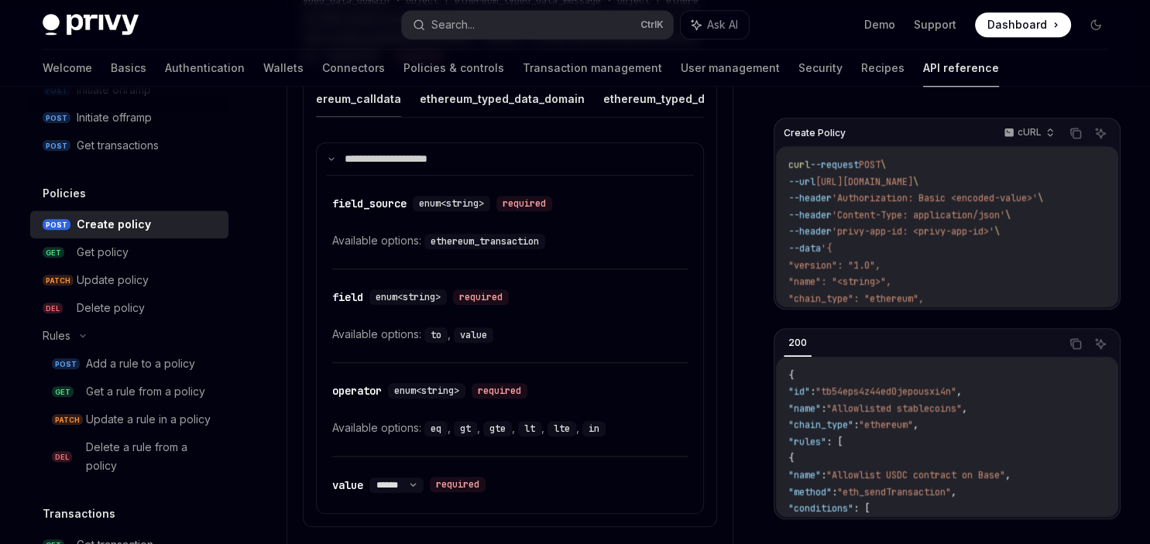
scroll to position [0, 177]
click at [452, 97] on button "ethereum_typed_data_domain" at bounding box center [483, 99] width 165 height 36
click at [632, 94] on button "ethereum_typed_data_domain" at bounding box center [660, 99] width 165 height 36
click at [502, 94] on button "ethereum_typed_data_message" at bounding box center [475, 99] width 174 height 36
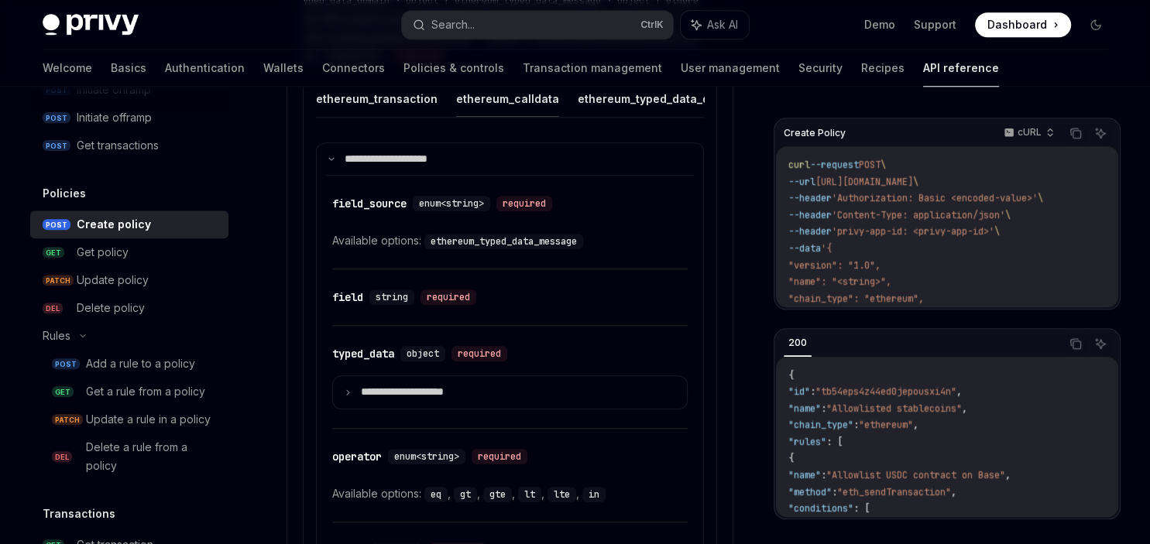
click at [535, 94] on button "ethereum_calldata" at bounding box center [507, 99] width 103 height 36
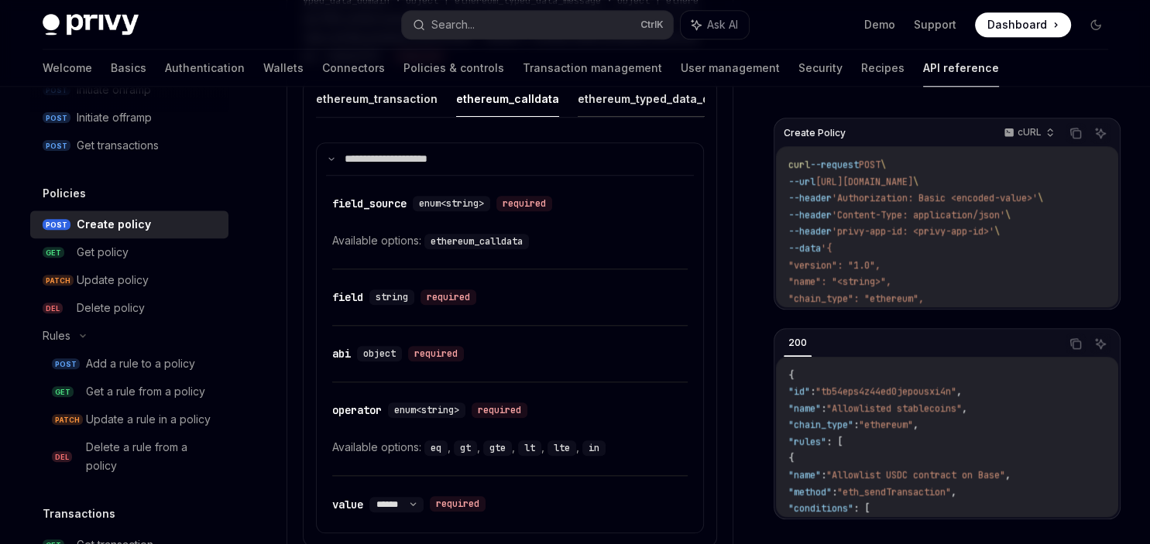
click at [590, 98] on button "ethereum_typed_data_domain" at bounding box center [660, 99] width 165 height 36
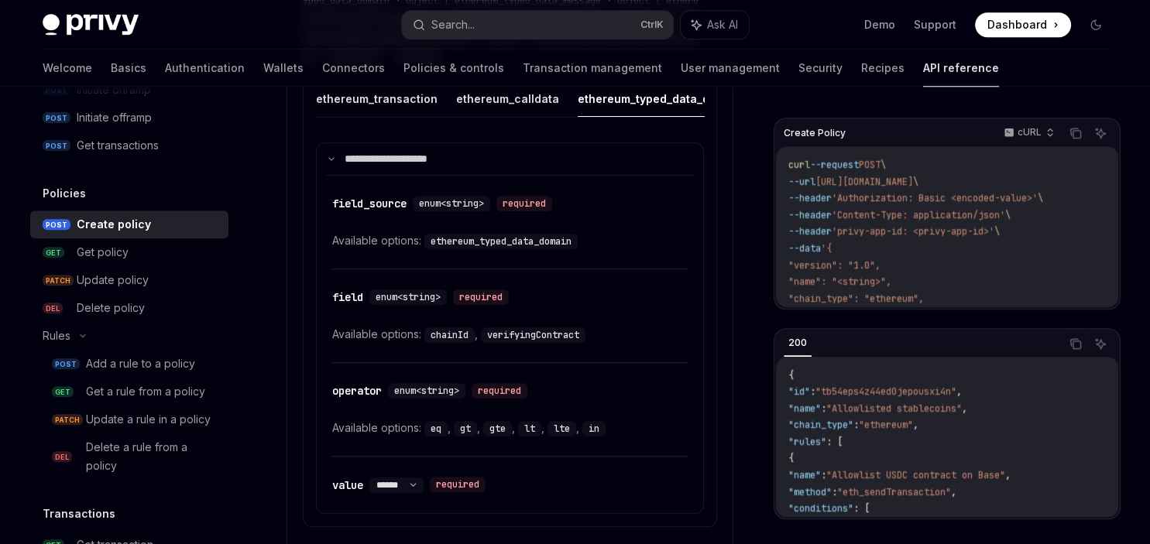
type textarea "*"
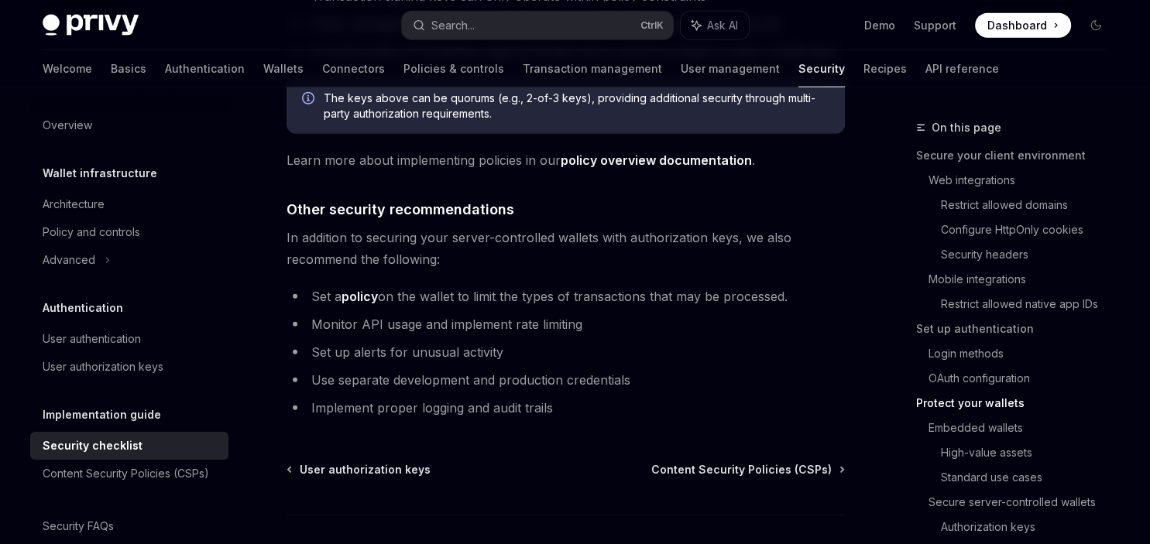
scroll to position [3659, 0]
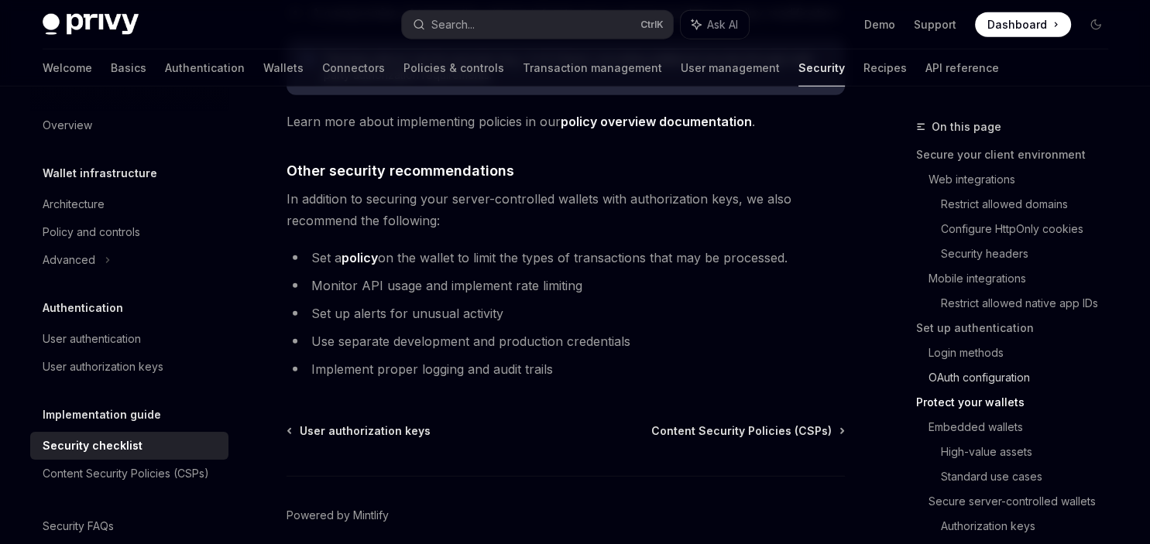
click at [956, 384] on link "OAuth configuration" at bounding box center [1025, 378] width 192 height 25
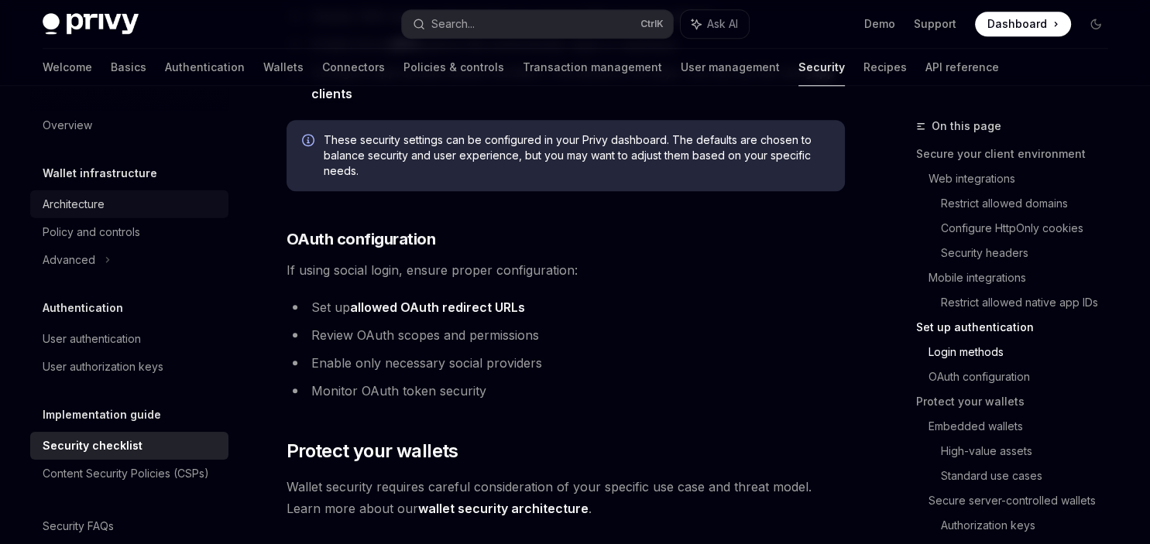
scroll to position [1588, 0]
